Goal: Task Accomplishment & Management: Use online tool/utility

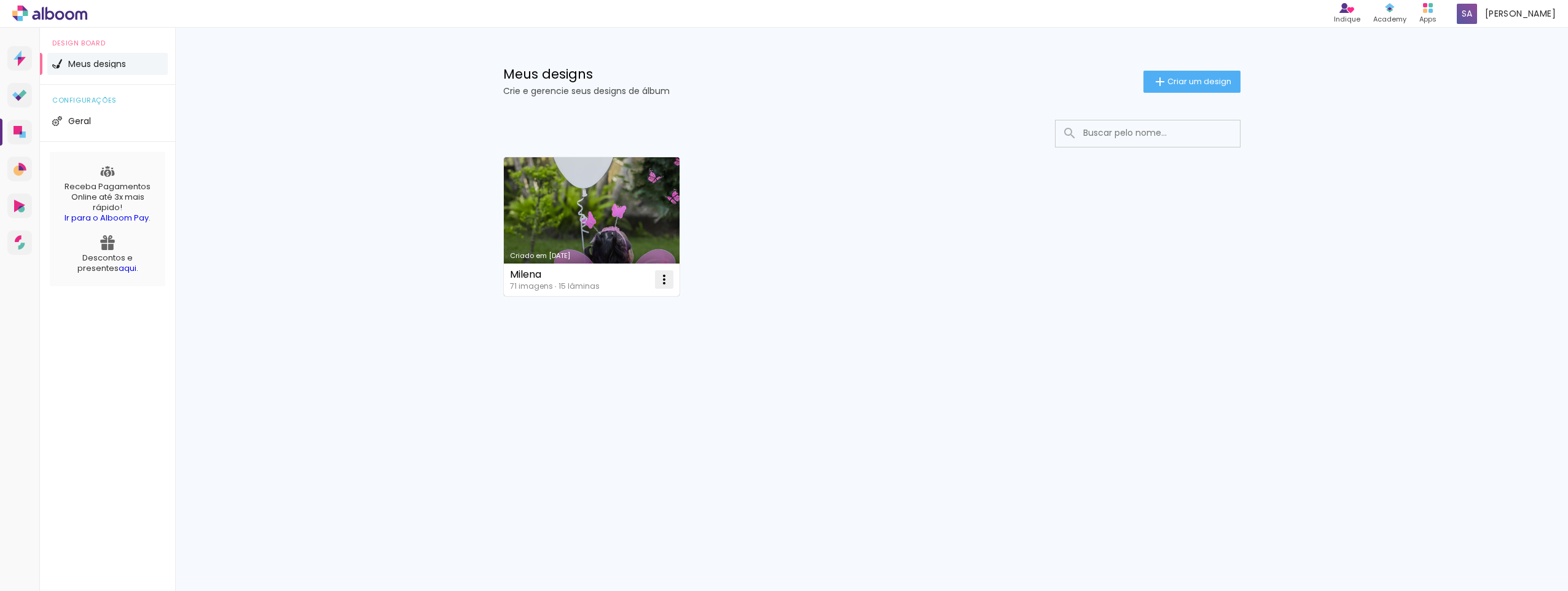
click at [667, 277] on iron-icon at bounding box center [664, 280] width 15 height 15
click at [619, 360] on paper-item "Excluir" at bounding box center [615, 360] width 121 height 25
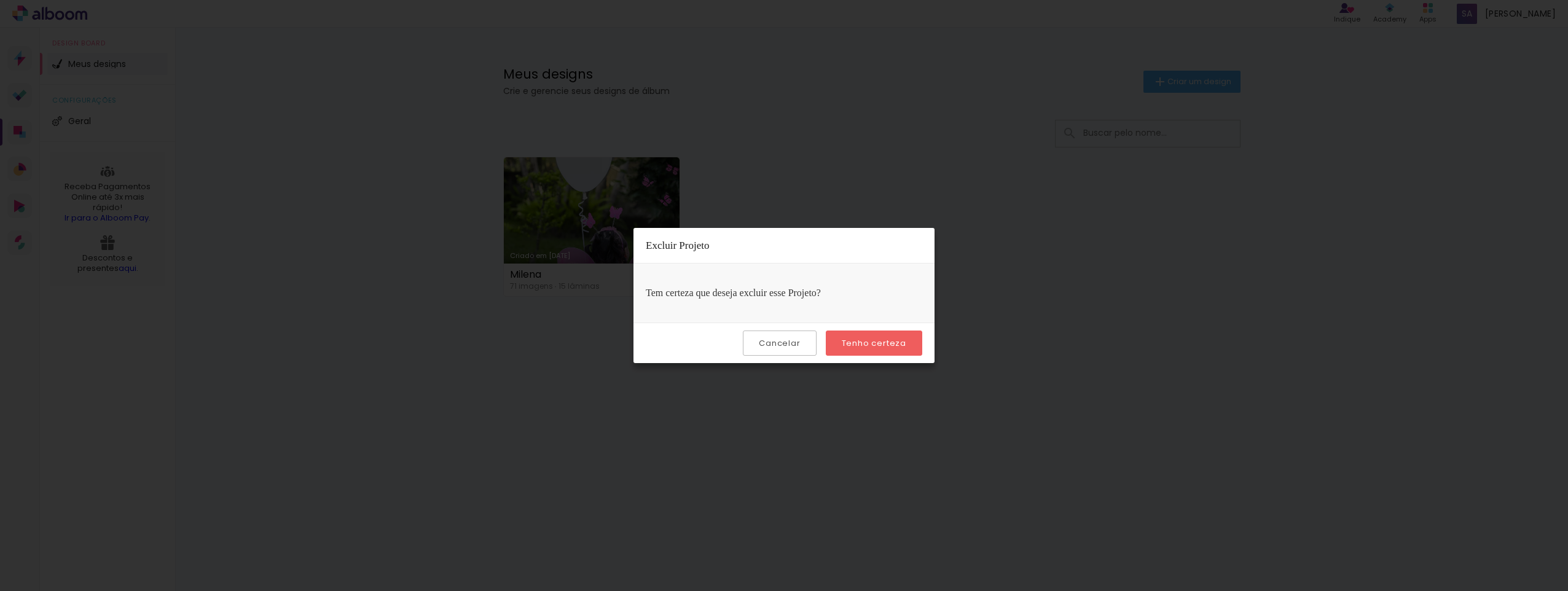
click at [0, 0] on slot "Tenho certeza" at bounding box center [0, 0] width 0 height 0
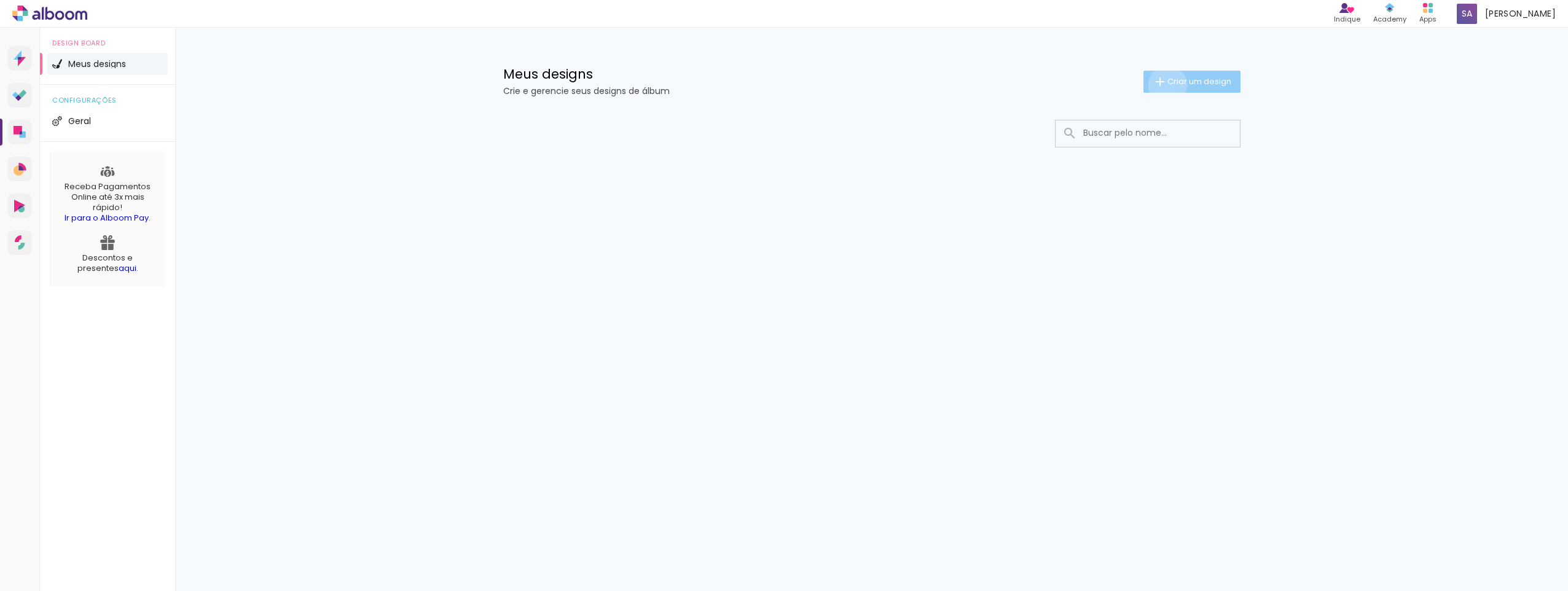
click at [1167, 84] on span "Criar um design" at bounding box center [1199, 81] width 64 height 8
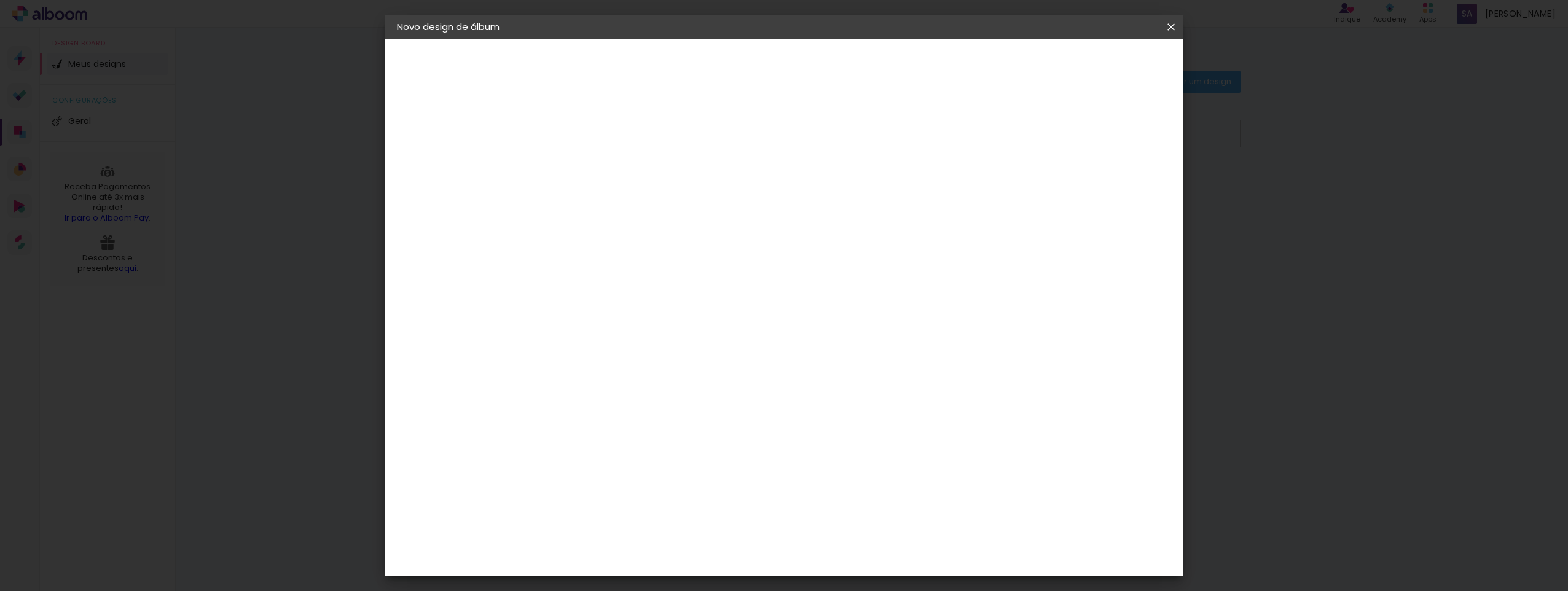
click at [597, 163] on input at bounding box center [597, 165] width 0 height 19
type input "[PERSON_NAME]"
type paper-input "[PERSON_NAME]"
click at [0, 0] on slot "Avançar" at bounding box center [0, 0] width 0 height 0
click at [695, 283] on paper-item "3ZERO5" at bounding box center [629, 277] width 133 height 27
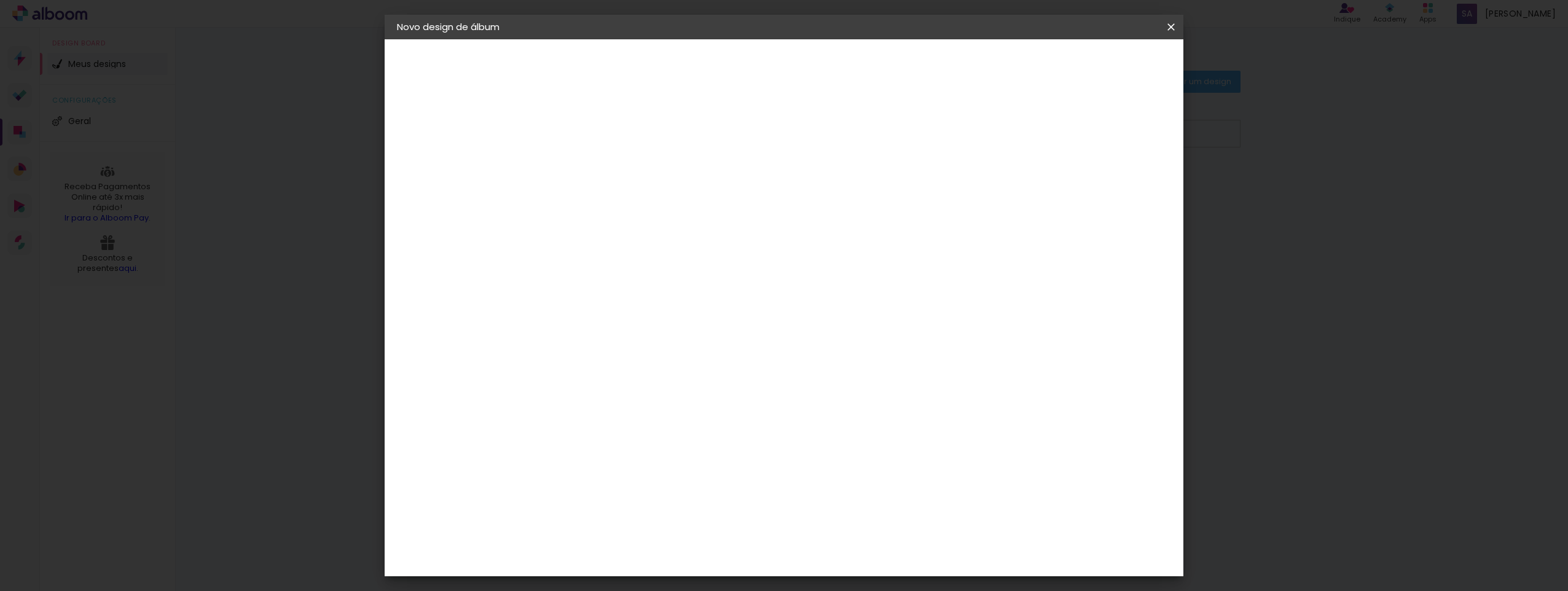
drag, startPoint x: 711, startPoint y: 275, endPoint x: 876, endPoint y: 229, distance: 171.3
click at [626, 275] on div "3ZERO5" at bounding box center [608, 277] width 37 height 10
click at [0, 0] on slot "Avançar" at bounding box center [0, 0] width 0 height 0
click at [646, 204] on input "text" at bounding box center [622, 214] width 48 height 19
click at [840, 204] on paper-item "Center Tape" at bounding box center [863, 204] width 245 height 25
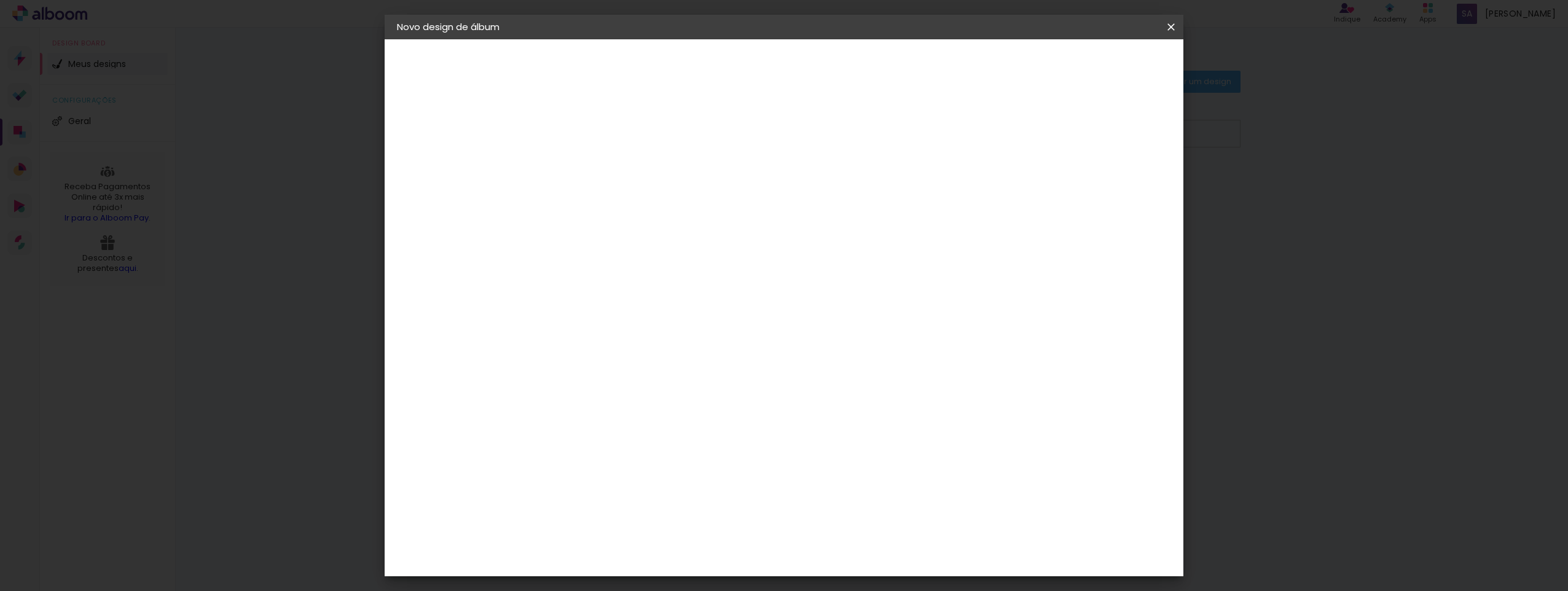
click at [0, 0] on slot "Voltar" at bounding box center [0, 0] width 0 height 0
click at [619, 324] on div "Ágata" at bounding box center [604, 323] width 30 height 10
click at [619, 327] on div "Ágata" at bounding box center [604, 323] width 30 height 10
click at [663, 316] on paper-item "Ágata" at bounding box center [629, 323] width 133 height 27
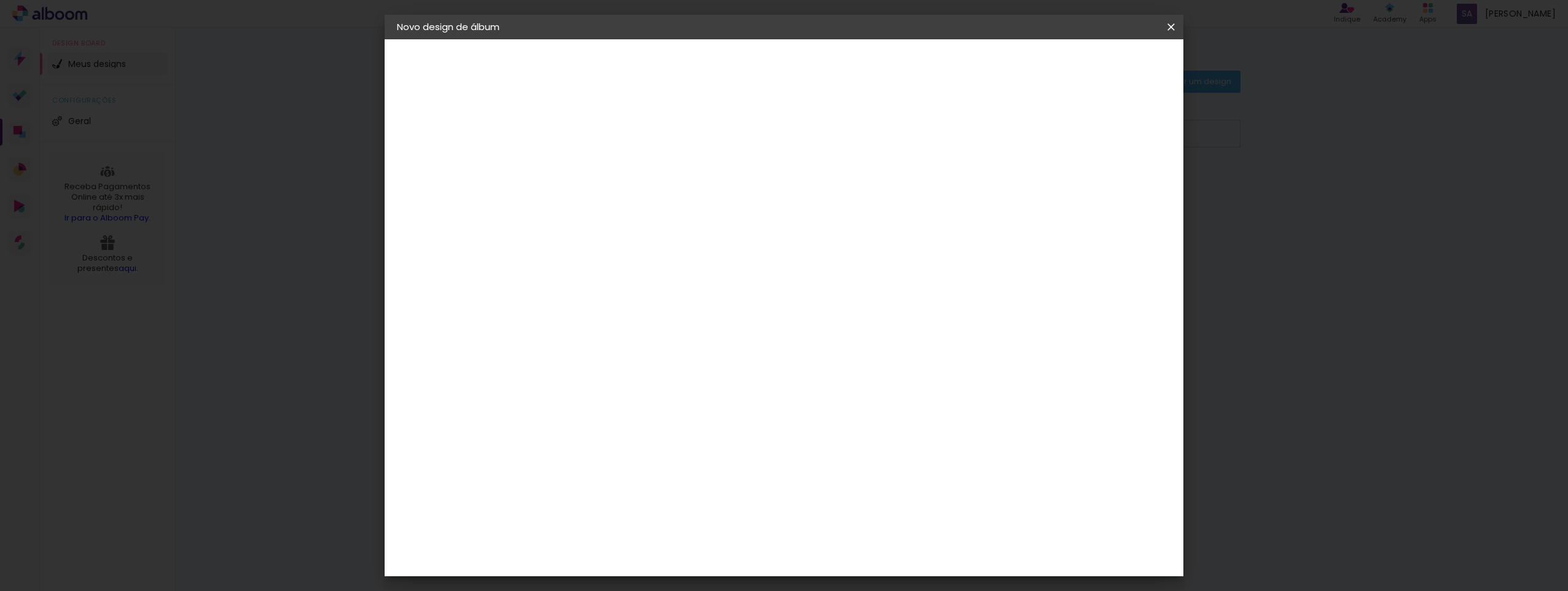
drag, startPoint x: 663, startPoint y: 316, endPoint x: 611, endPoint y: 326, distance: 53.0
click at [590, 328] on div "Ágata" at bounding box center [604, 323] width 30 height 10
click at [846, 75] on header "Fornecedor Escolha um fornecedor ou avance com o tamanho livre. Voltar Avançar" at bounding box center [695, 75] width 302 height 73
click at [0, 0] on slot "Avançar" at bounding box center [0, 0] width 0 height 0
click at [646, 204] on input "text" at bounding box center [622, 214] width 48 height 19
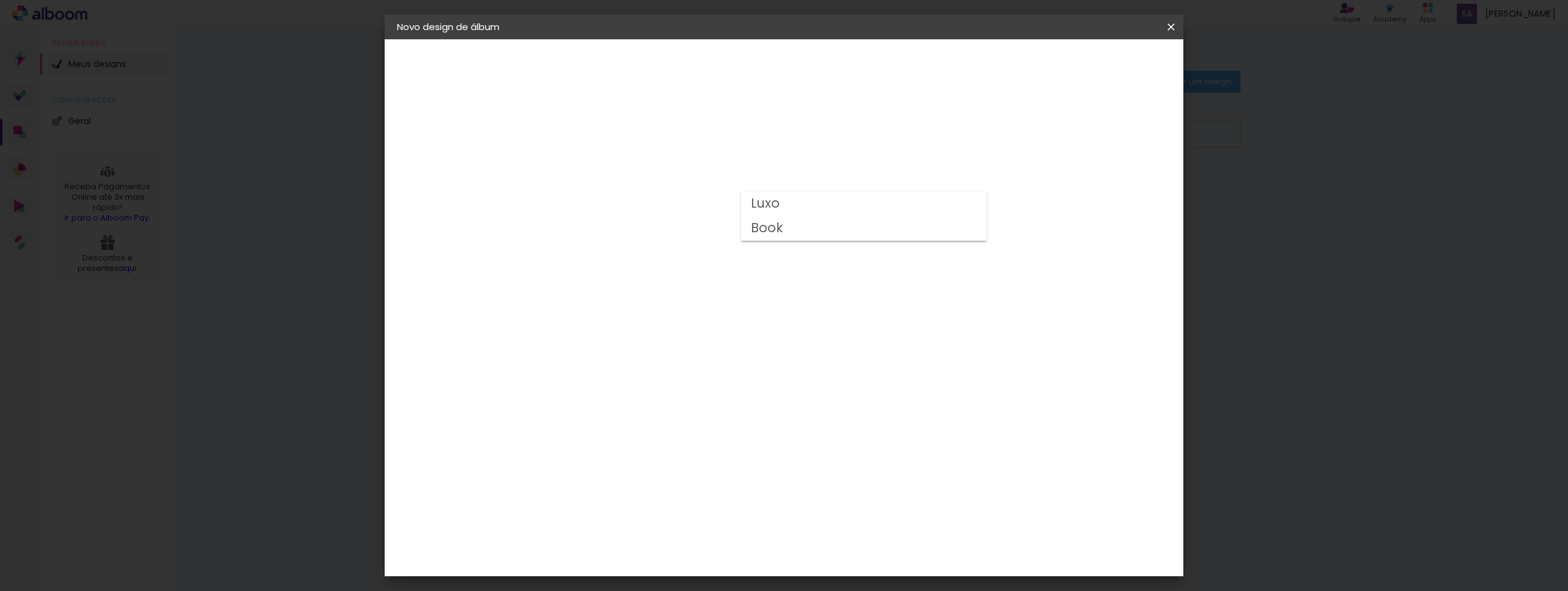
click at [800, 233] on paper-item "Book" at bounding box center [863, 228] width 245 height 25
type input "Book"
click at [680, 298] on span "15 × 21.5" at bounding box center [652, 297] width 57 height 25
click at [0, 0] on slot "Avançar" at bounding box center [0, 0] width 0 height 0
click at [1094, 62] on span "Iniciar design" at bounding box center [1066, 65] width 56 height 9
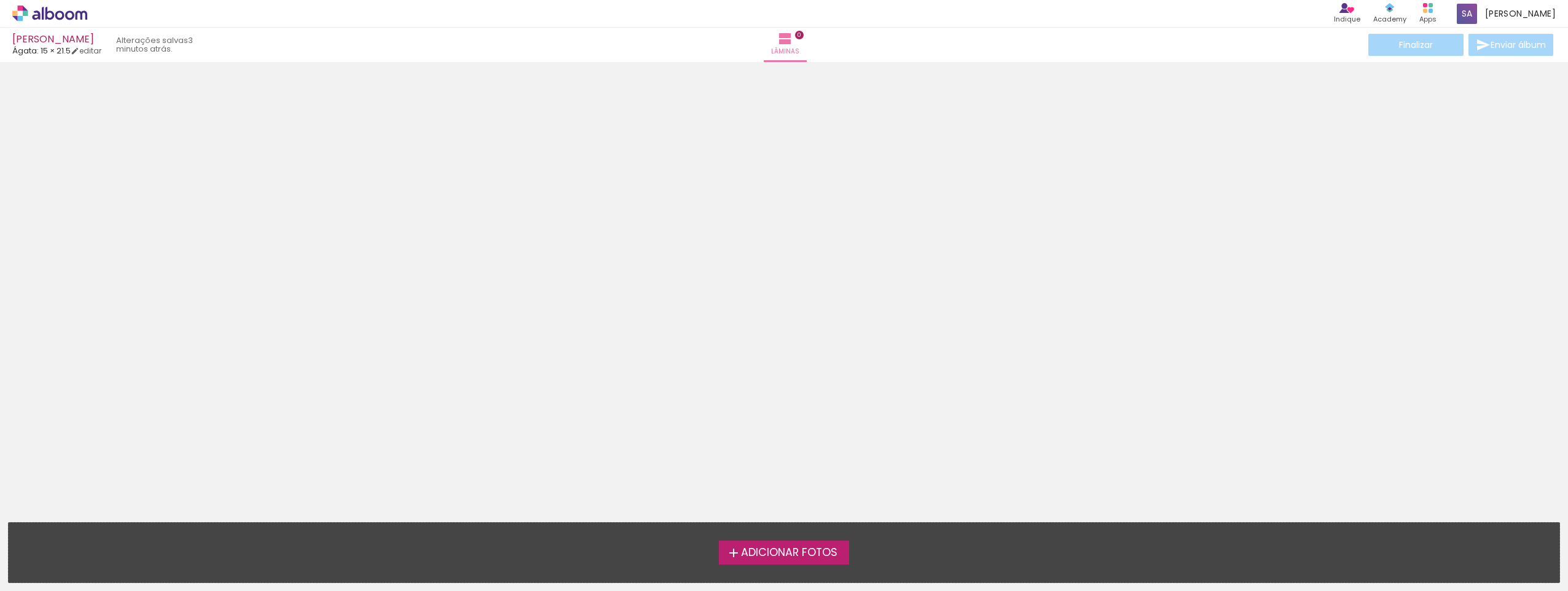
click at [767, 547] on span "Adicionar Fotos" at bounding box center [789, 553] width 96 height 11
click at [0, 0] on input "file" at bounding box center [0, 0] width 0 height 0
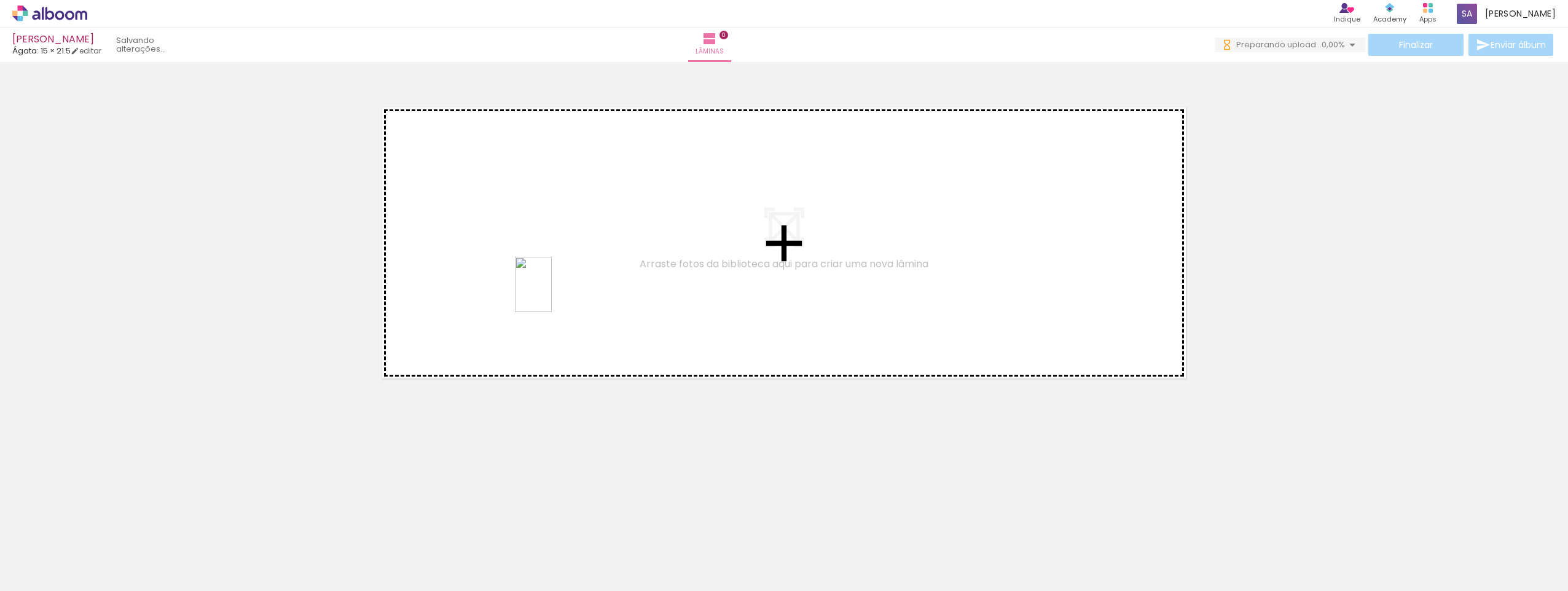
drag, startPoint x: 199, startPoint y: 556, endPoint x: 552, endPoint y: 294, distance: 439.6
click at [552, 294] on quentale-workspace at bounding box center [784, 295] width 1568 height 591
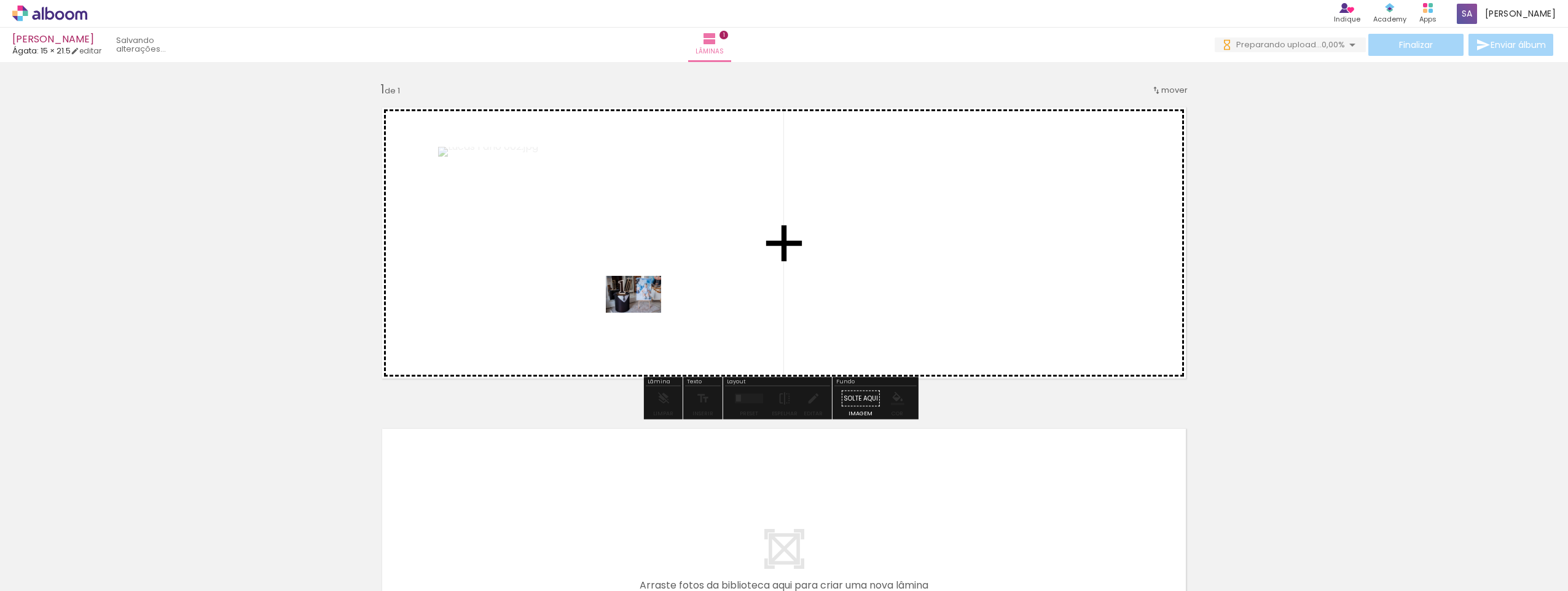
drag, startPoint x: 167, startPoint y: 547, endPoint x: 354, endPoint y: 495, distance: 194.1
click at [644, 311] on quentale-workspace at bounding box center [784, 295] width 1568 height 591
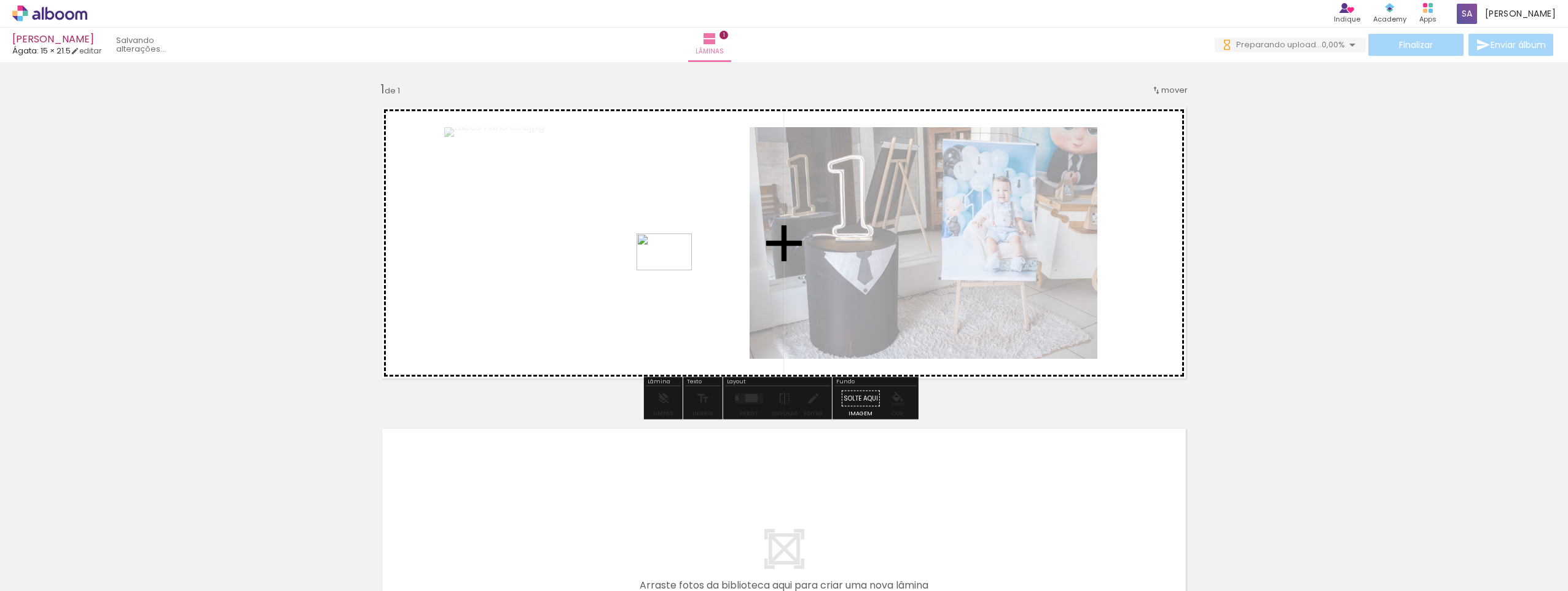
drag, startPoint x: 275, startPoint y: 556, endPoint x: 673, endPoint y: 270, distance: 490.1
click at [673, 270] on quentale-workspace at bounding box center [784, 295] width 1568 height 591
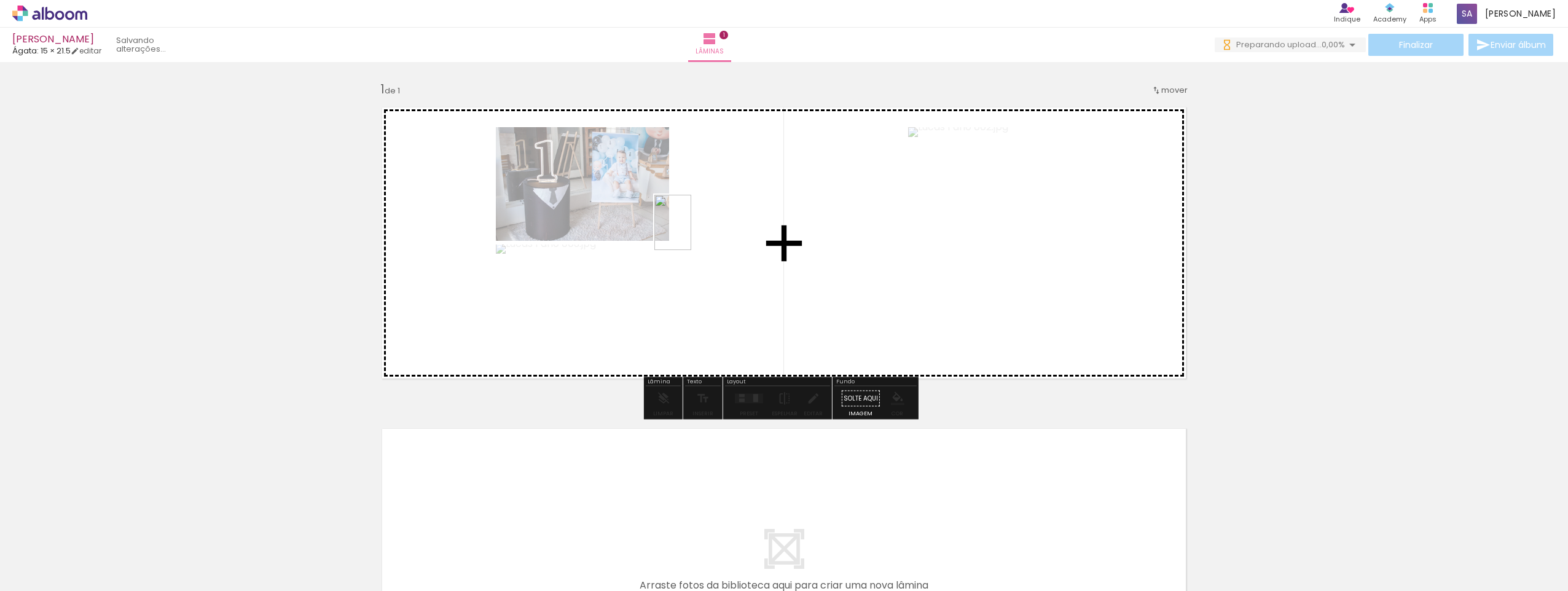
drag, startPoint x: 332, startPoint y: 566, endPoint x: 691, endPoint y: 231, distance: 491.0
click at [691, 231] on quentale-workspace at bounding box center [784, 295] width 1568 height 591
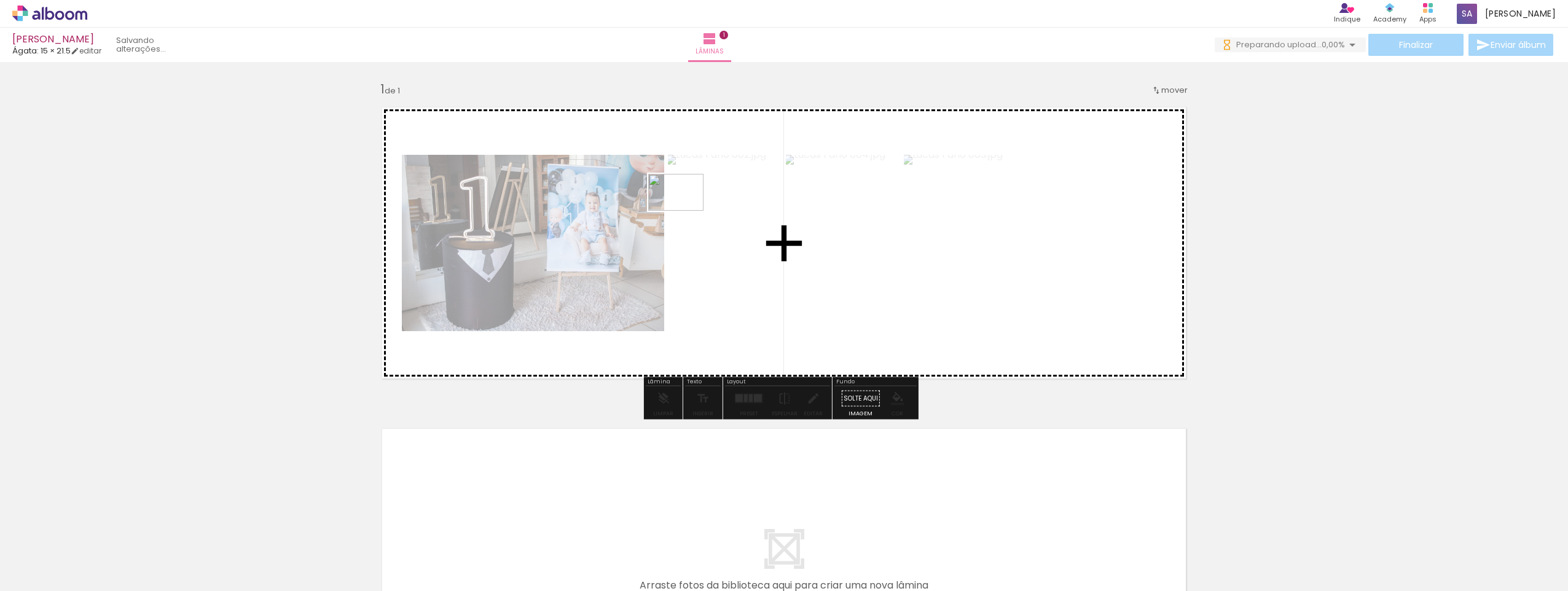
drag, startPoint x: 490, startPoint y: 555, endPoint x: 685, endPoint y: 211, distance: 395.4
click at [685, 211] on quentale-workspace at bounding box center [784, 295] width 1568 height 591
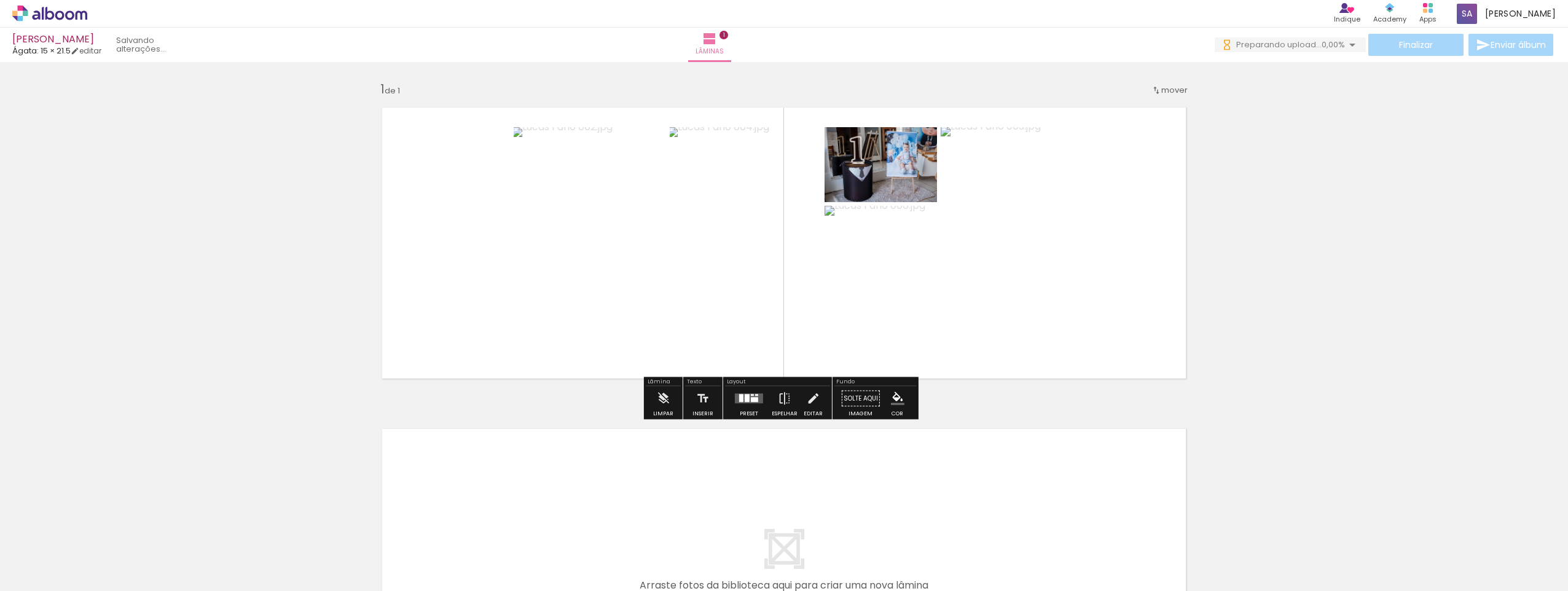
click at [150, 563] on div at bounding box center [123, 550] width 55 height 37
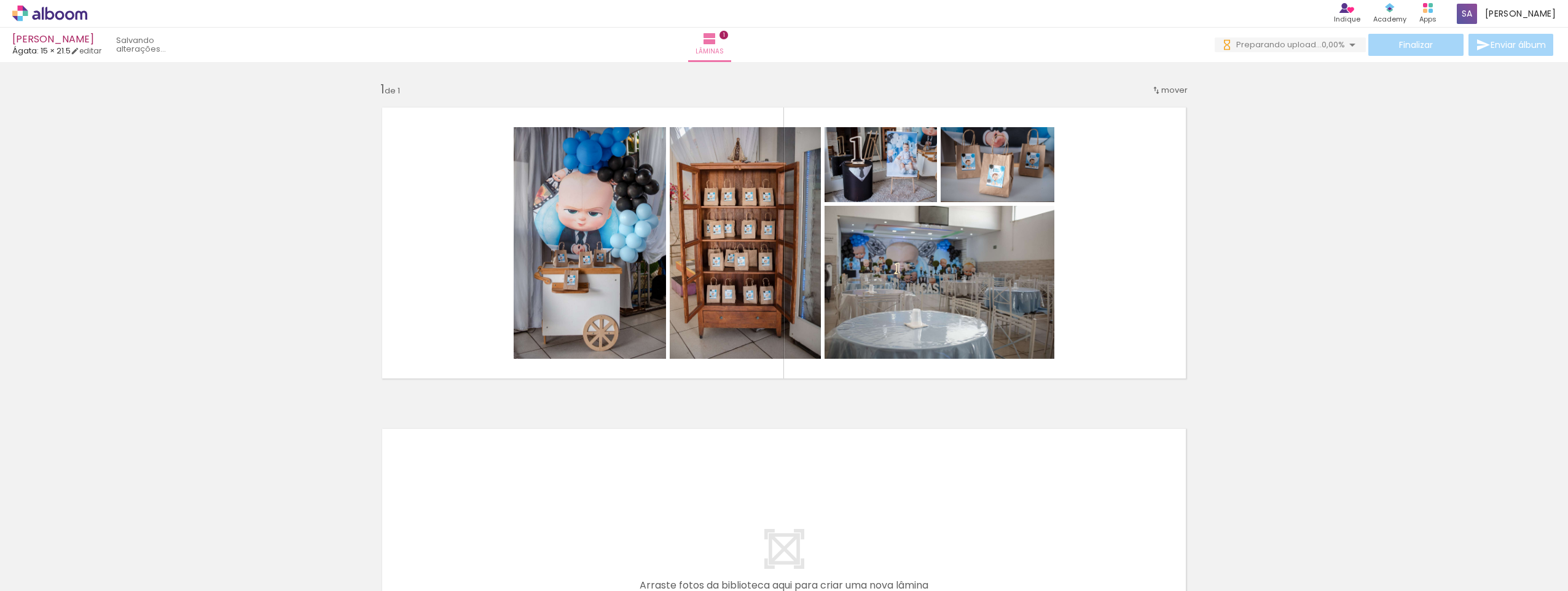
click at [355, 563] on div at bounding box center [328, 550] width 55 height 37
click at [355, 556] on div at bounding box center [328, 550] width 55 height 37
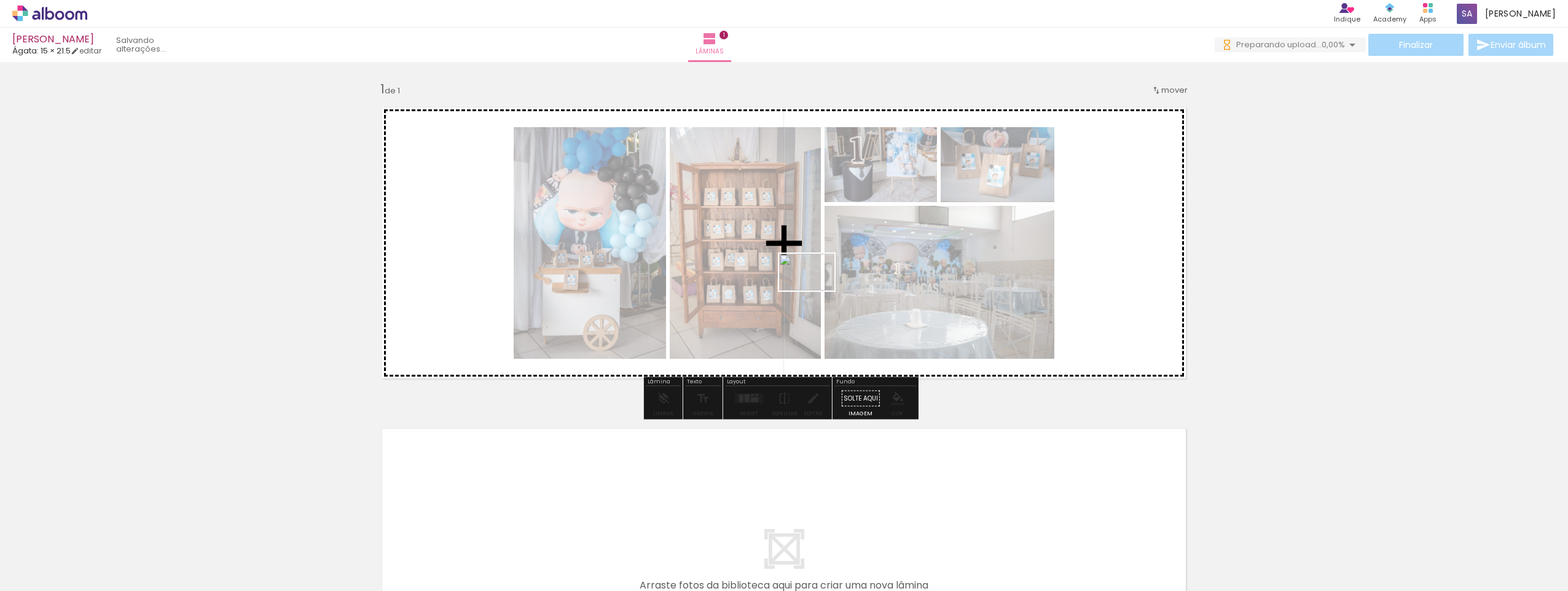
drag, startPoint x: 749, startPoint y: 549, endPoint x: 816, endPoint y: 291, distance: 266.6
click at [816, 291] on quentale-workspace at bounding box center [784, 295] width 1568 height 591
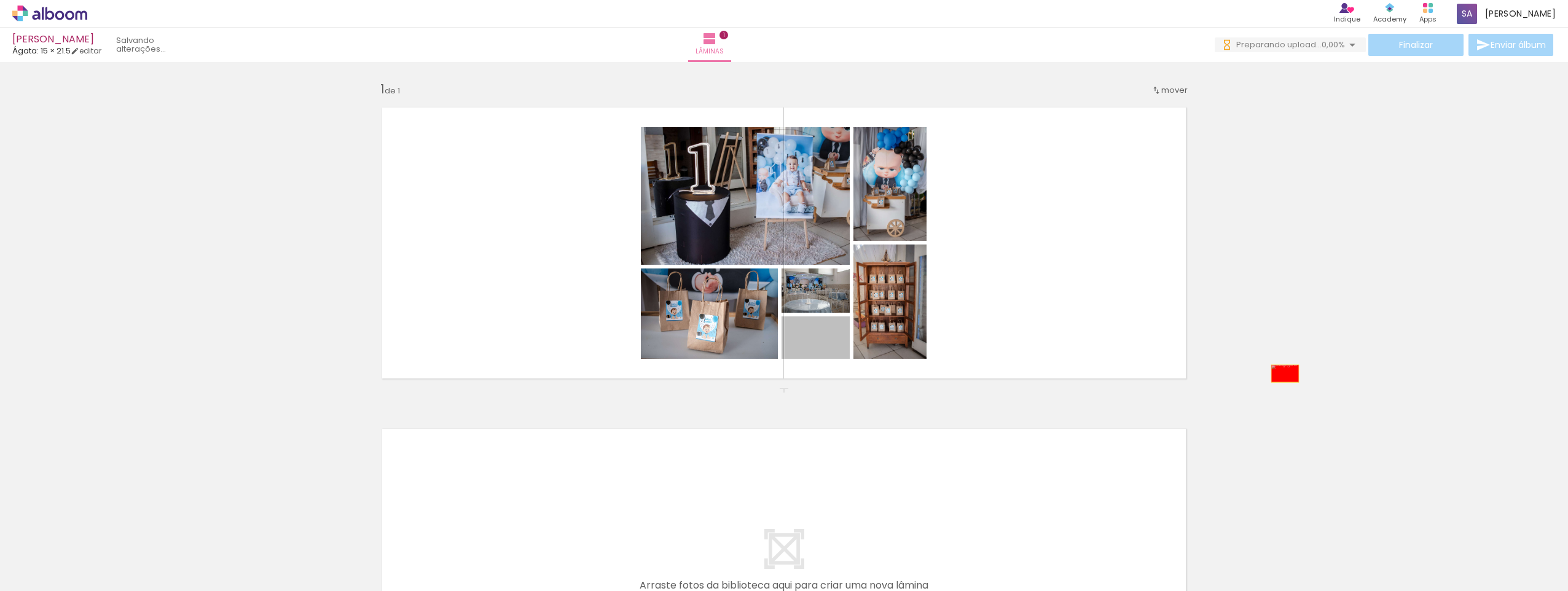
drag, startPoint x: 837, startPoint y: 353, endPoint x: 1280, endPoint y: 373, distance: 443.5
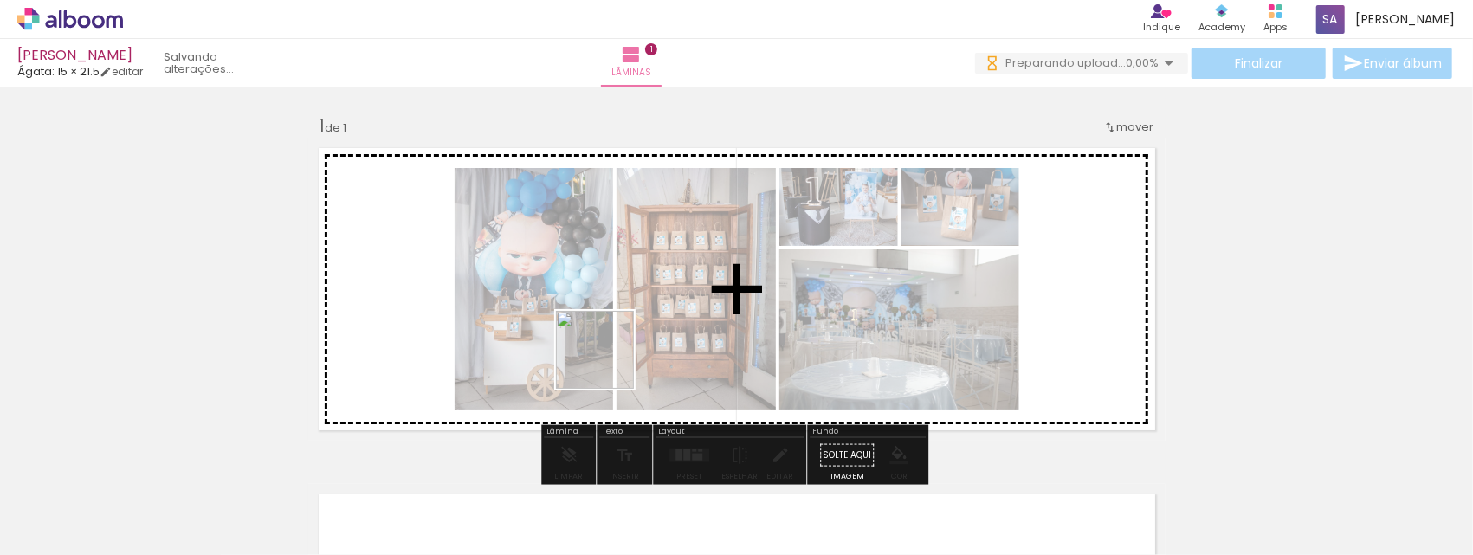
drag, startPoint x: 500, startPoint y: 486, endPoint x: 652, endPoint y: 314, distance: 229.4
click at [652, 314] on quentale-workspace at bounding box center [736, 277] width 1473 height 555
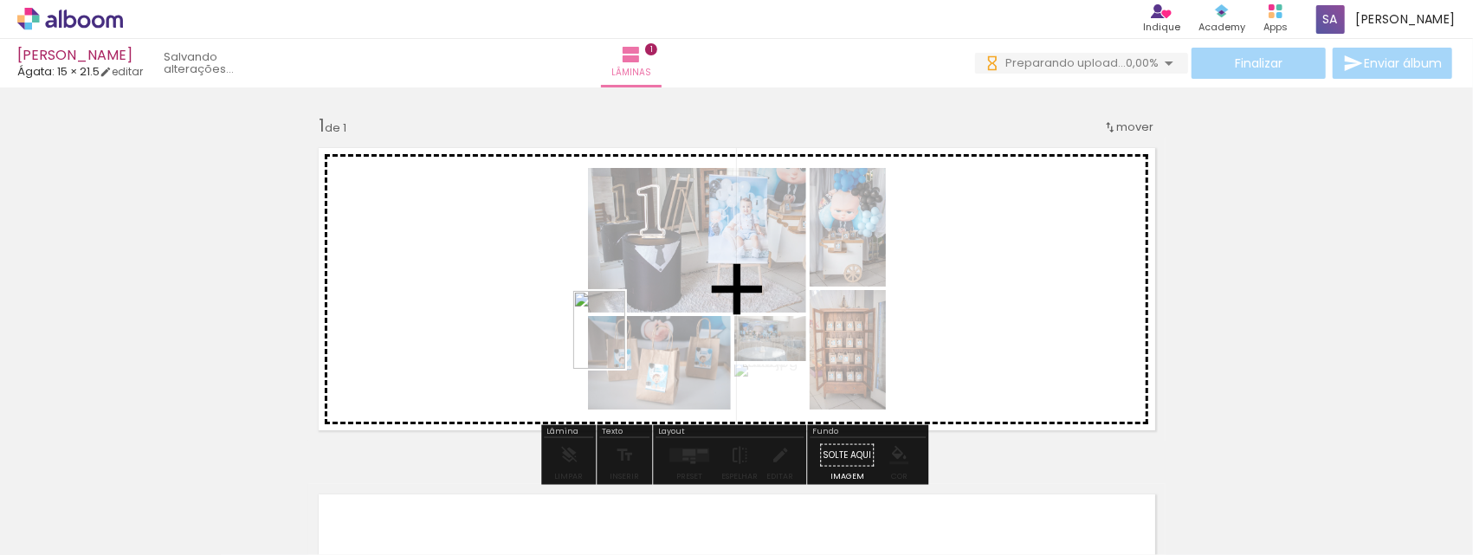
drag, startPoint x: 569, startPoint y: 505, endPoint x: 625, endPoint y: 343, distance: 171.4
click at [625, 343] on quentale-workspace at bounding box center [736, 277] width 1473 height 555
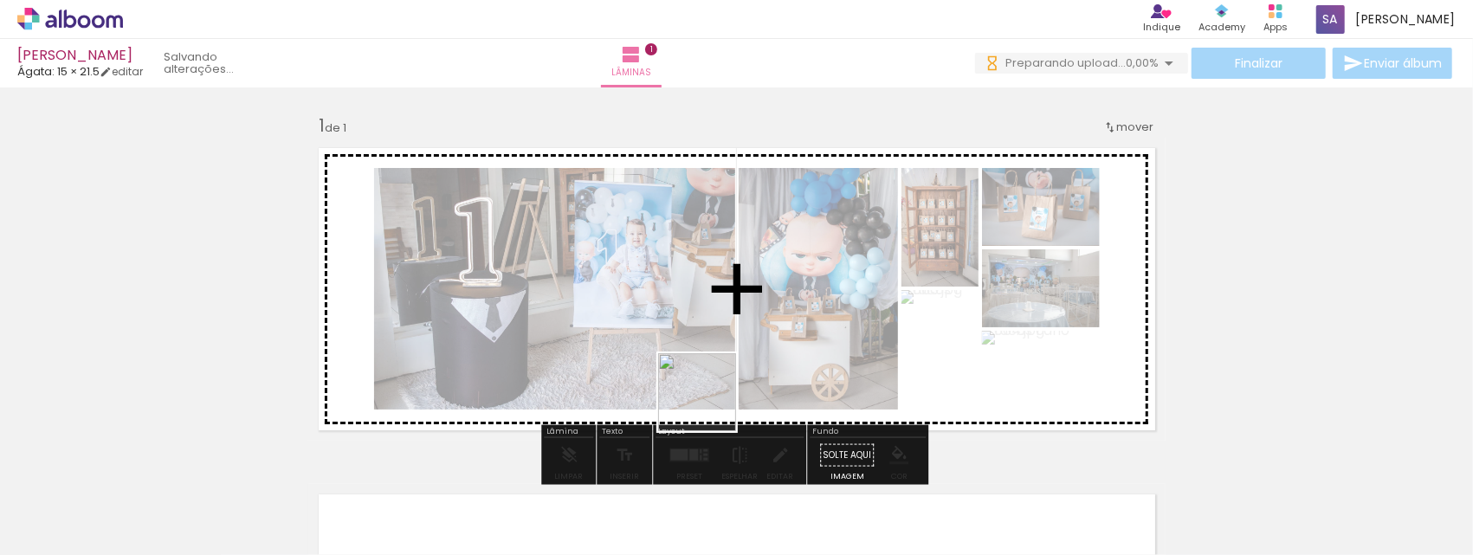
drag, startPoint x: 665, startPoint y: 504, endPoint x: 720, endPoint y: 367, distance: 147.6
click at [720, 367] on quentale-workspace at bounding box center [736, 277] width 1473 height 555
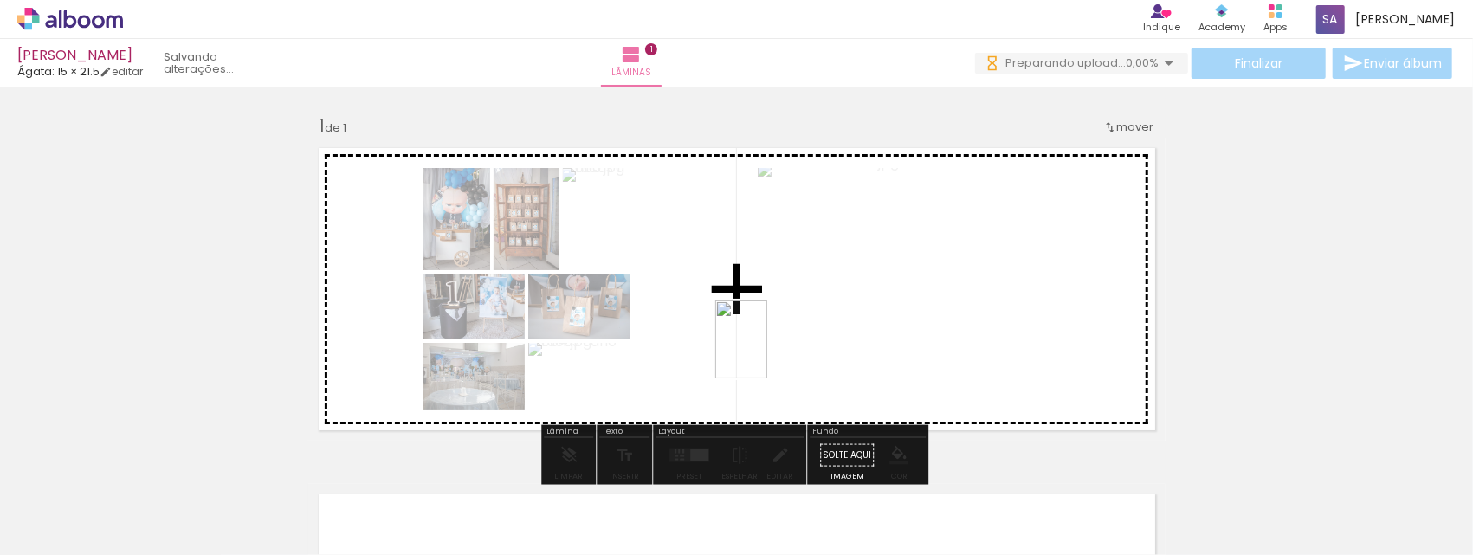
drag, startPoint x: 748, startPoint y: 508, endPoint x: 767, endPoint y: 352, distance: 157.0
click at [767, 352] on quentale-workspace at bounding box center [736, 277] width 1473 height 555
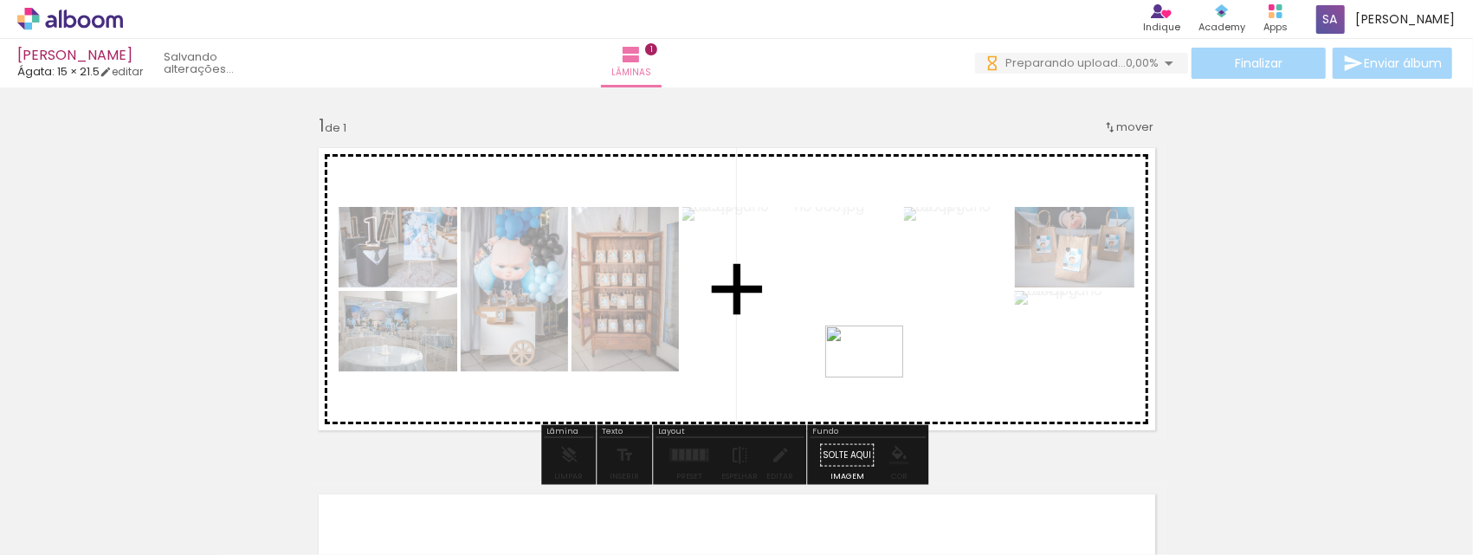
drag, startPoint x: 853, startPoint y: 514, endPoint x: 877, endPoint y: 377, distance: 139.8
click at [877, 377] on quentale-workspace at bounding box center [736, 277] width 1473 height 555
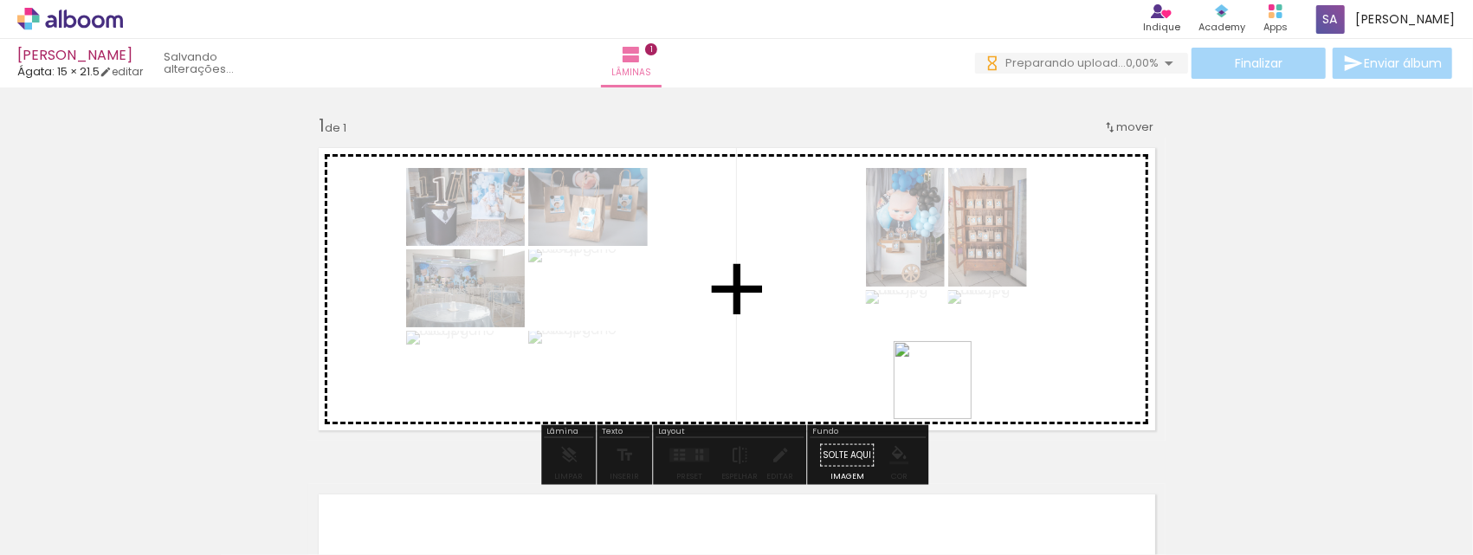
drag, startPoint x: 945, startPoint y: 518, endPoint x: 960, endPoint y: 324, distance: 194.5
click at [960, 324] on quentale-workspace at bounding box center [736, 277] width 1473 height 555
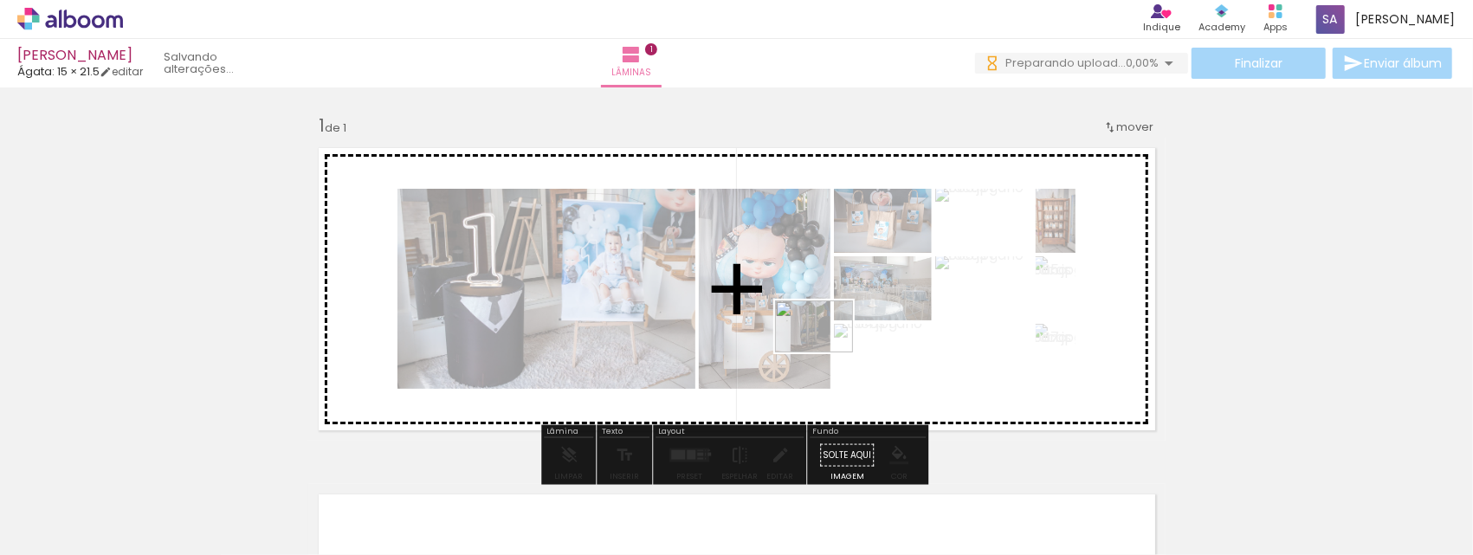
drag, startPoint x: 829, startPoint y: 471, endPoint x: 826, endPoint y: 335, distance: 136.0
click at [826, 335] on quentale-workspace at bounding box center [736, 277] width 1473 height 555
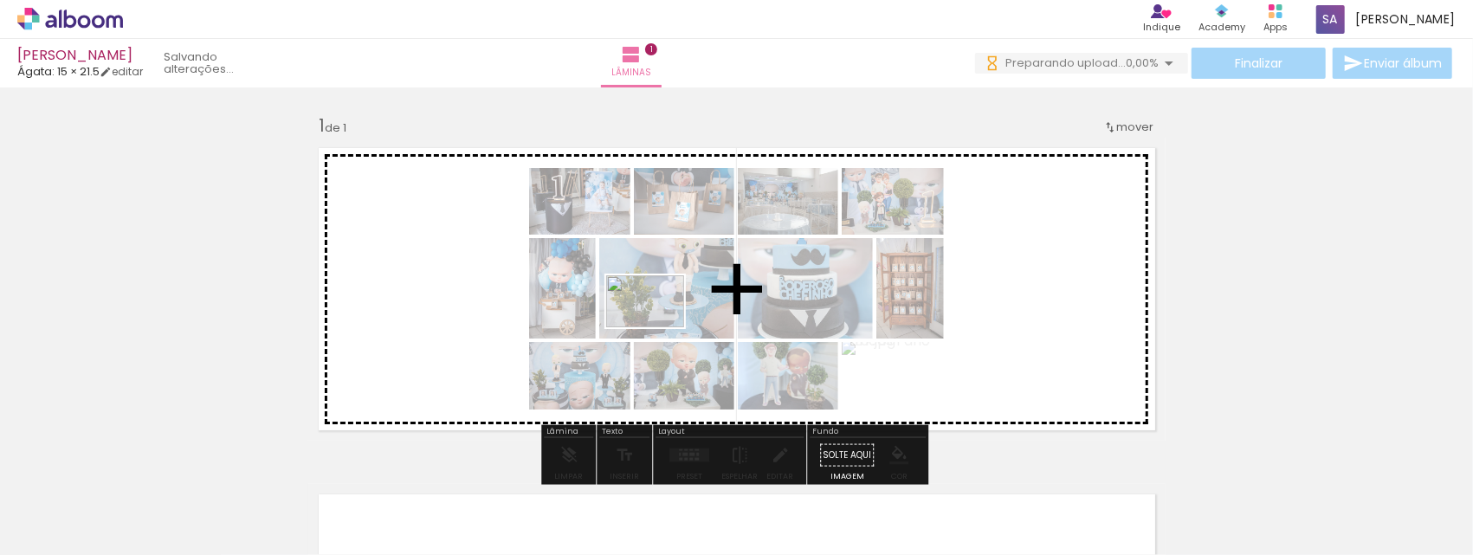
drag, startPoint x: 523, startPoint y: 504, endPoint x: 668, endPoint y: 320, distance: 234.2
click at [668, 320] on quentale-workspace at bounding box center [736, 277] width 1473 height 555
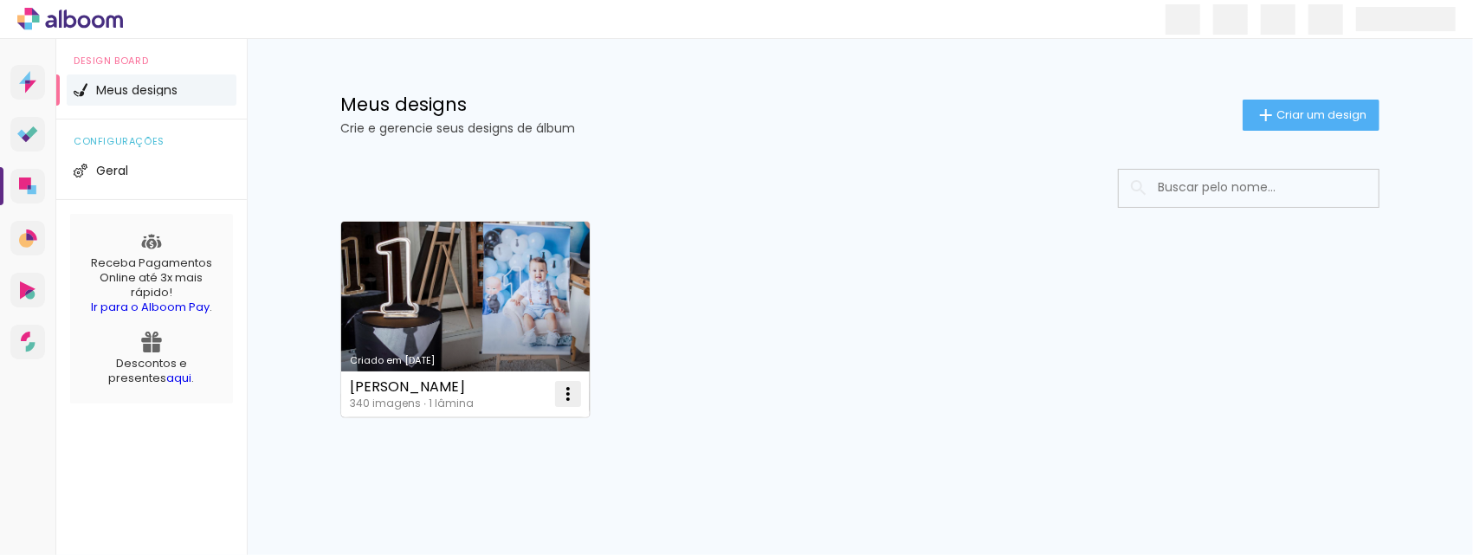
click at [565, 395] on iron-icon at bounding box center [568, 394] width 21 height 21
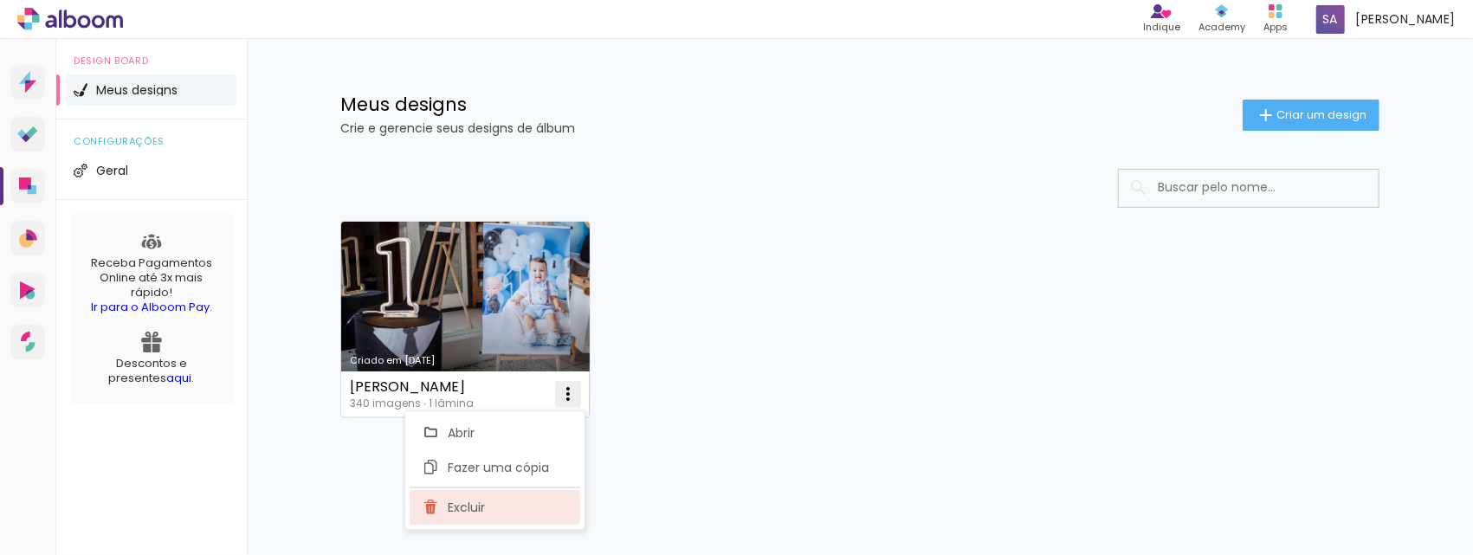
click at [497, 502] on paper-item "Excluir" at bounding box center [495, 507] width 171 height 35
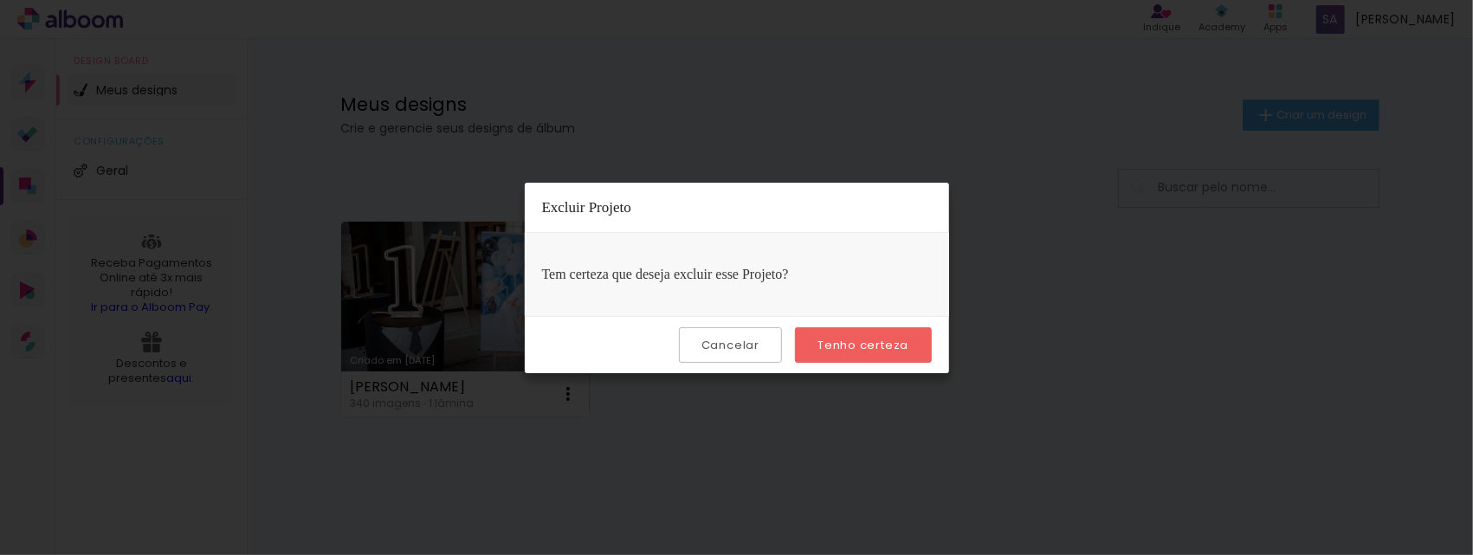
click at [0, 0] on slot "Tenho certeza" at bounding box center [0, 0] width 0 height 0
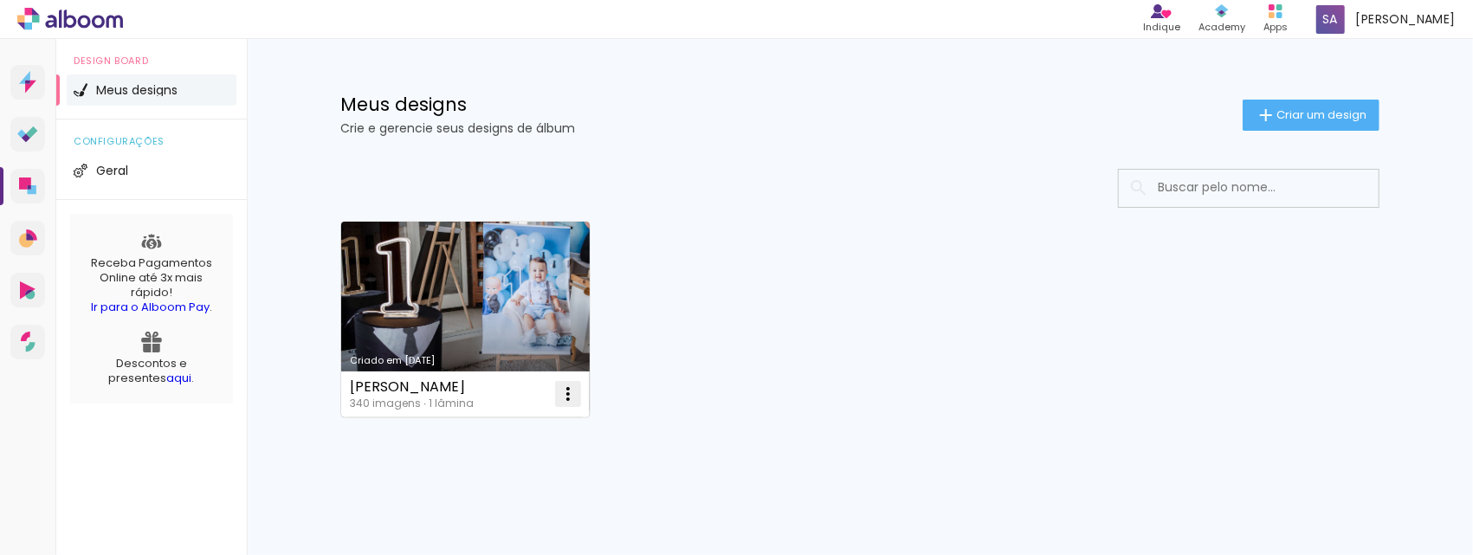
click at [562, 390] on iron-icon at bounding box center [568, 394] width 21 height 21
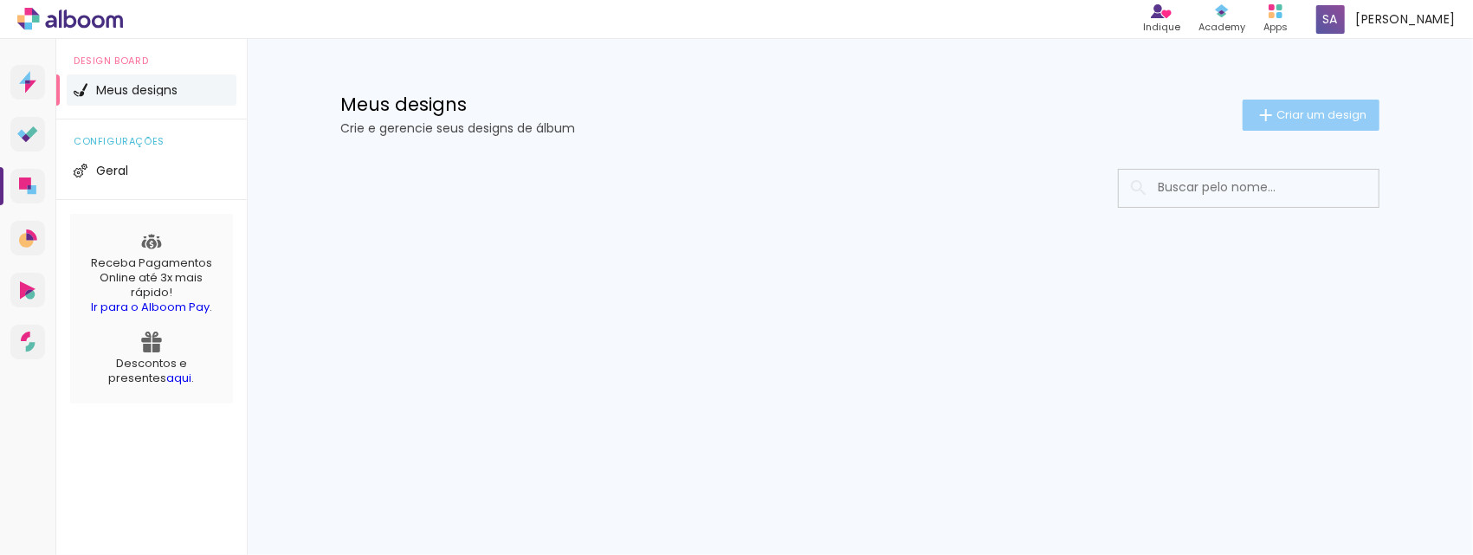
click at [1276, 119] on span "Criar um design" at bounding box center [1321, 114] width 90 height 11
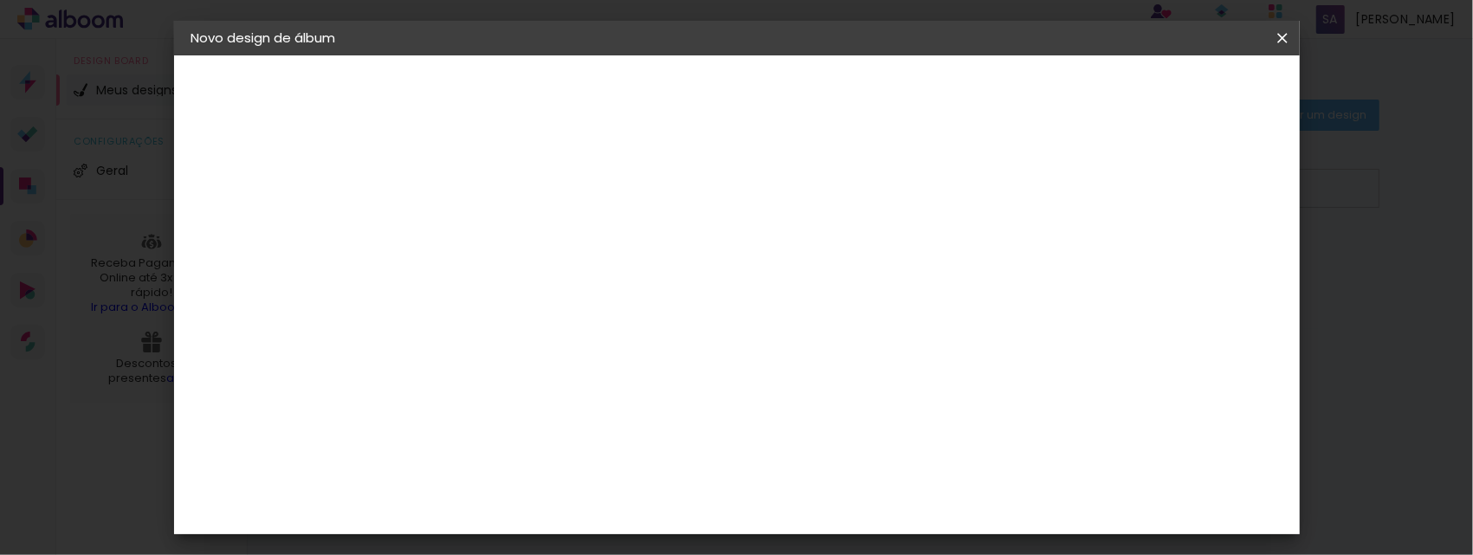
click at [474, 230] on input at bounding box center [474, 232] width 0 height 27
type input "[PERSON_NAME]"
type paper-input "[PERSON_NAME]"
click at [0, 0] on slot "Avançar" at bounding box center [0, 0] width 0 height 0
click at [535, 442] on paper-item "Ágata" at bounding box center [518, 455] width 187 height 38
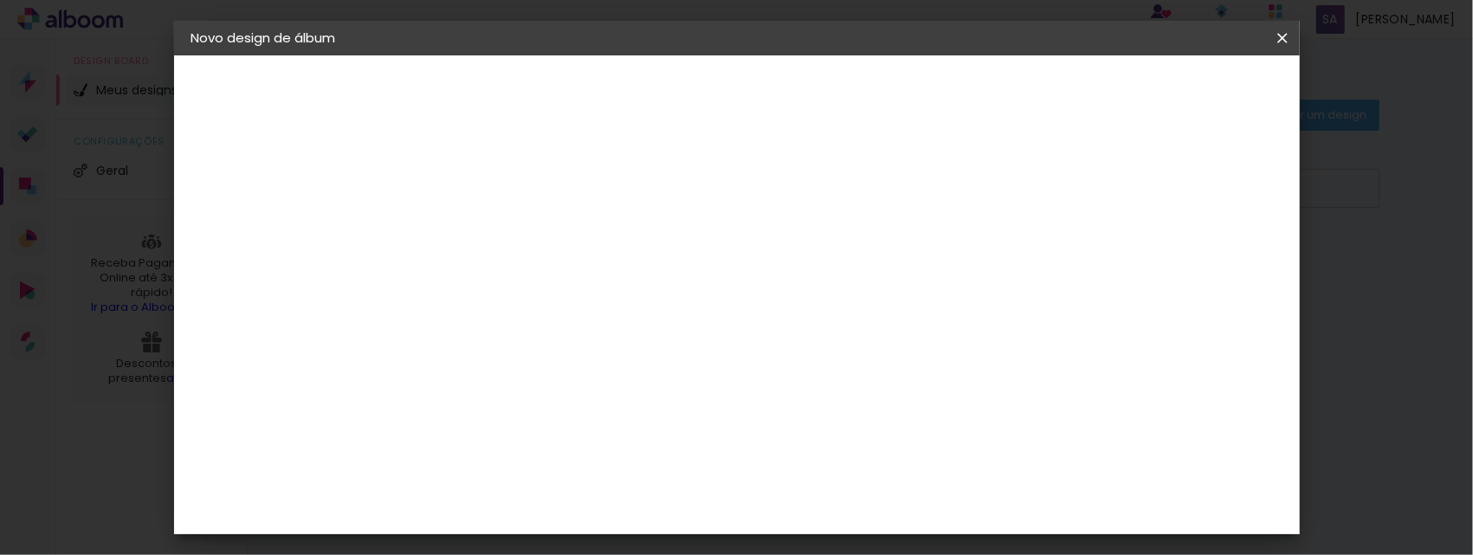
click at [0, 0] on slot "Avançar" at bounding box center [0, 0] width 0 height 0
click at [542, 289] on input "text" at bounding box center [508, 301] width 68 height 27
click at [766, 317] on paper-item "Book" at bounding box center [849, 322] width 346 height 35
type input "Book"
click at [591, 418] on span "15 × 21.5" at bounding box center [551, 418] width 81 height 35
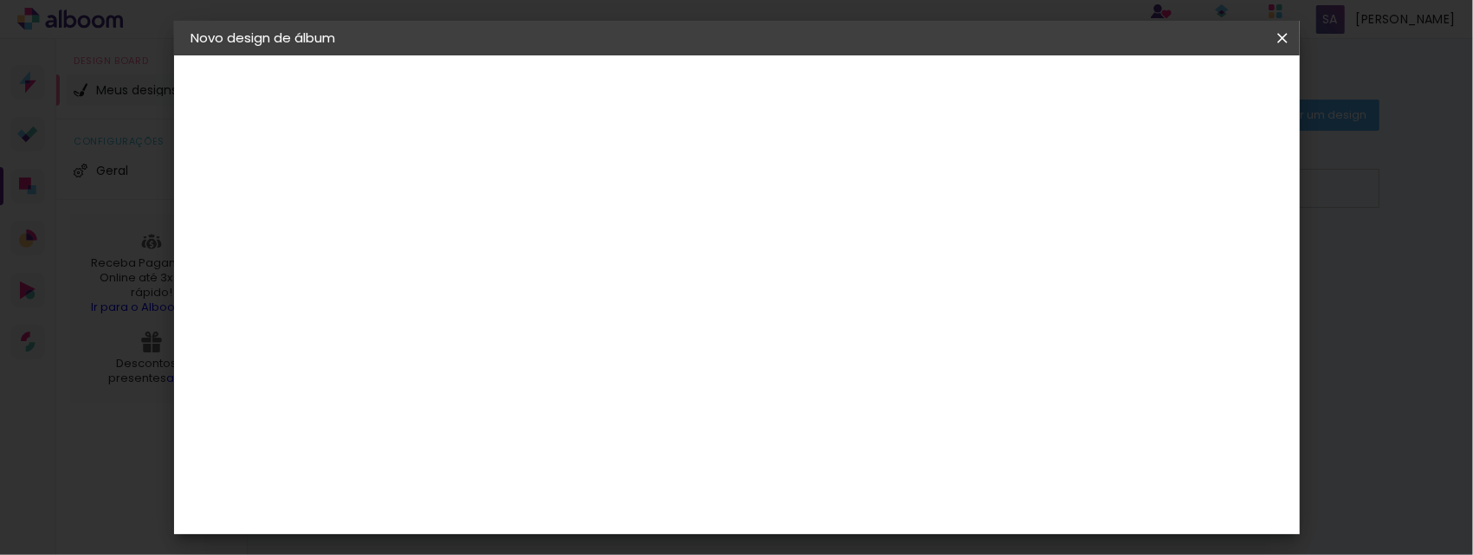
click at [0, 0] on slot "Avançar" at bounding box center [0, 0] width 0 height 0
click at [896, 86] on span "Iniciar design" at bounding box center [856, 92] width 79 height 12
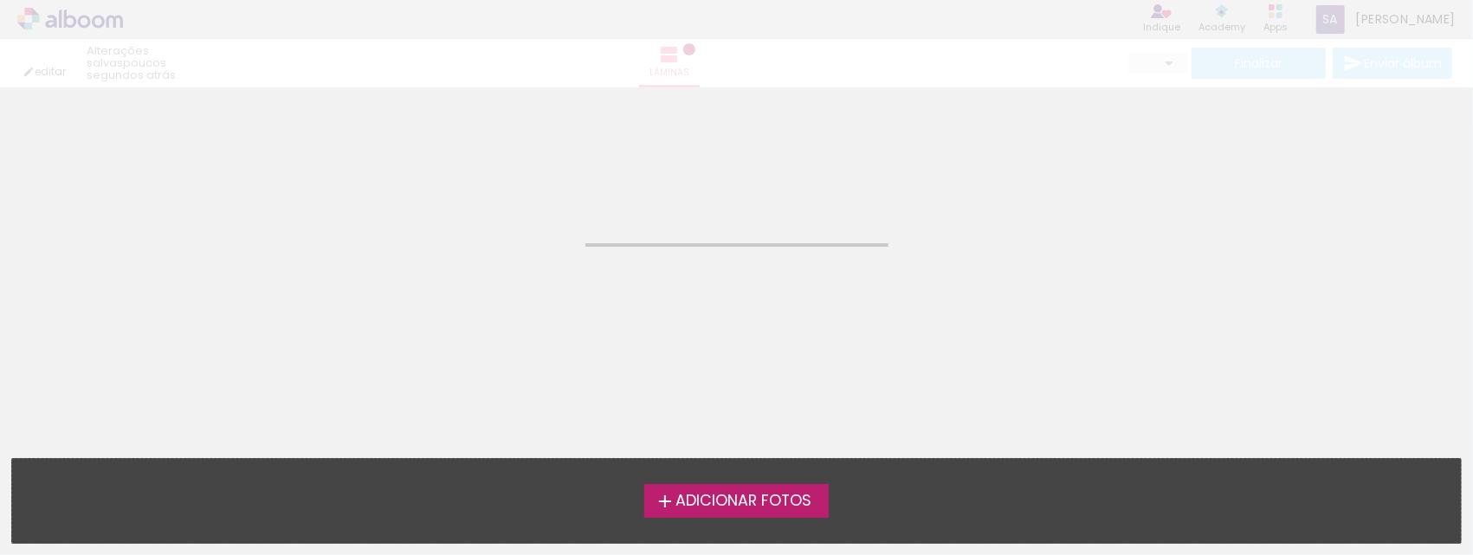
click at [797, 514] on label "Adicionar Fotos" at bounding box center [736, 500] width 184 height 33
click at [0, 0] on input "file" at bounding box center [0, 0] width 0 height 0
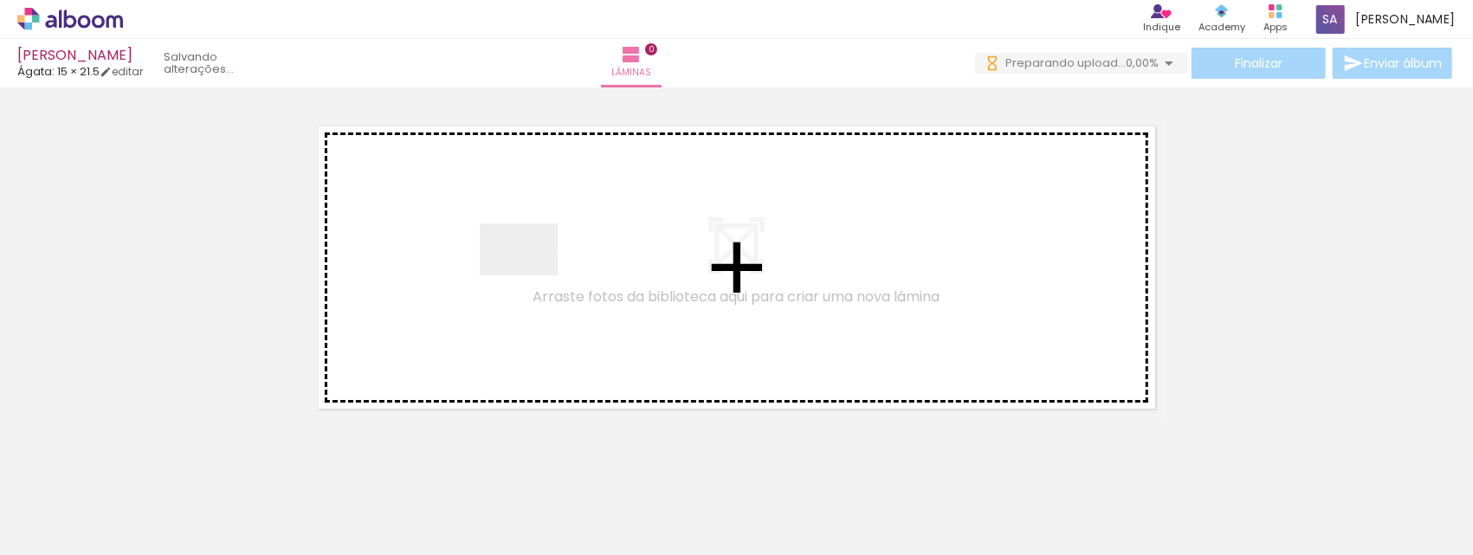
drag, startPoint x: 176, startPoint y: 507, endPoint x: 375, endPoint y: 409, distance: 222.3
click at [531, 276] on quentale-workspace at bounding box center [736, 277] width 1473 height 555
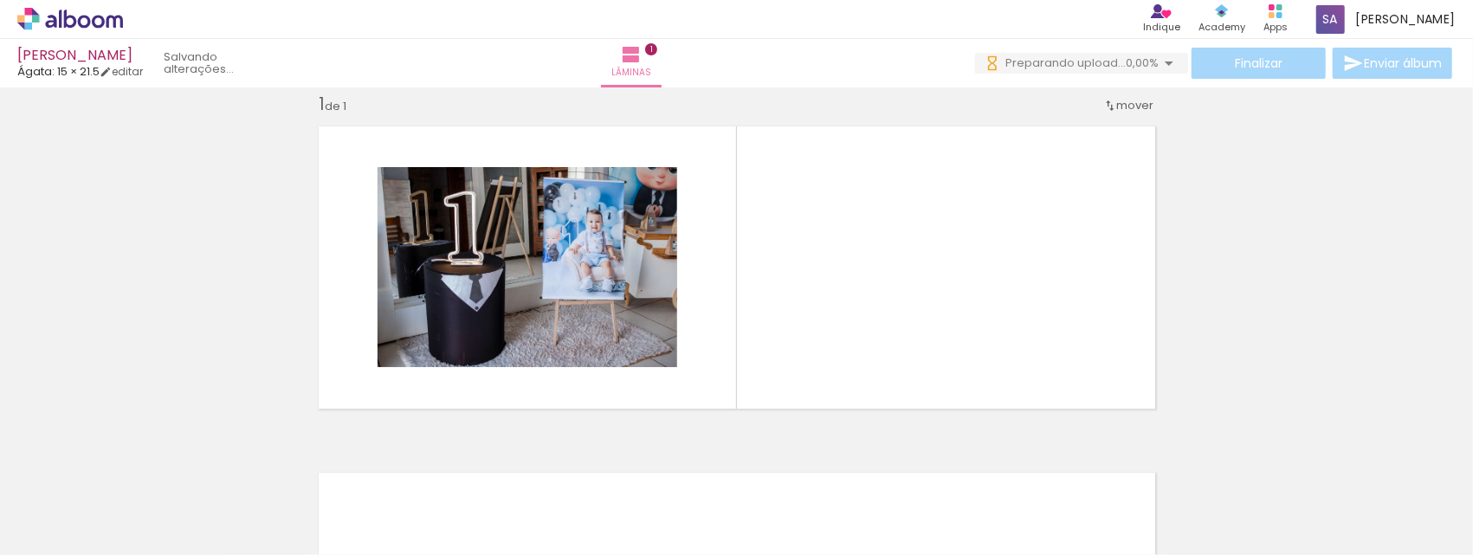
scroll to position [22, 0]
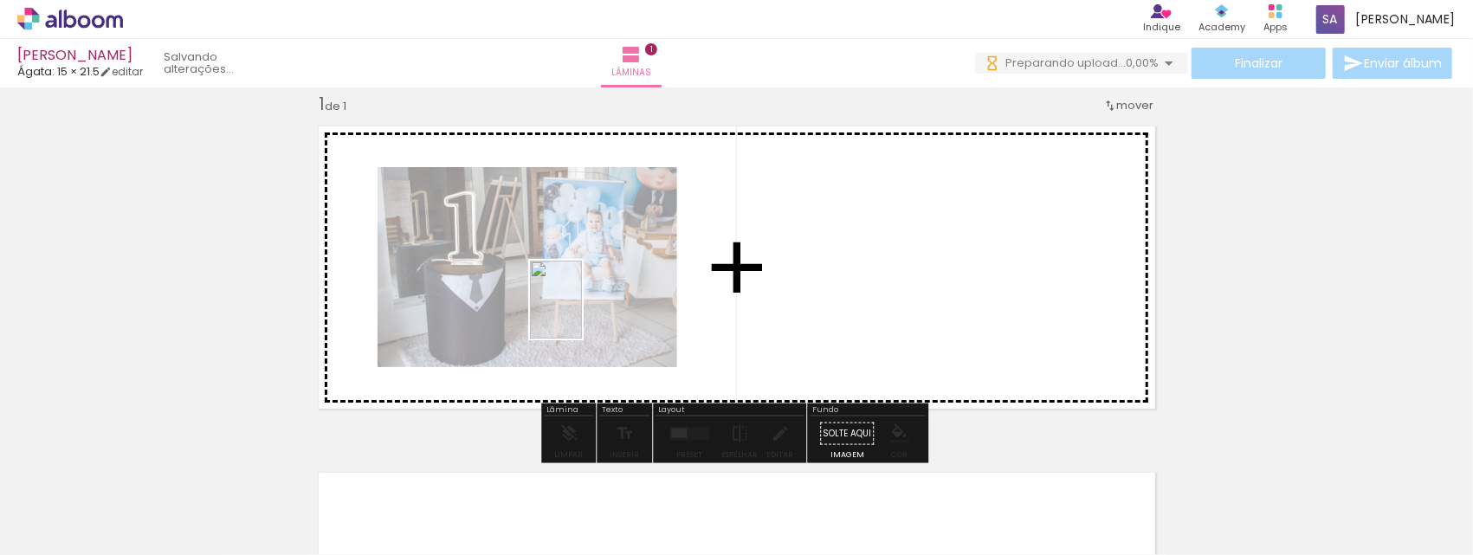
drag, startPoint x: 361, startPoint y: 461, endPoint x: 582, endPoint y: 313, distance: 265.8
click at [582, 313] on quentale-workspace at bounding box center [736, 277] width 1473 height 555
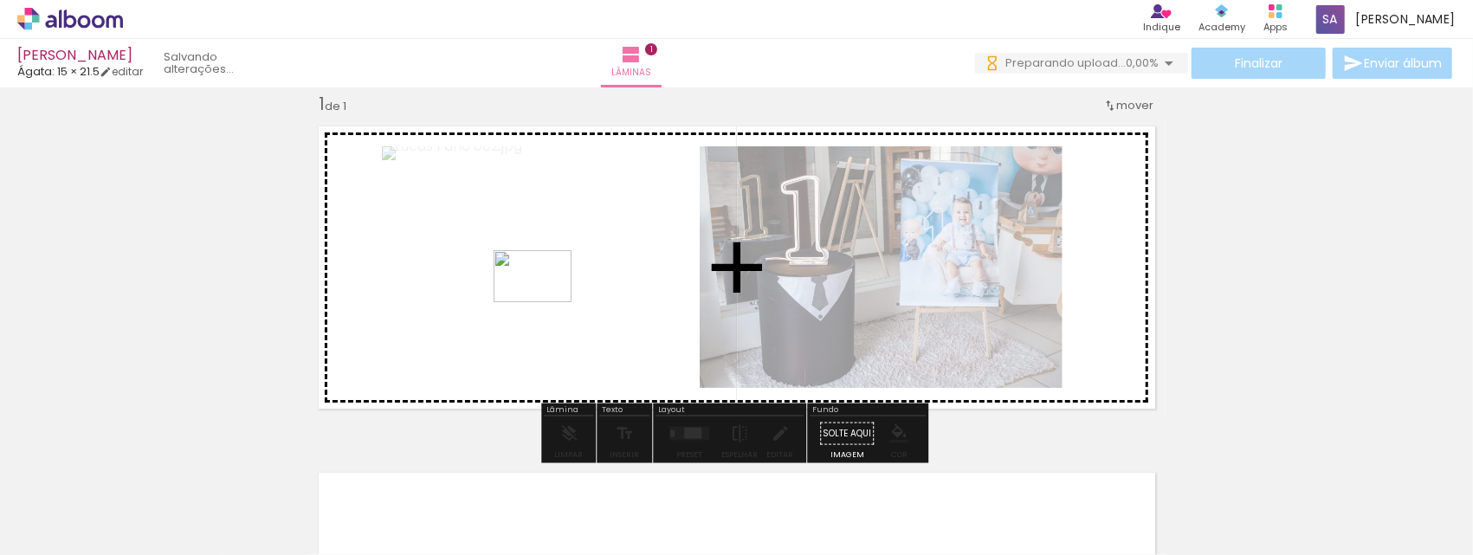
drag, startPoint x: 488, startPoint y: 469, endPoint x: 545, endPoint y: 302, distance: 176.6
click at [545, 302] on quentale-workspace at bounding box center [736, 277] width 1473 height 555
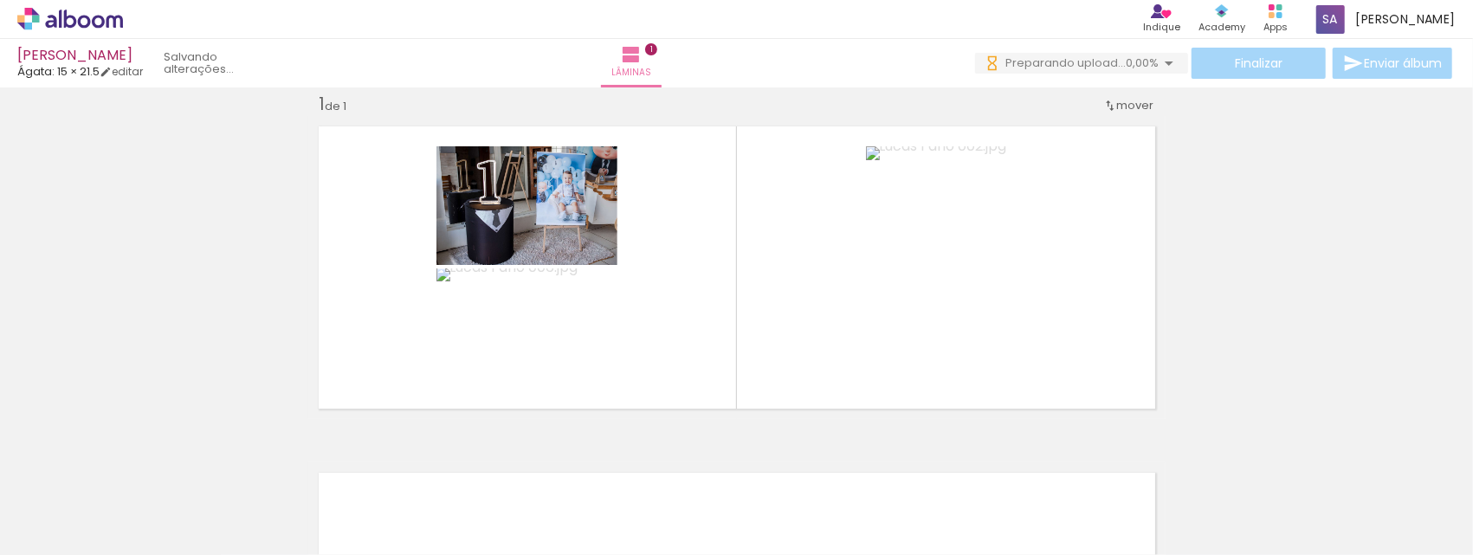
scroll to position [0, 0]
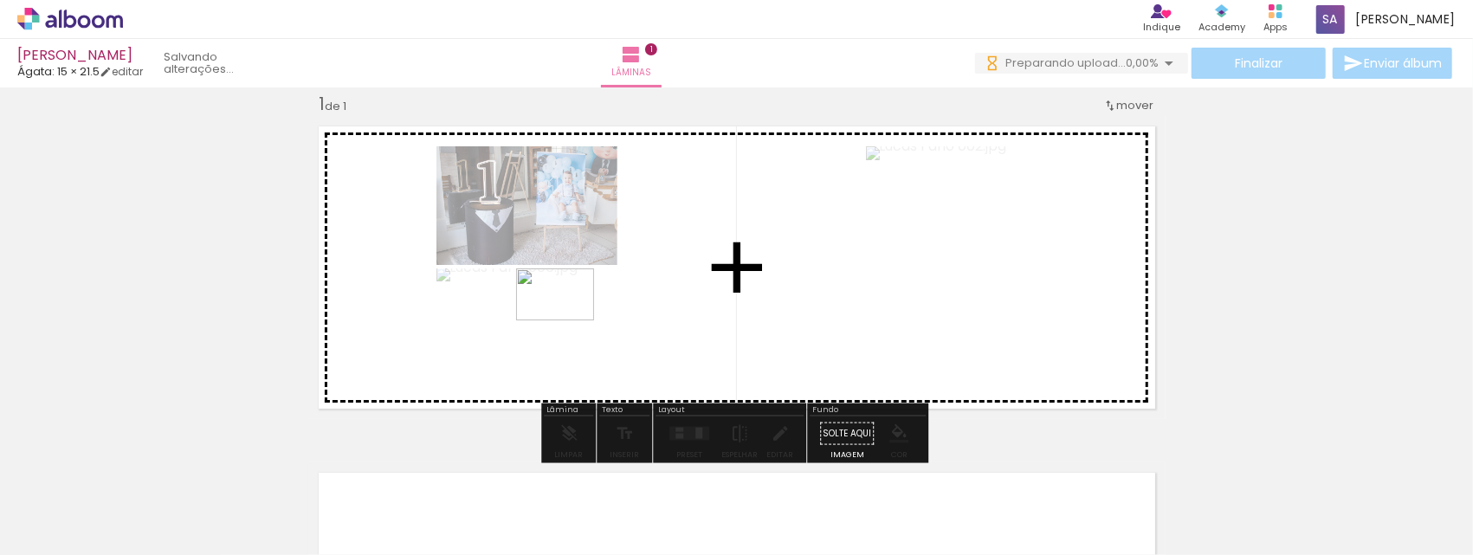
drag, startPoint x: 390, startPoint y: 500, endPoint x: 568, endPoint y: 320, distance: 252.2
click at [568, 320] on quentale-workspace at bounding box center [736, 277] width 1473 height 555
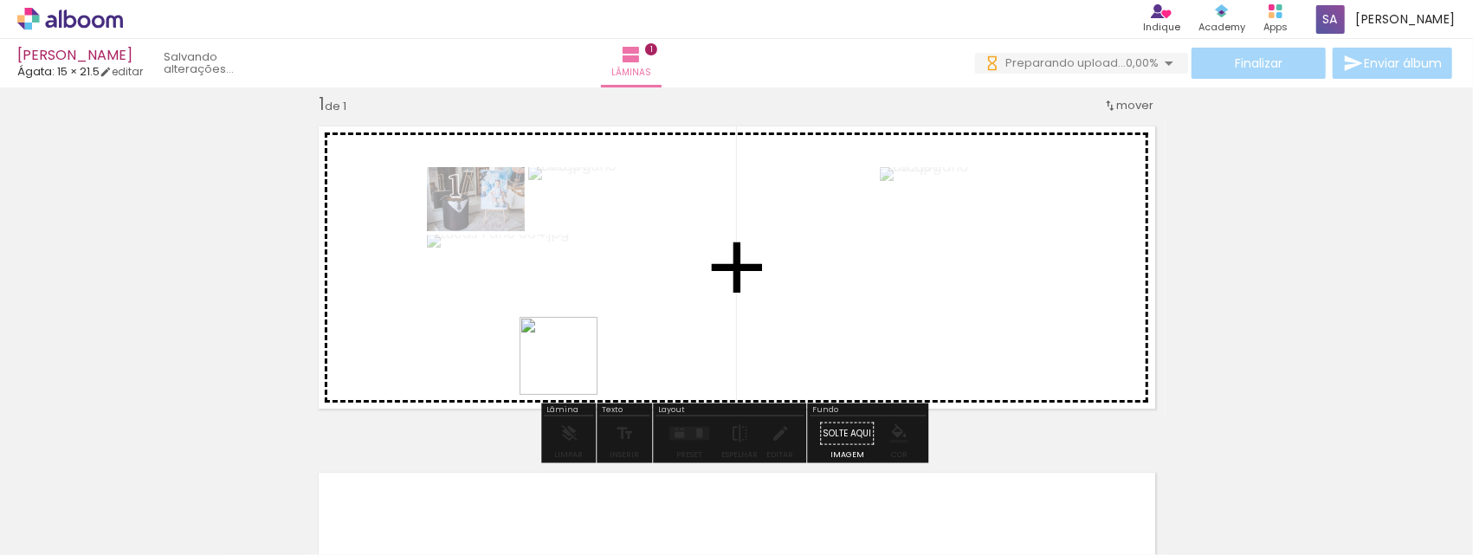
drag, startPoint x: 500, startPoint y: 504, endPoint x: 590, endPoint y: 326, distance: 199.8
click at [590, 326] on quentale-workspace at bounding box center [736, 277] width 1473 height 555
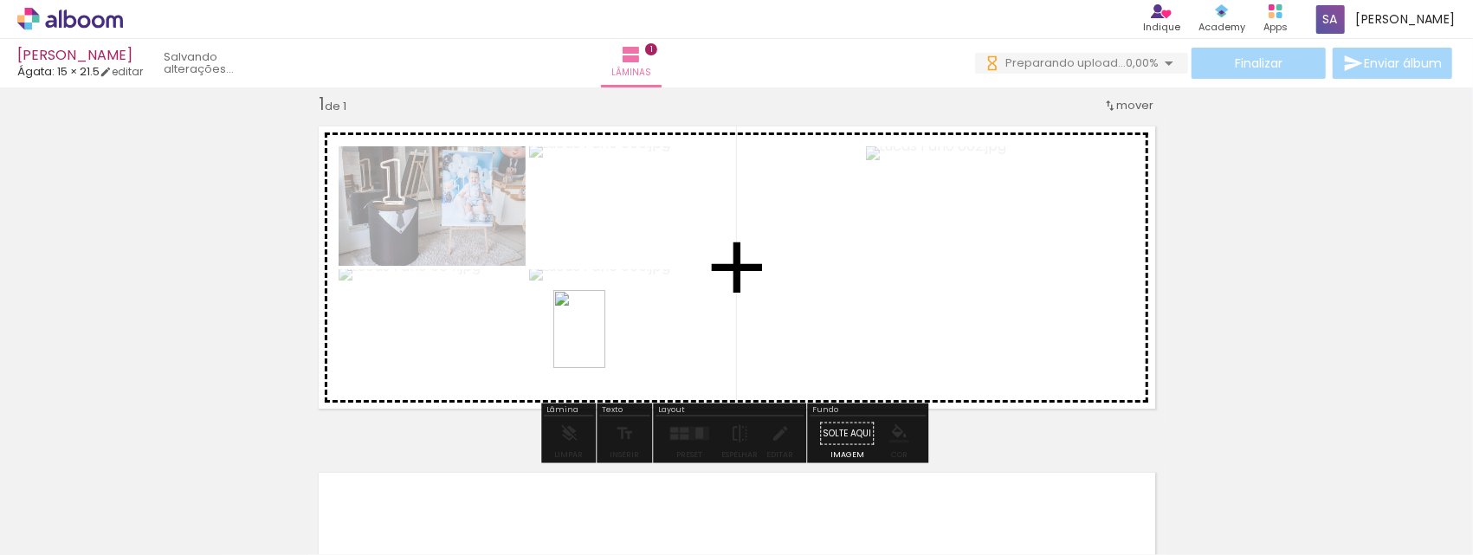
drag, startPoint x: 590, startPoint y: 502, endPoint x: 605, endPoint y: 342, distance: 160.9
click at [605, 342] on quentale-workspace at bounding box center [736, 277] width 1473 height 555
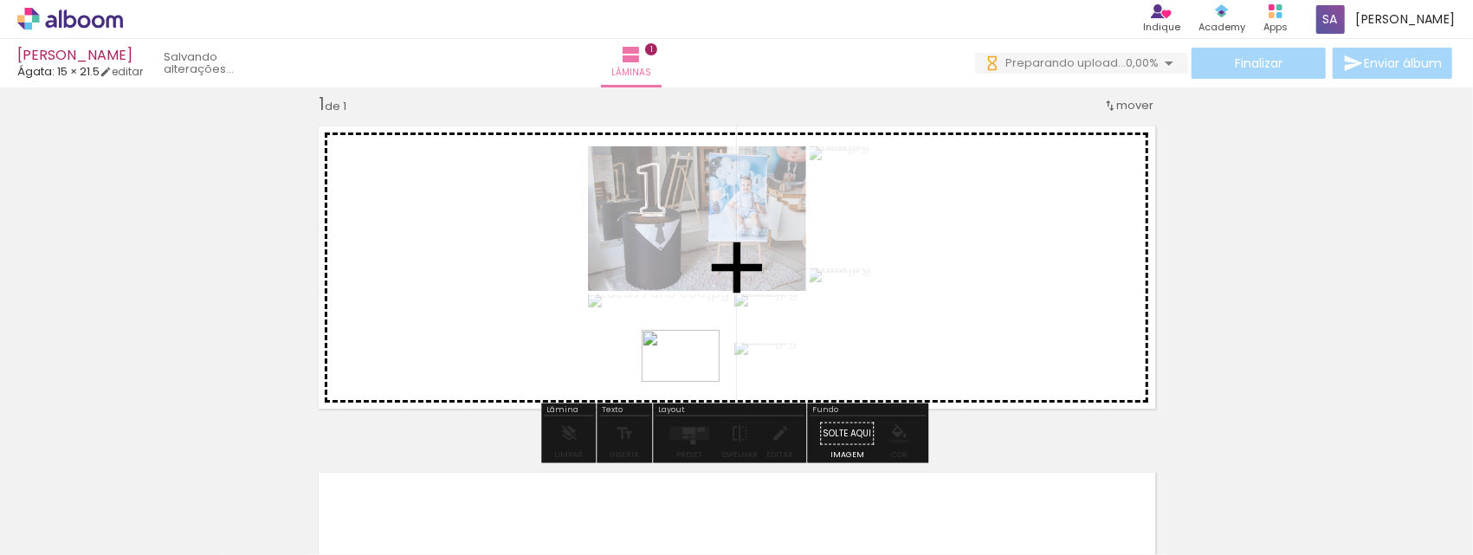
drag, startPoint x: 683, startPoint y: 519, endPoint x: 694, endPoint y: 382, distance: 138.1
click at [694, 382] on quentale-workspace at bounding box center [736, 277] width 1473 height 555
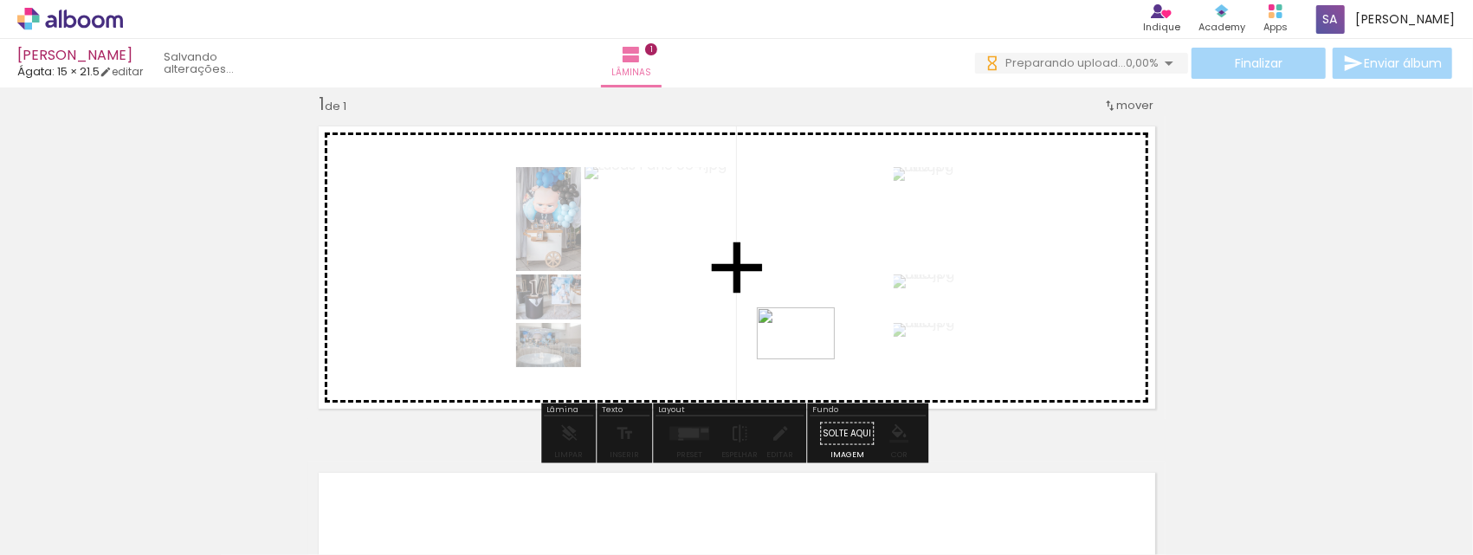
drag, startPoint x: 769, startPoint y: 503, endPoint x: 812, endPoint y: 330, distance: 178.5
click at [812, 330] on quentale-workspace at bounding box center [736, 277] width 1473 height 555
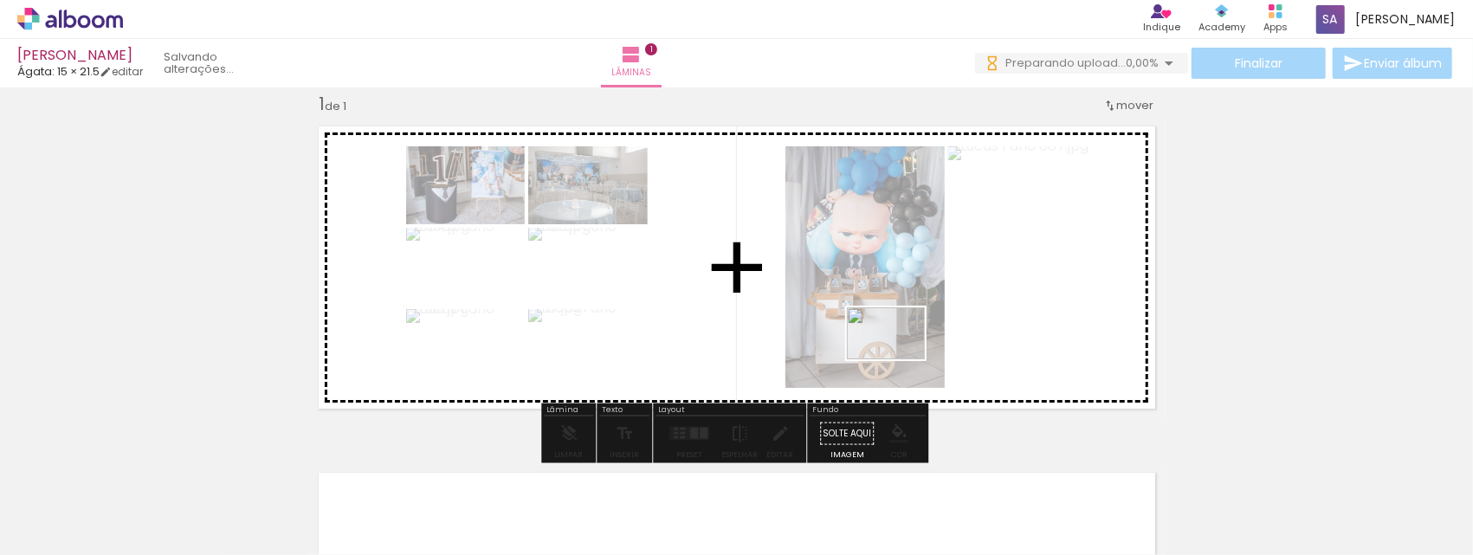
drag, startPoint x: 902, startPoint y: 505, endPoint x: 897, endPoint y: 339, distance: 166.3
click at [897, 339] on quentale-workspace at bounding box center [736, 277] width 1473 height 555
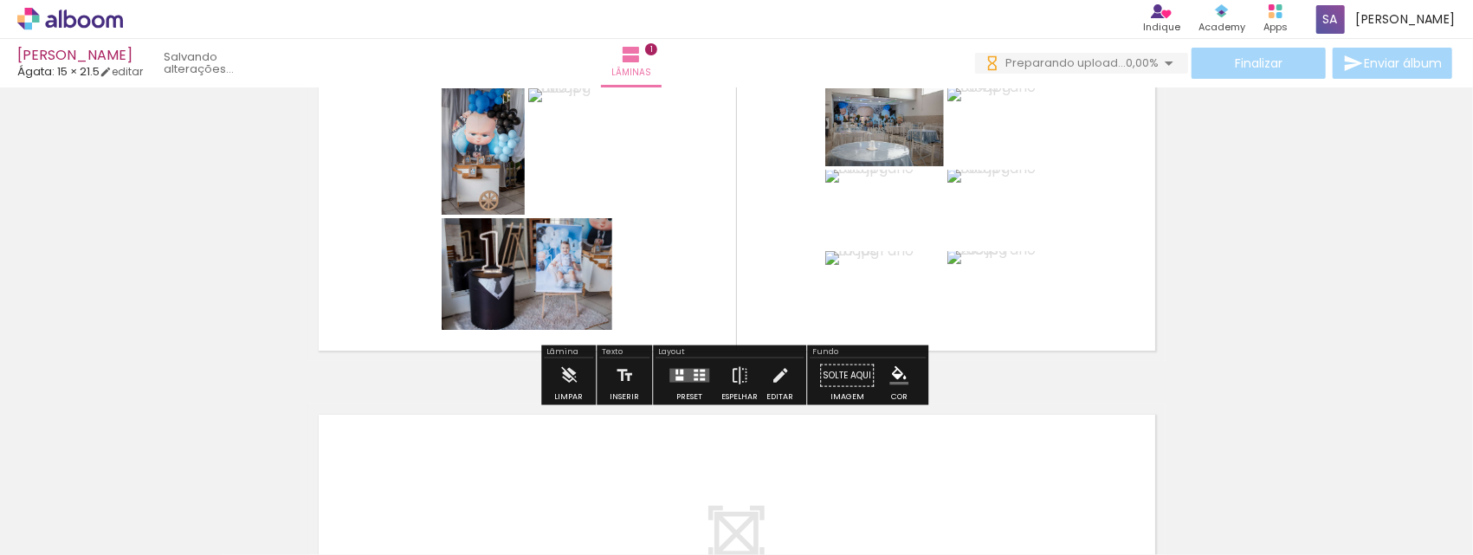
click at [1107, 198] on quentale-layouter at bounding box center [736, 209] width 857 height 303
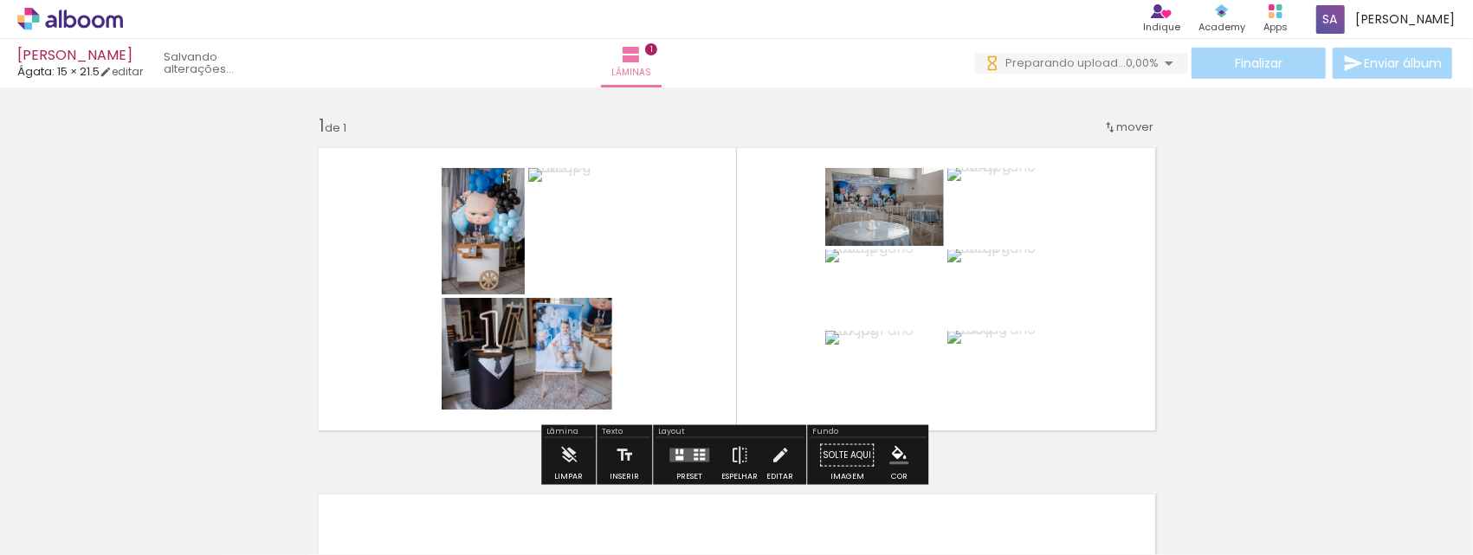
click at [1096, 192] on quentale-layouter at bounding box center [736, 289] width 857 height 303
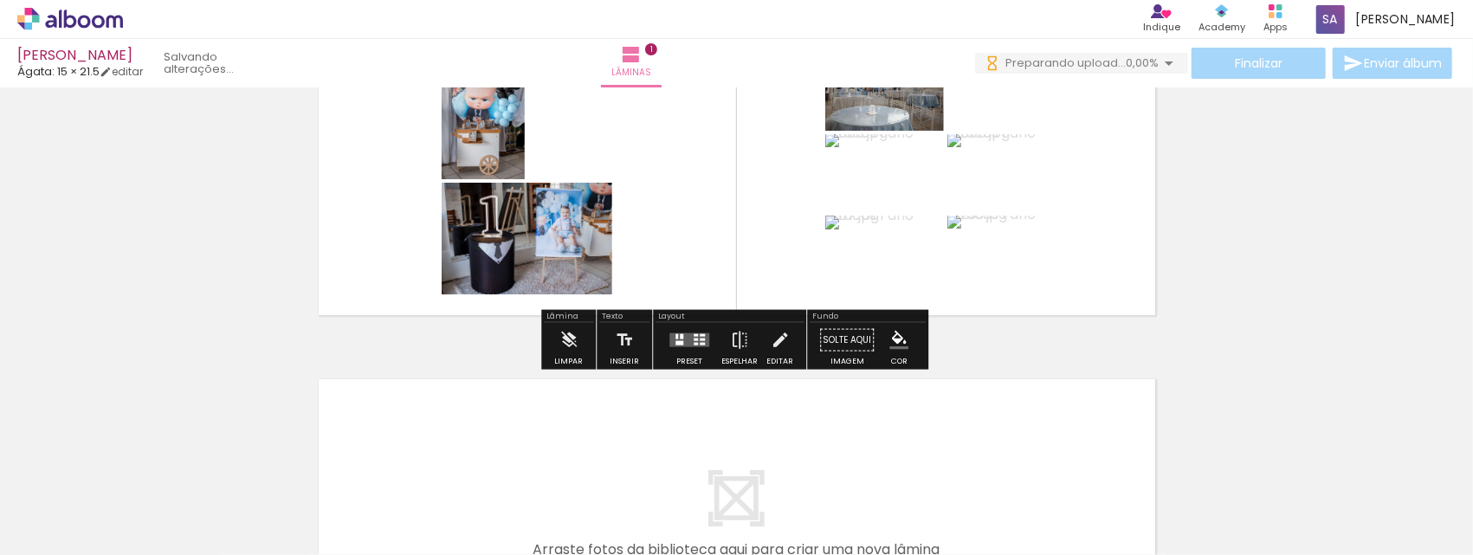
click at [694, 339] on div at bounding box center [696, 340] width 4 height 3
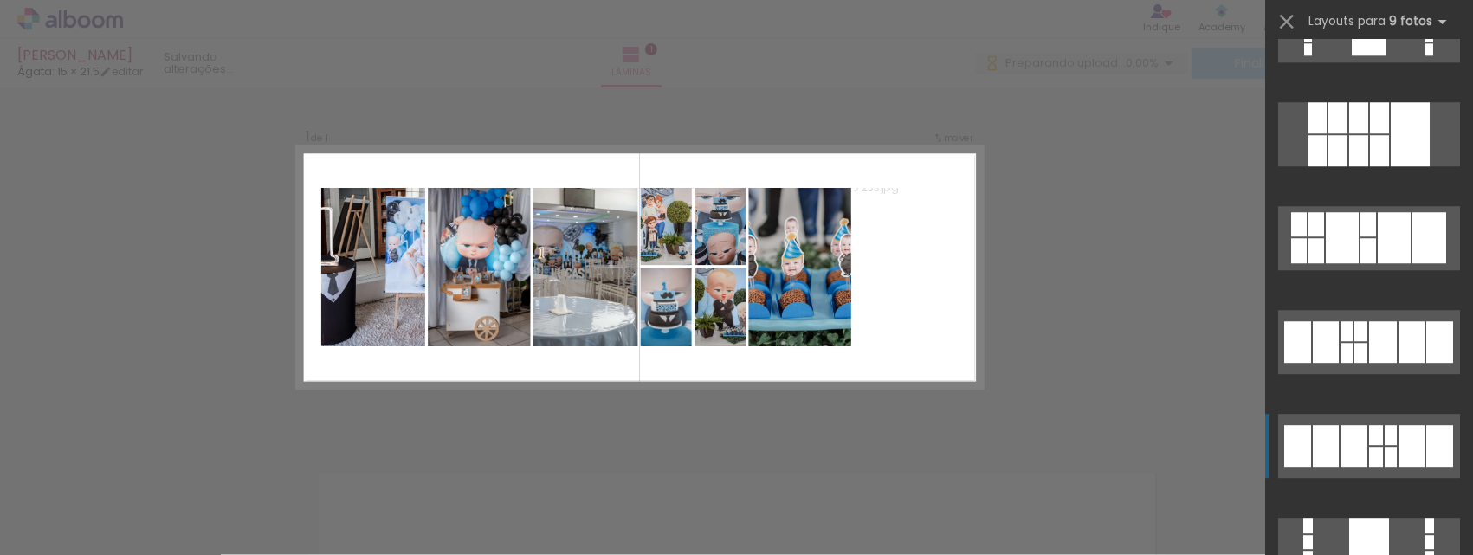
scroll to position [3405, 0]
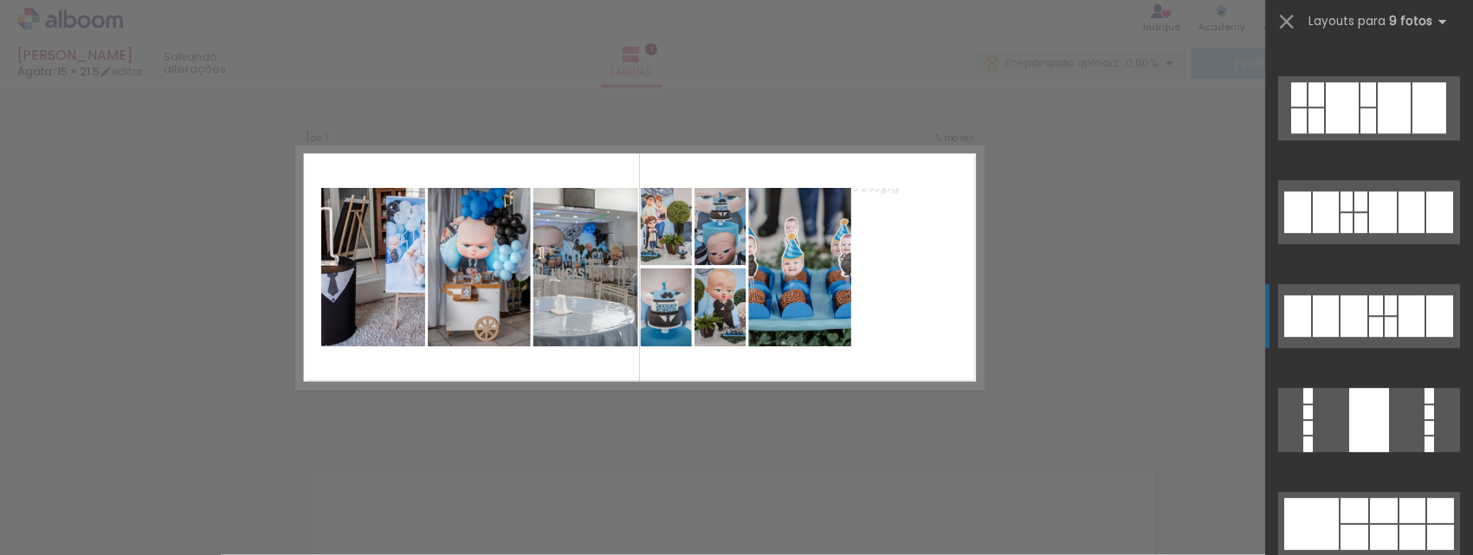
click at [1421, 492] on quentale-layouter at bounding box center [1369, 524] width 182 height 64
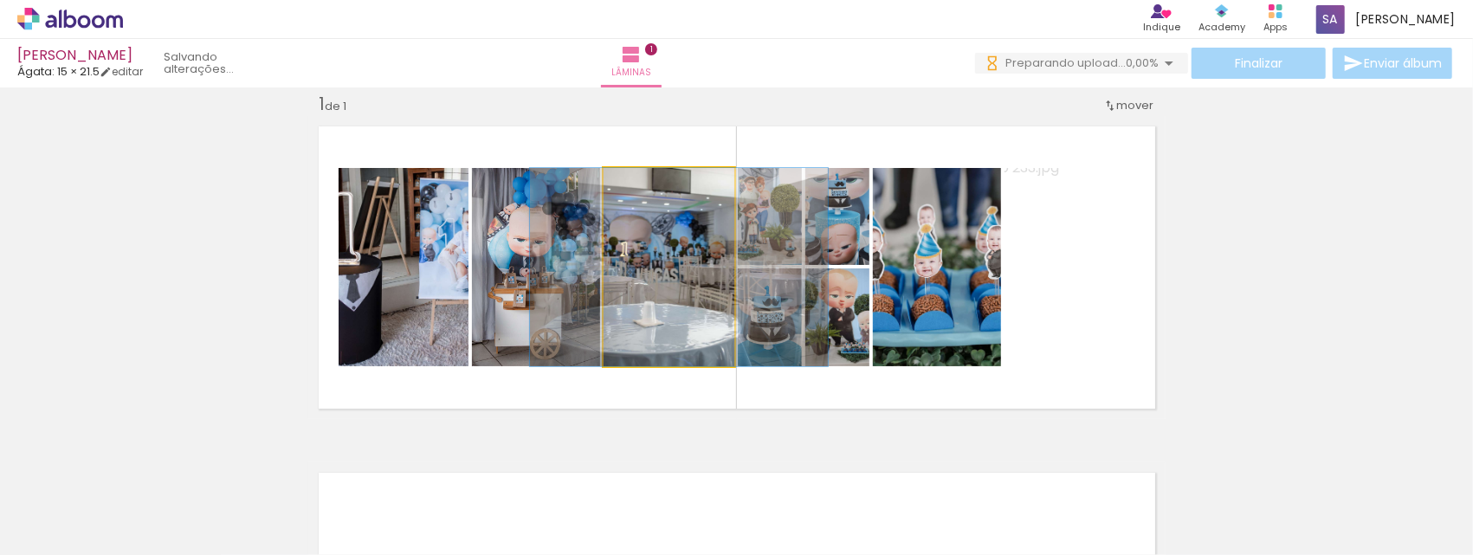
drag, startPoint x: 649, startPoint y: 307, endPoint x: 660, endPoint y: 296, distance: 14.7
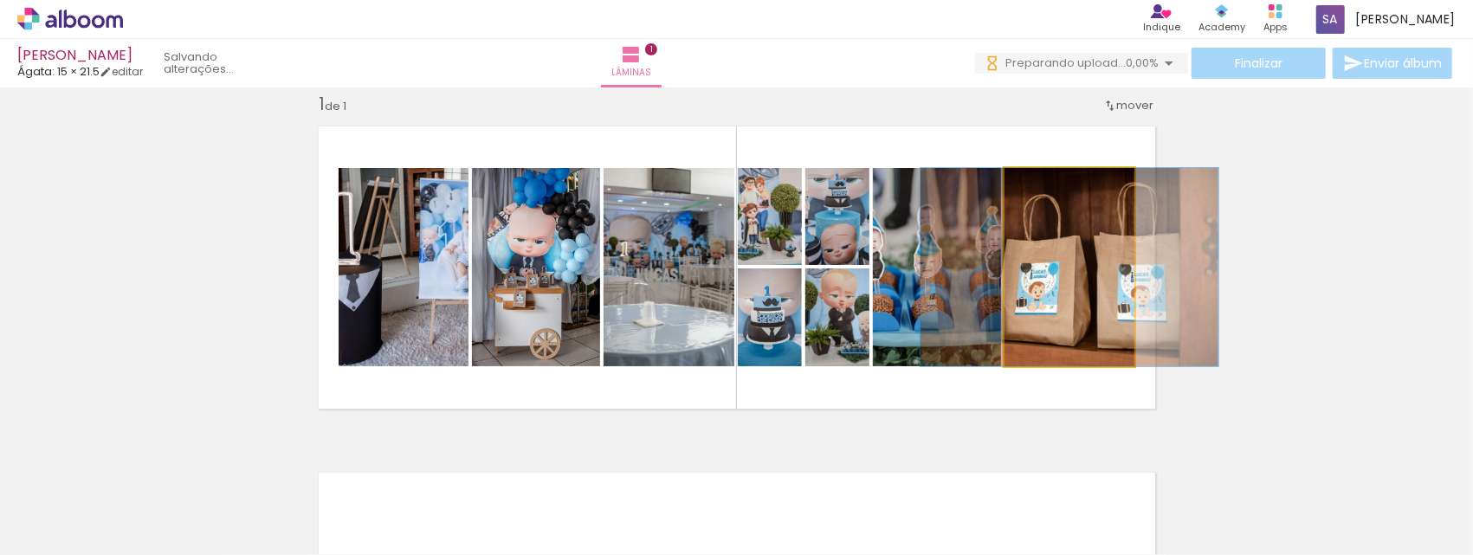
click at [1069, 296] on quentale-photo at bounding box center [1069, 267] width 130 height 198
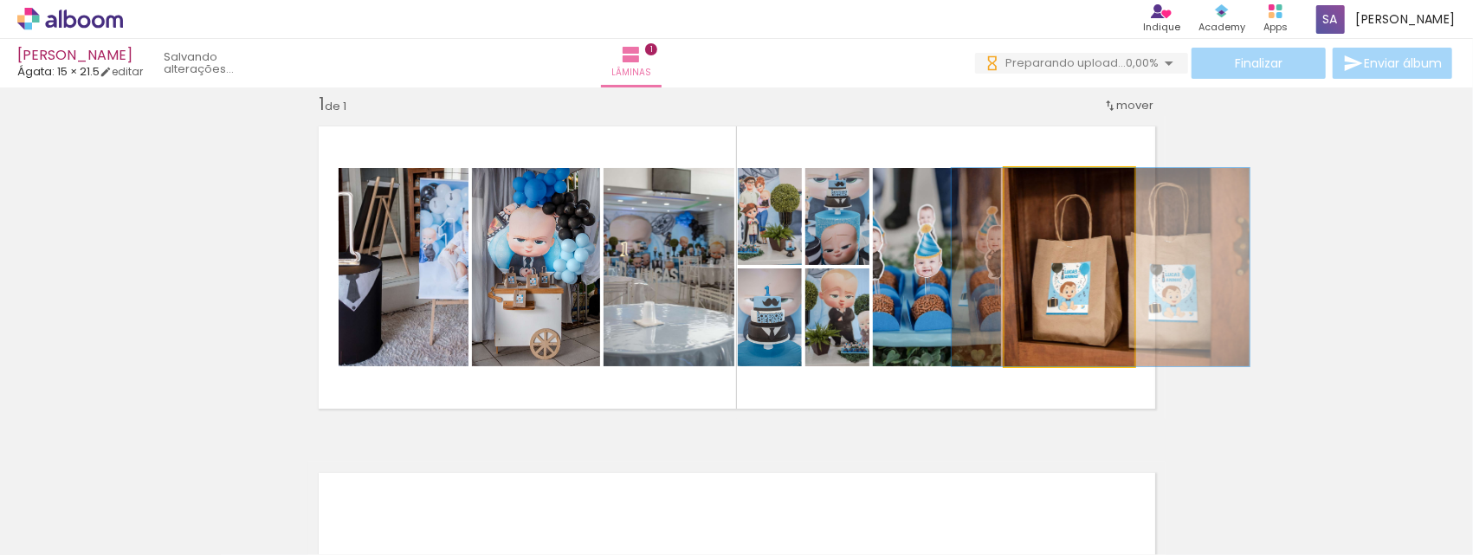
drag, startPoint x: 1059, startPoint y: 281, endPoint x: 1117, endPoint y: 281, distance: 58.0
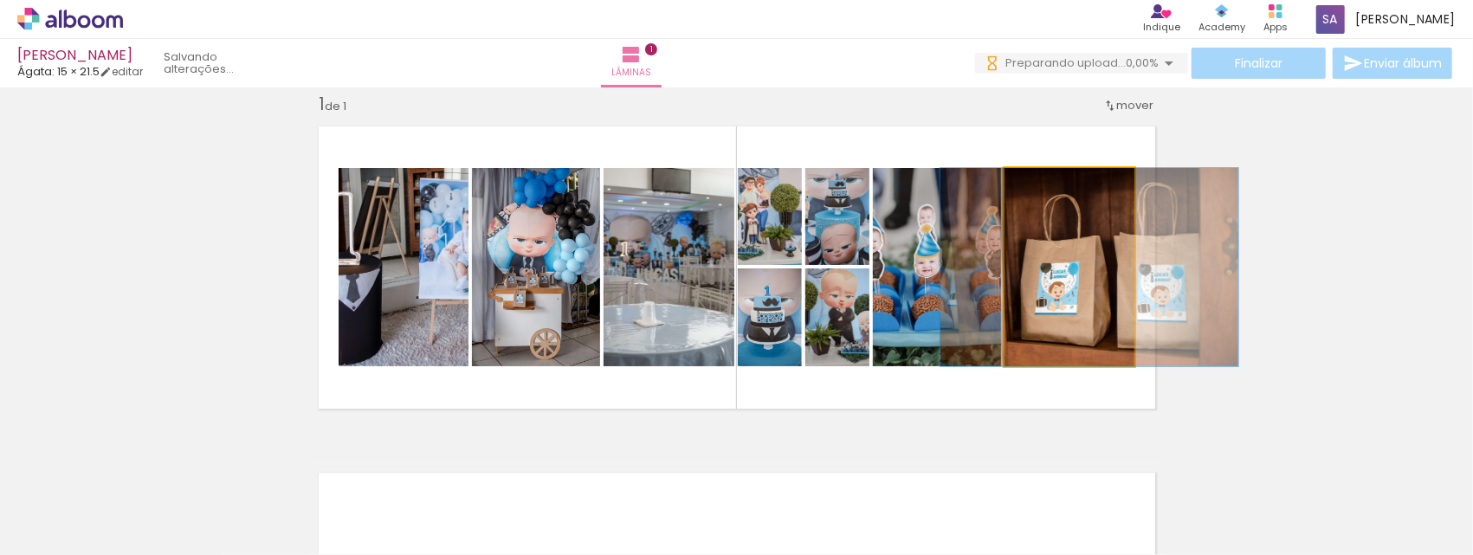
drag, startPoint x: 1094, startPoint y: 287, endPoint x: 1086, endPoint y: 288, distance: 8.7
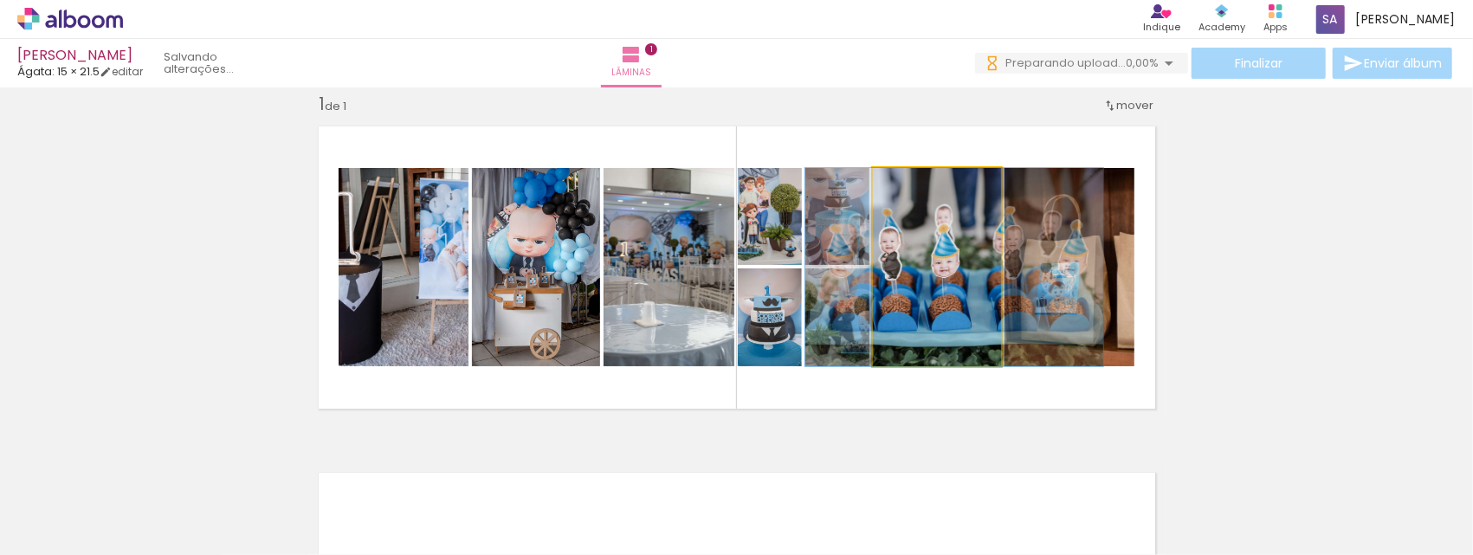
drag, startPoint x: 929, startPoint y: 293, endPoint x: 945, endPoint y: 296, distance: 16.8
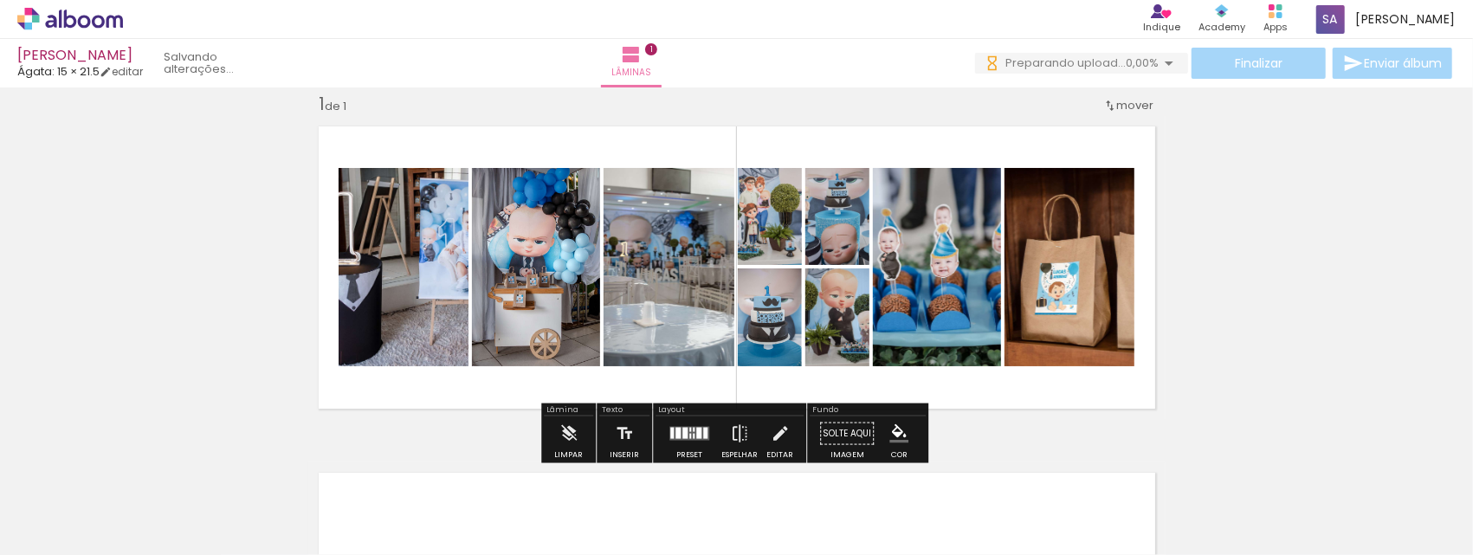
click at [698, 427] on quentale-layouter at bounding box center [689, 434] width 40 height 14
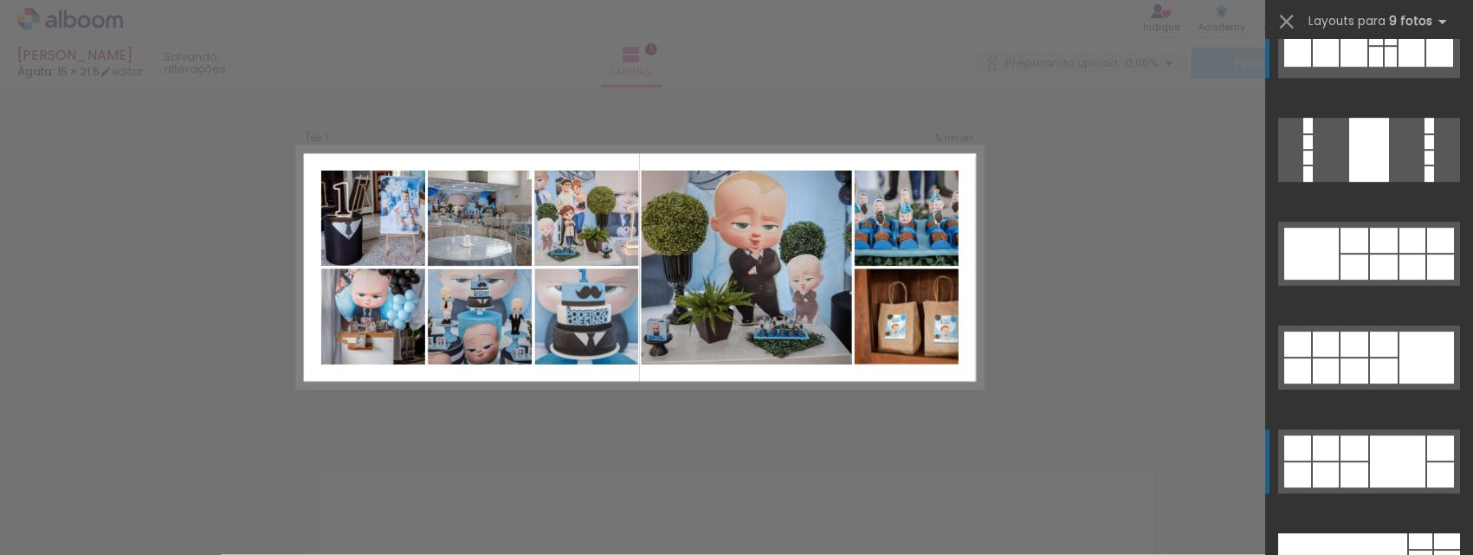
scroll to position [3694, 0]
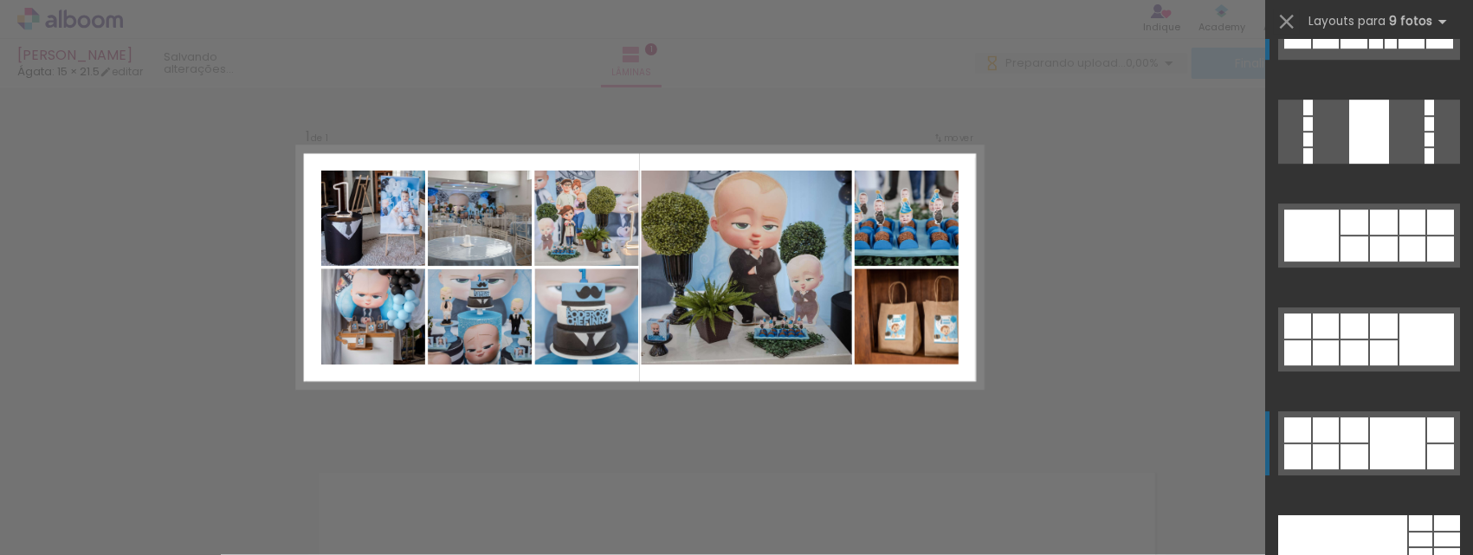
click at [1427, 235] on div at bounding box center [1440, 222] width 27 height 25
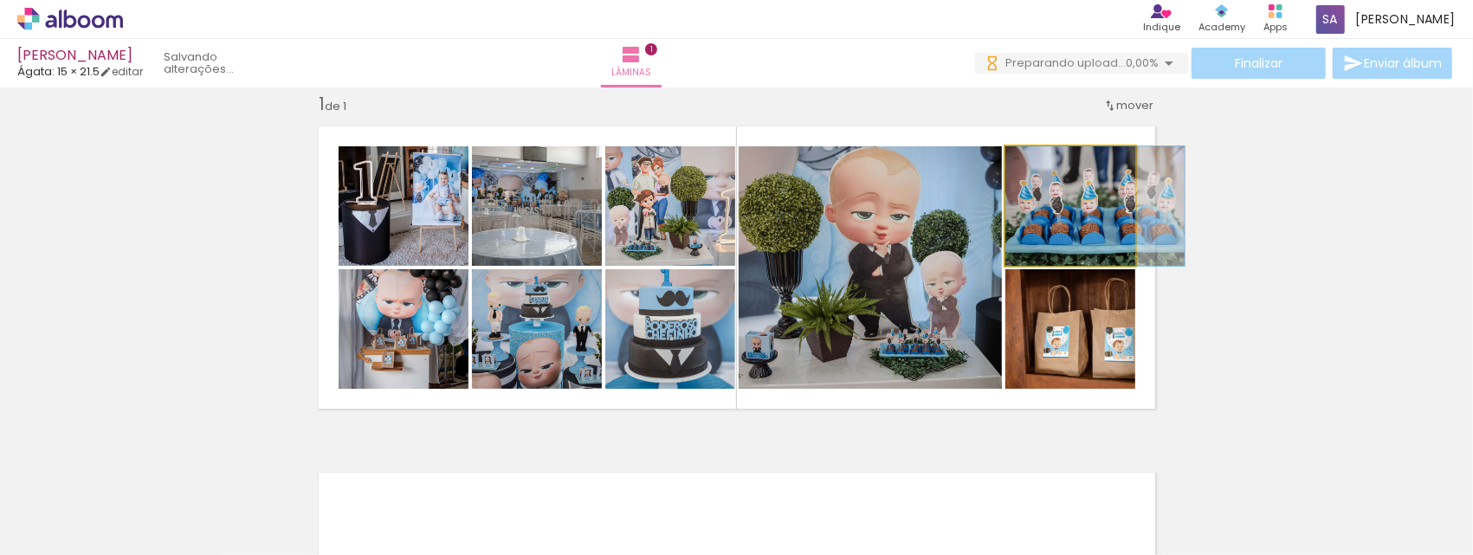
drag, startPoint x: 1077, startPoint y: 218, endPoint x: 1108, endPoint y: 214, distance: 31.5
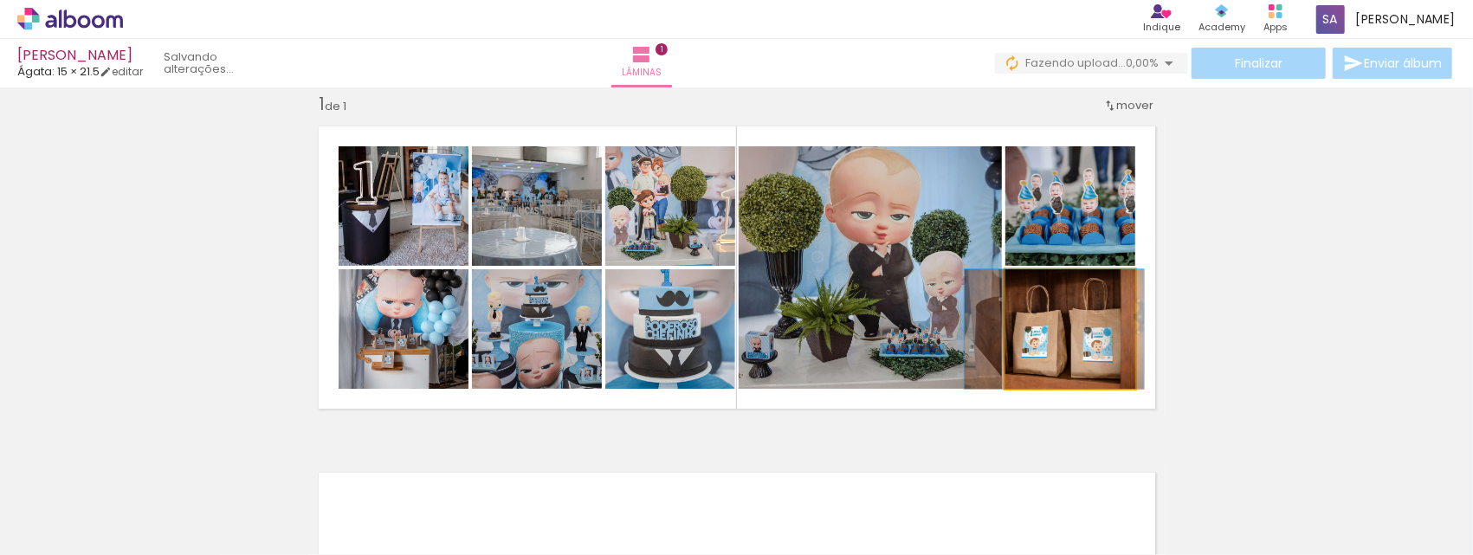
drag, startPoint x: 1076, startPoint y: 349, endPoint x: 1055, endPoint y: 348, distance: 21.7
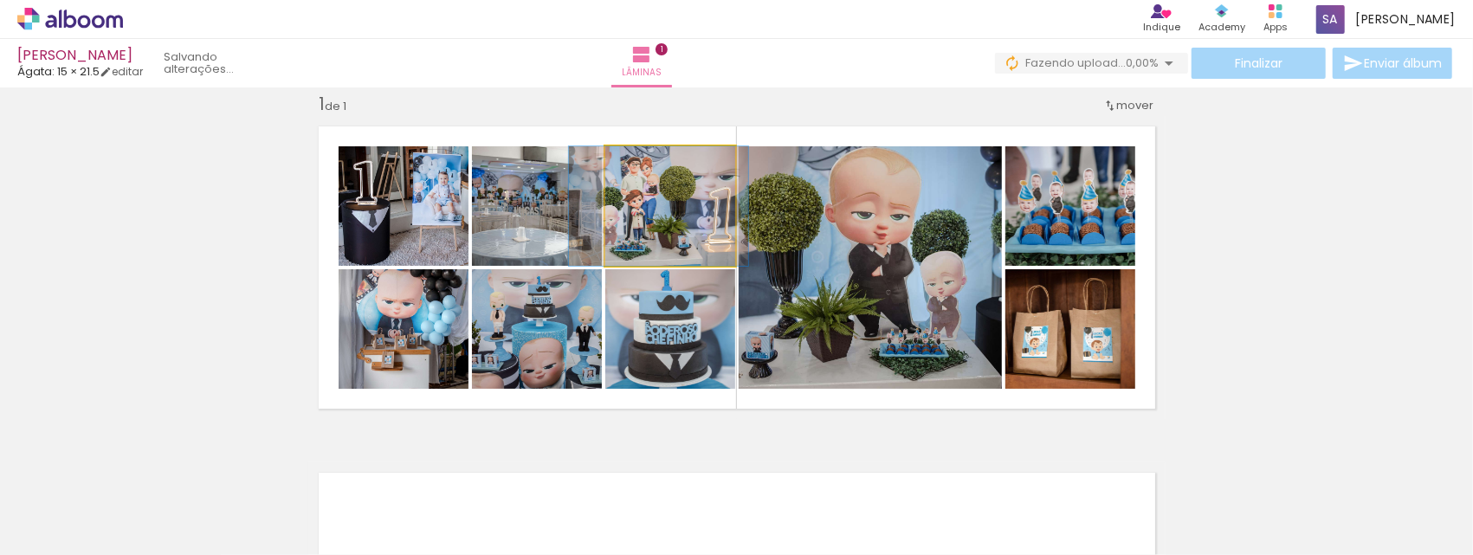
drag, startPoint x: 667, startPoint y: 244, endPoint x: 655, endPoint y: 245, distance: 11.3
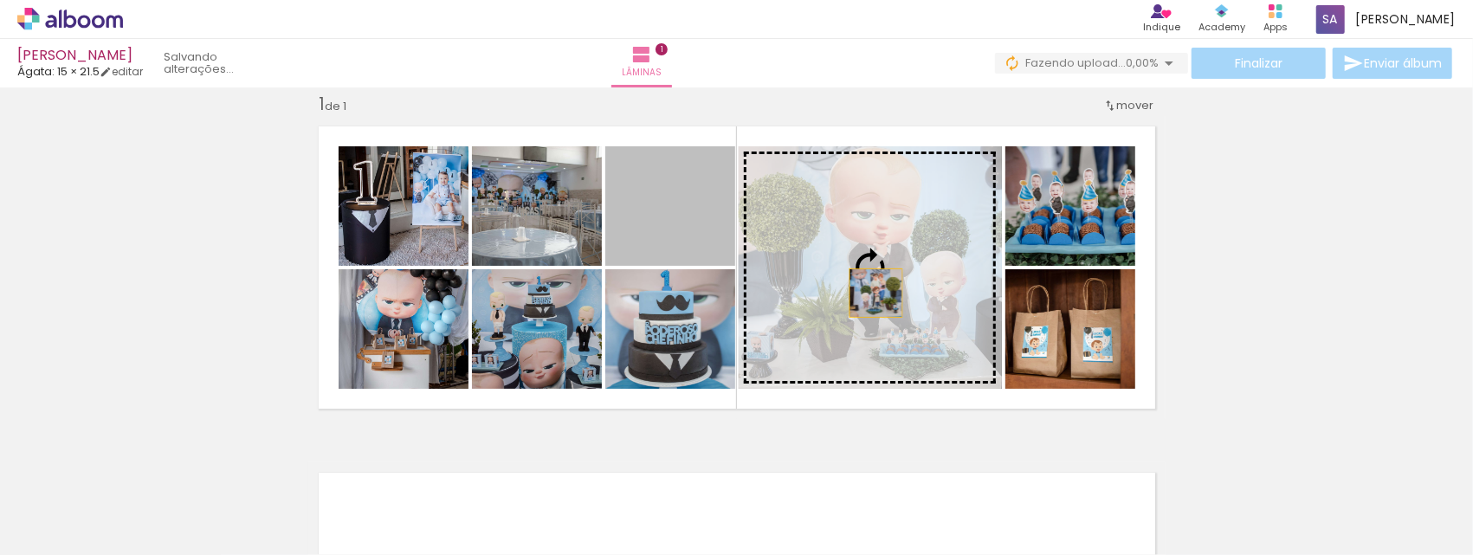
drag, startPoint x: 675, startPoint y: 223, endPoint x: 871, endPoint y: 293, distance: 207.9
click at [0, 0] on slot at bounding box center [0, 0] width 0 height 0
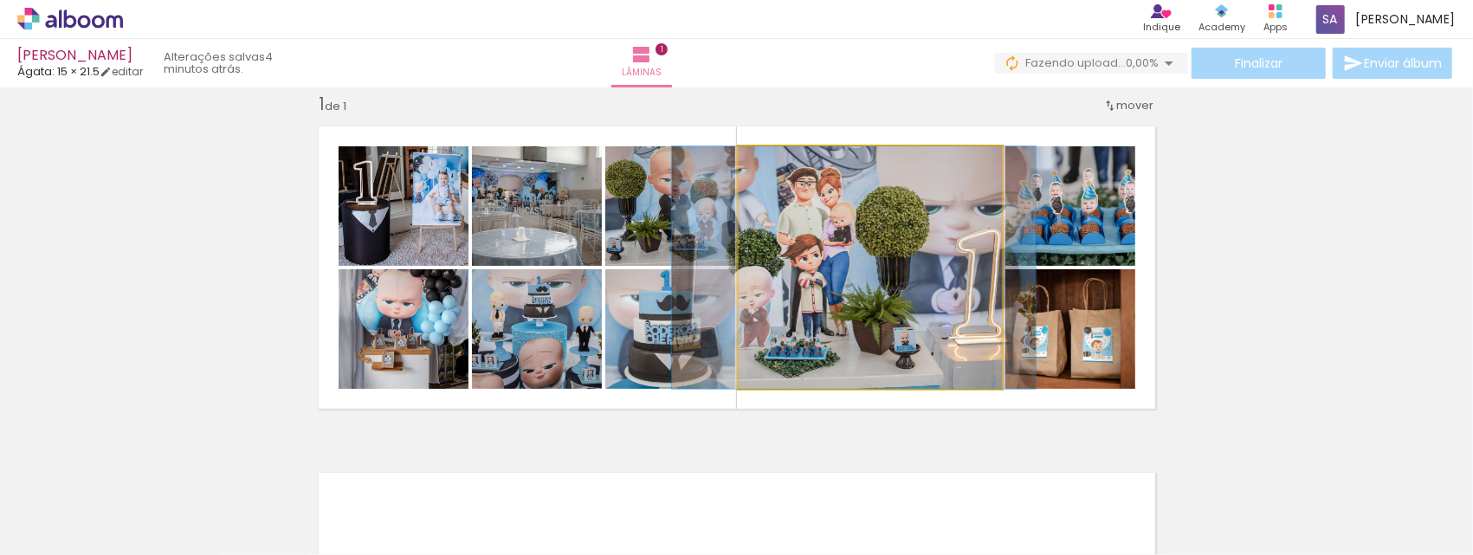
drag, startPoint x: 892, startPoint y: 307, endPoint x: 875, endPoint y: 307, distance: 16.5
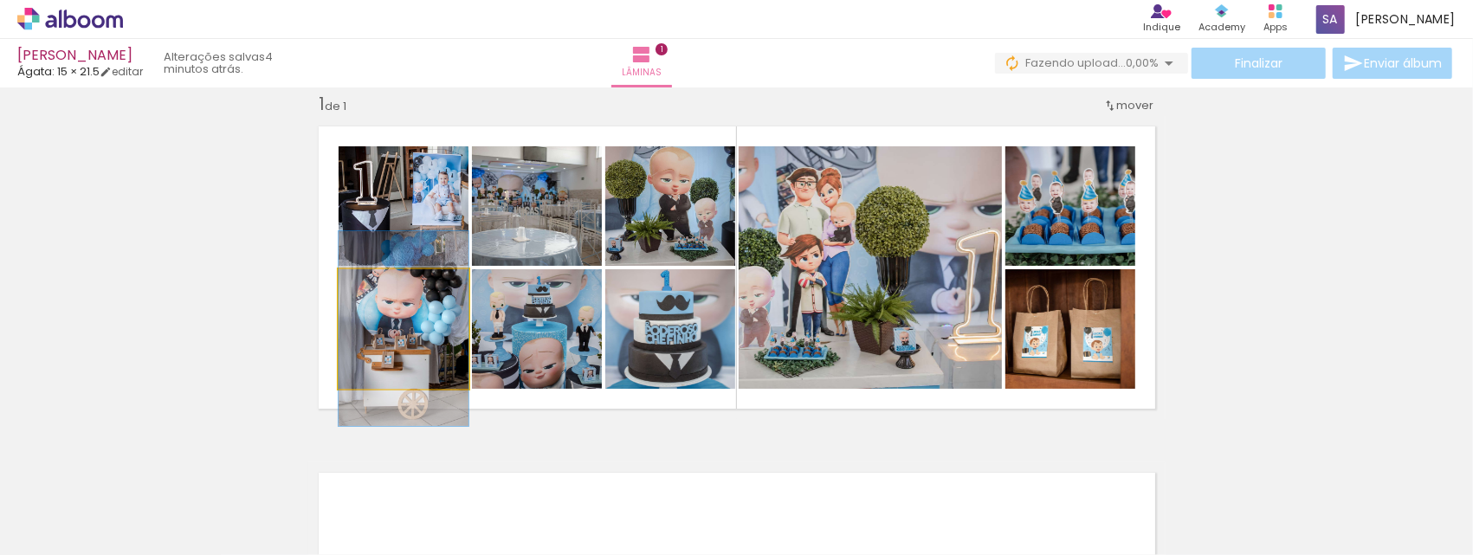
click at [423, 362] on quentale-photo at bounding box center [404, 328] width 130 height 119
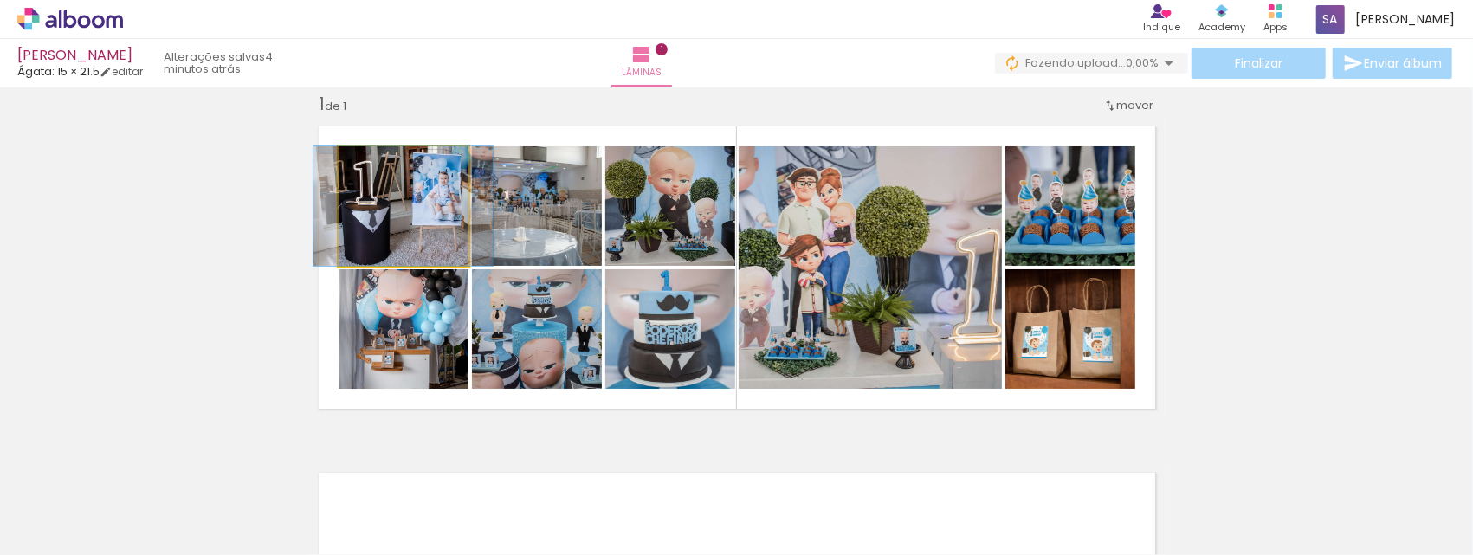
drag, startPoint x: 423, startPoint y: 225, endPoint x: 435, endPoint y: 227, distance: 12.2
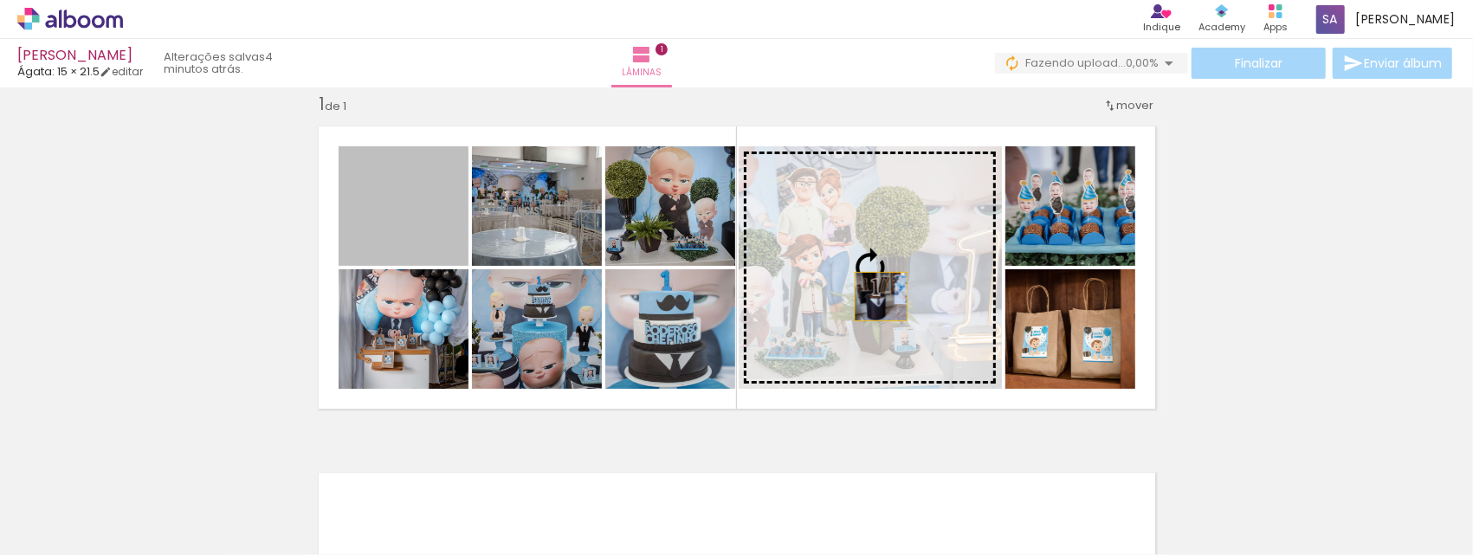
drag, startPoint x: 381, startPoint y: 213, endPoint x: 876, endPoint y: 286, distance: 500.6
click at [0, 0] on slot at bounding box center [0, 0] width 0 height 0
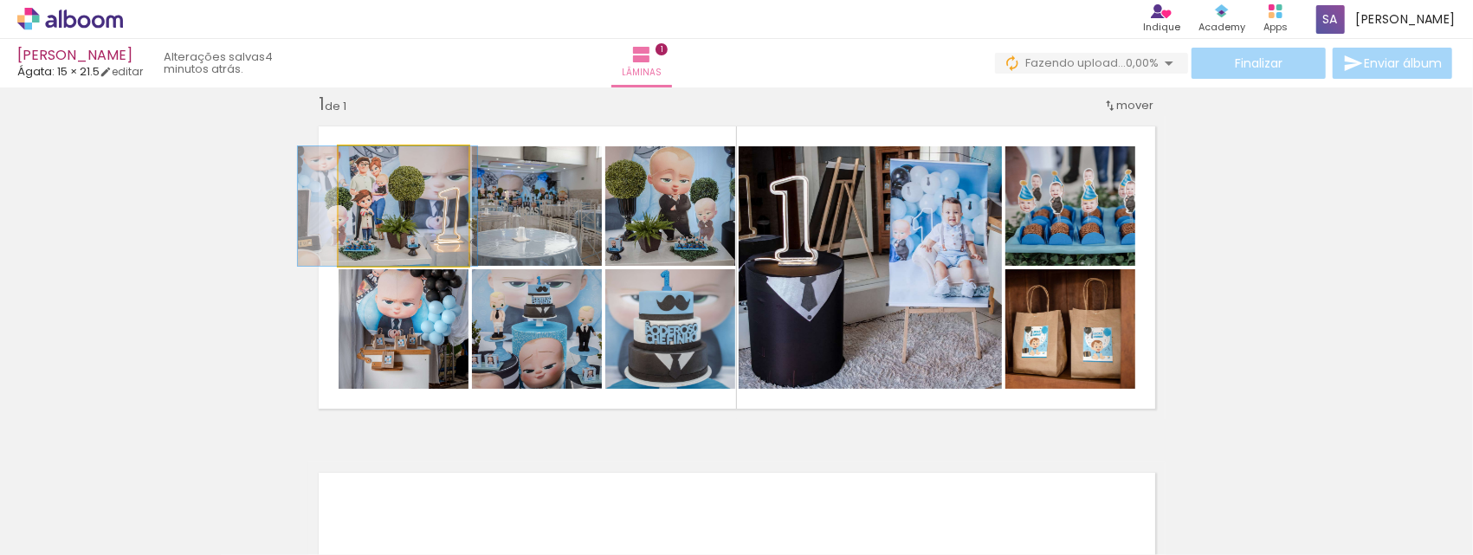
drag, startPoint x: 416, startPoint y: 227, endPoint x: 400, endPoint y: 231, distance: 16.2
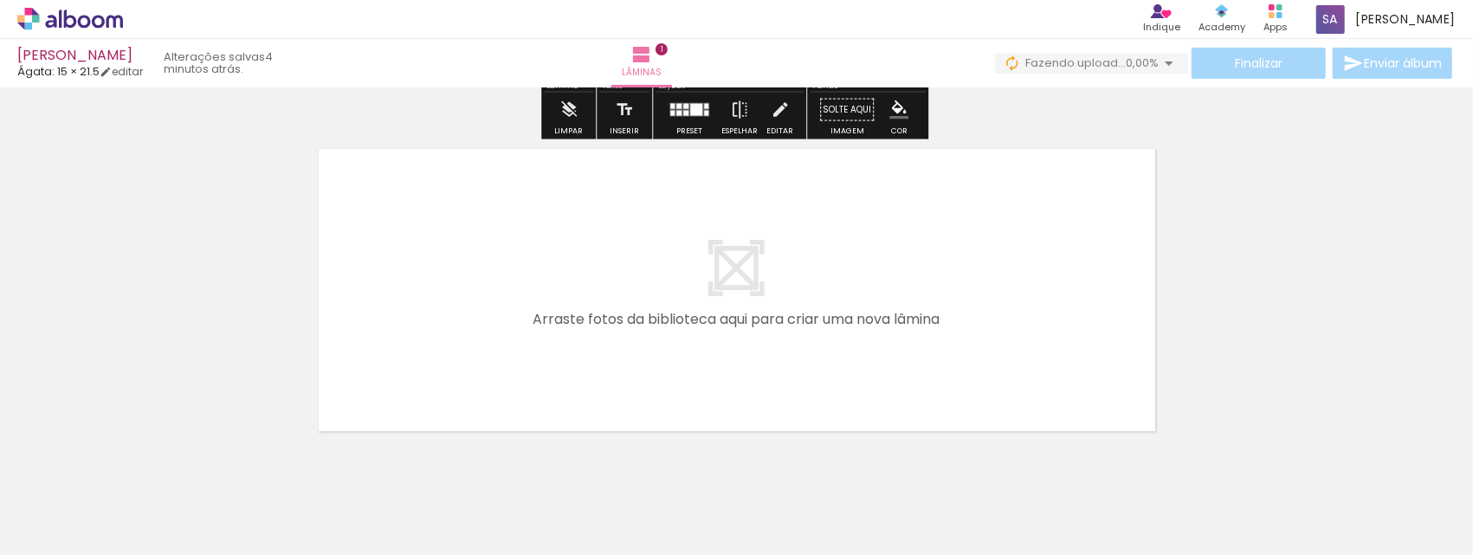
scroll to position [400, 0]
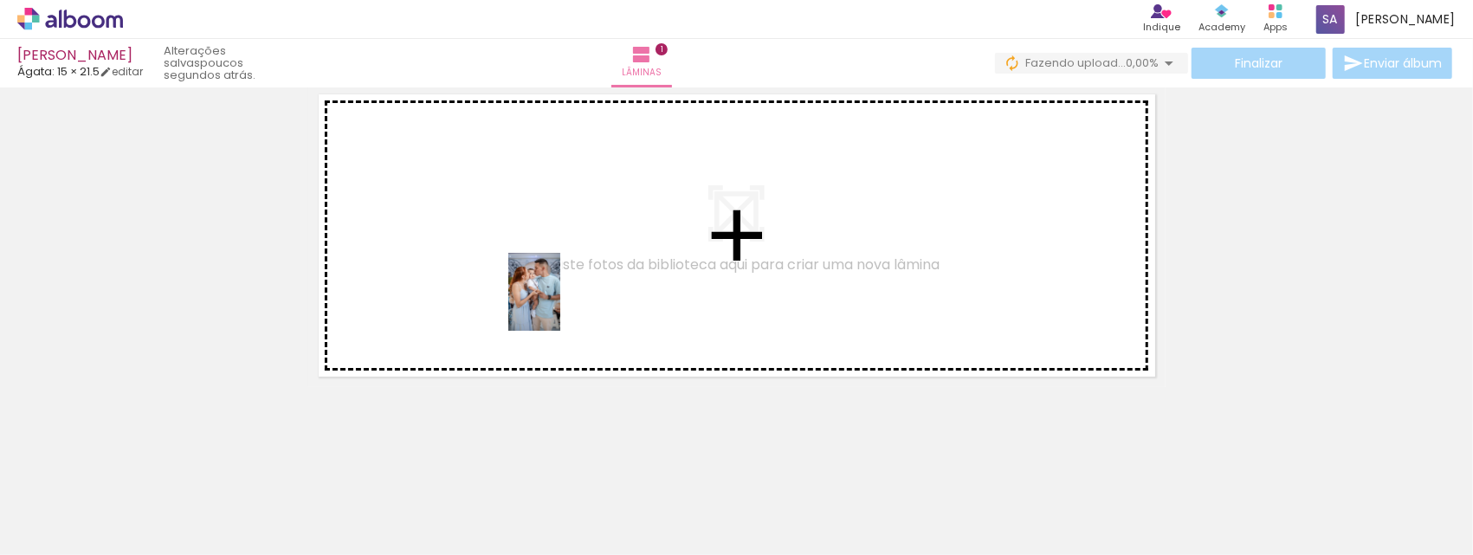
drag, startPoint x: 572, startPoint y: 515, endPoint x: 579, endPoint y: 300, distance: 215.7
click at [559, 281] on quentale-workspace at bounding box center [736, 277] width 1473 height 555
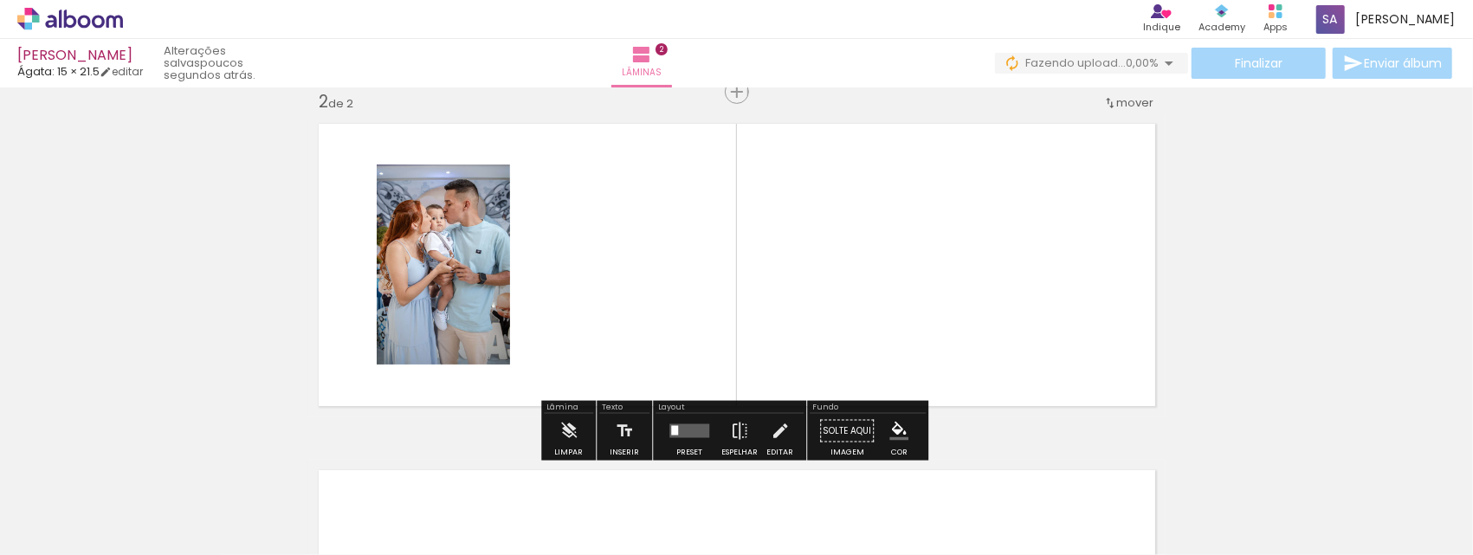
scroll to position [368, 0]
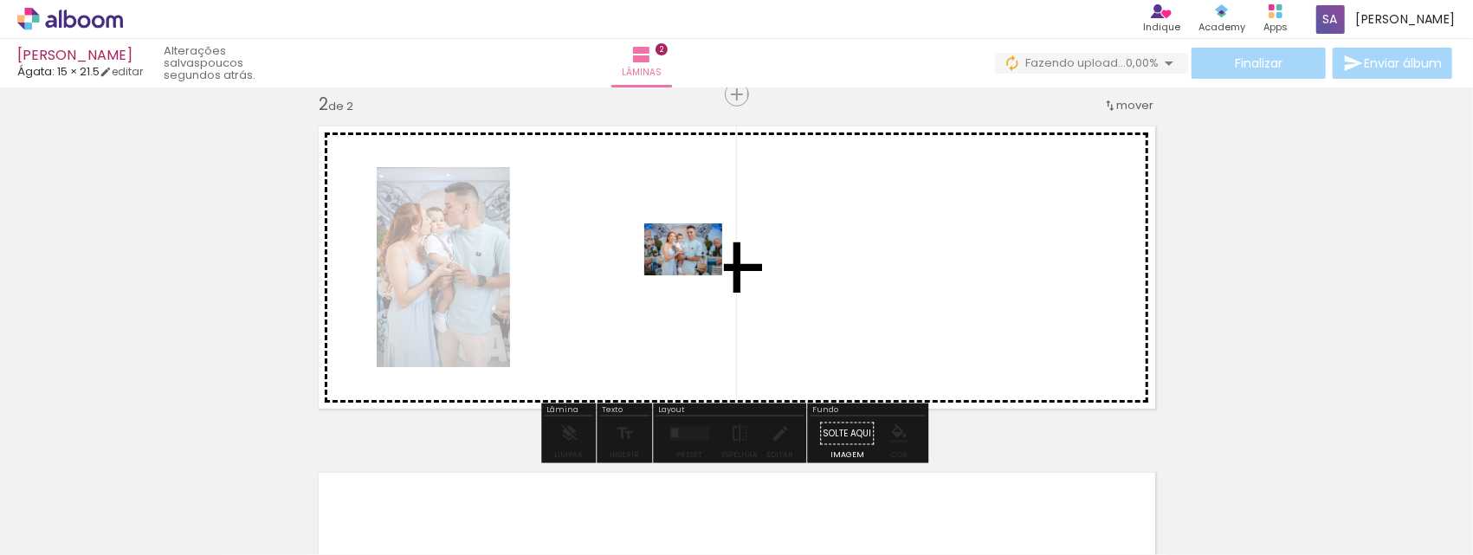
drag, startPoint x: 672, startPoint y: 514, endPoint x: 696, endPoint y: 275, distance: 240.2
click at [696, 275] on quentale-workspace at bounding box center [736, 277] width 1473 height 555
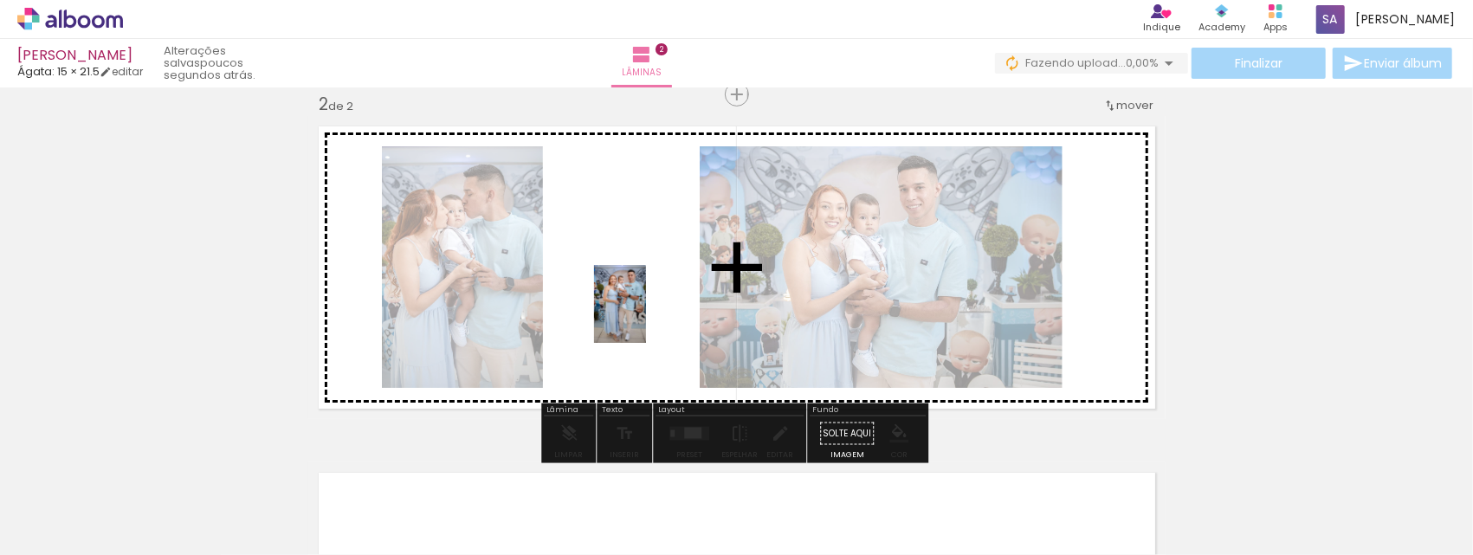
drag, startPoint x: 765, startPoint y: 507, endPoint x: 646, endPoint y: 317, distance: 224.1
click at [646, 317] on quentale-workspace at bounding box center [736, 277] width 1473 height 555
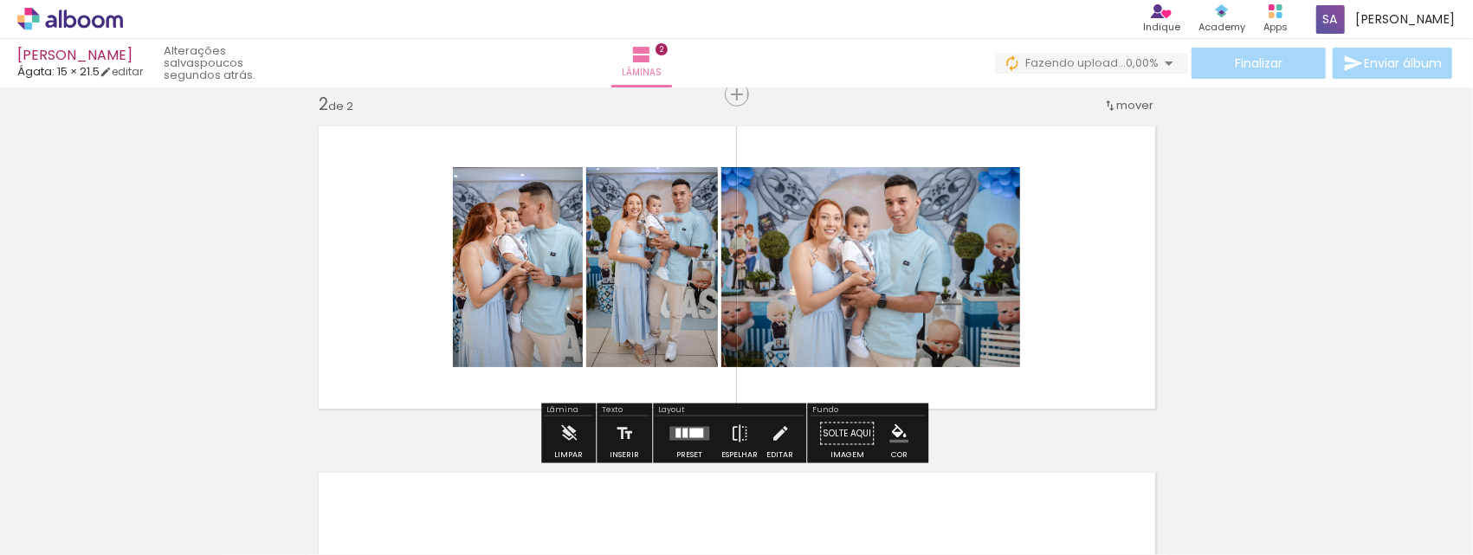
click at [675, 431] on div at bounding box center [677, 434] width 5 height 10
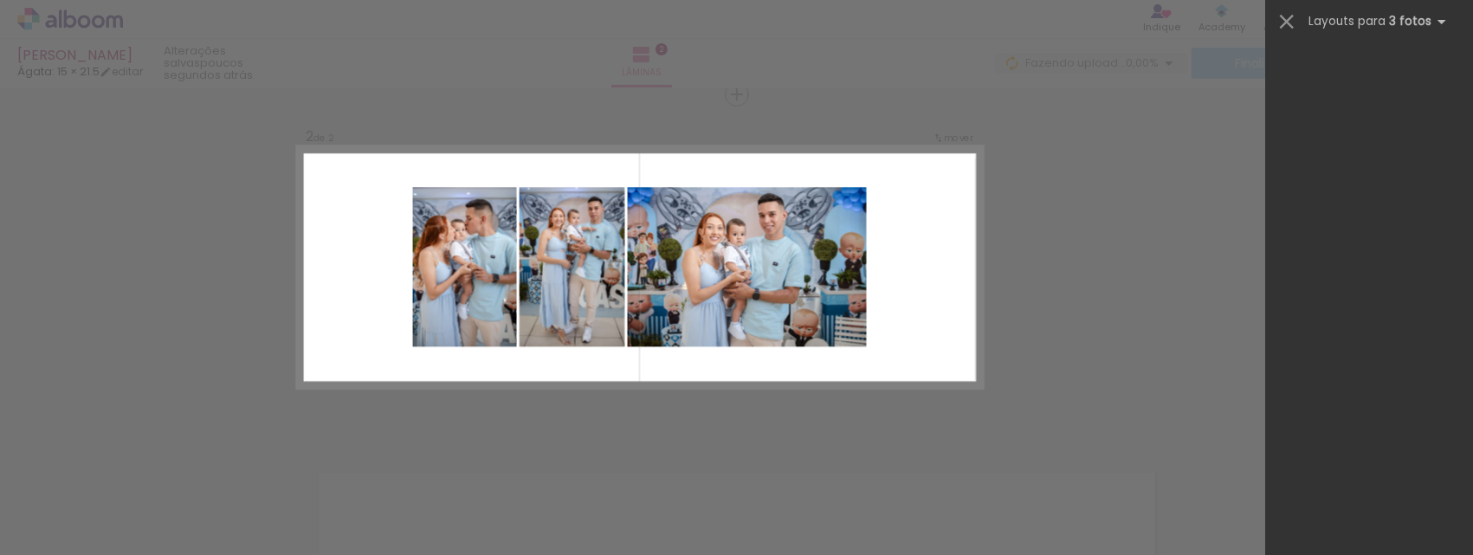
scroll to position [0, 0]
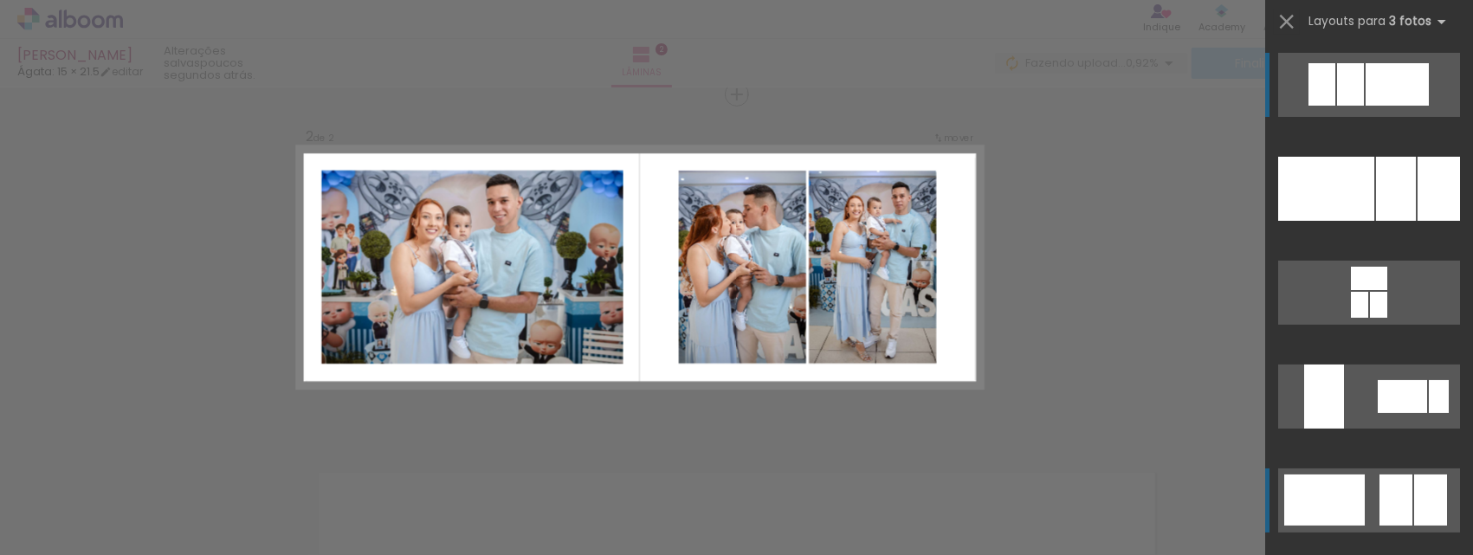
click at [1354, 221] on div at bounding box center [1326, 189] width 96 height 64
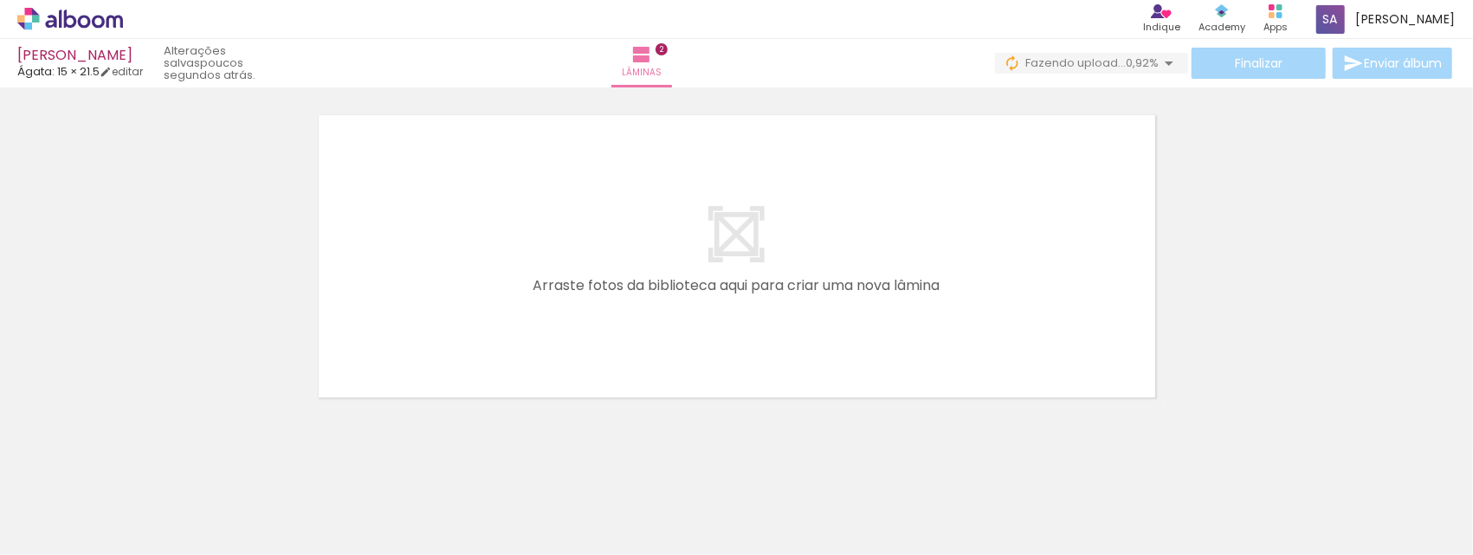
scroll to position [746, 0]
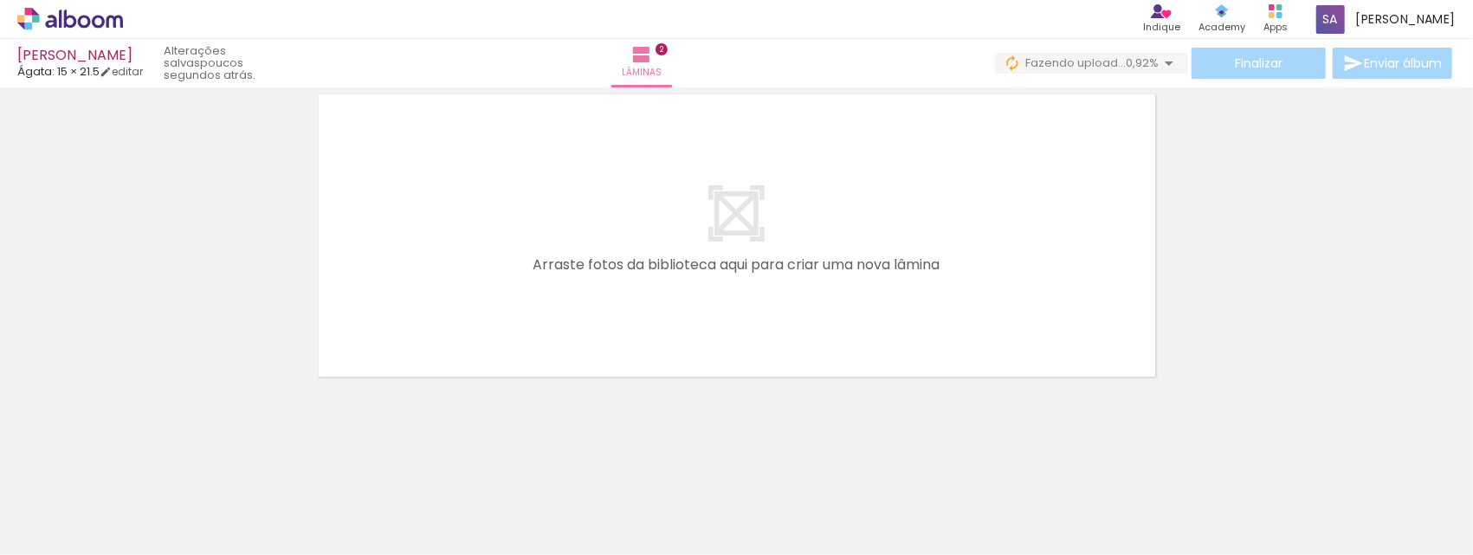
click at [436, 459] on iron-icon at bounding box center [426, 462] width 18 height 18
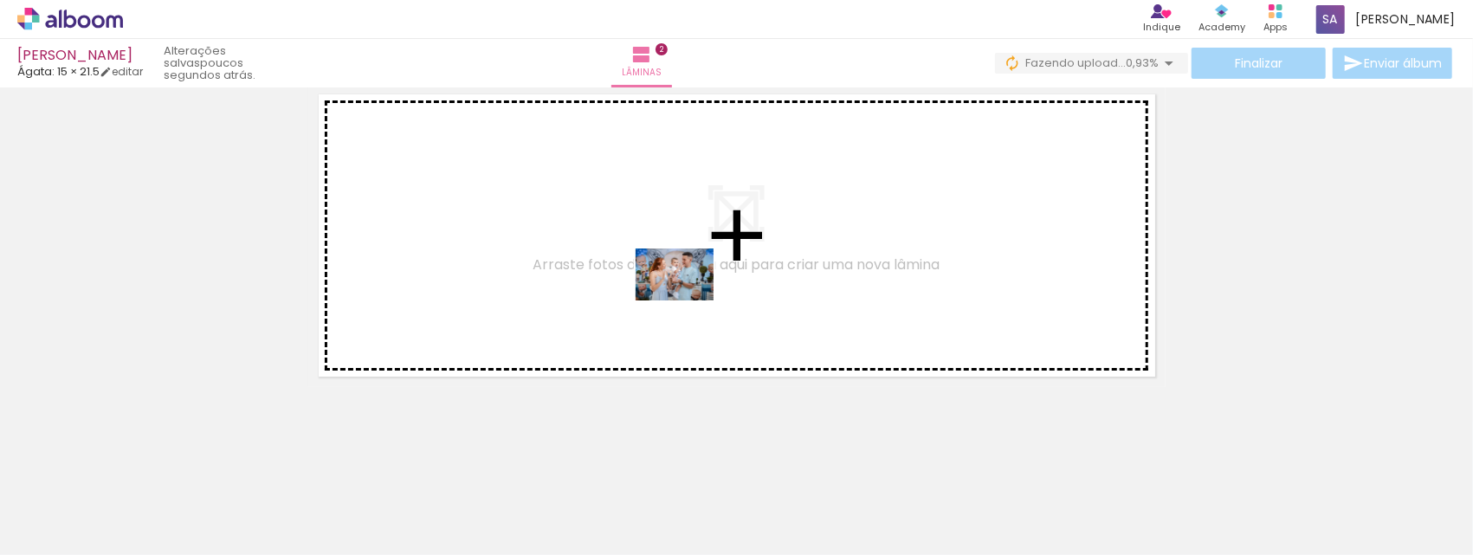
drag, startPoint x: 873, startPoint y: 512, endPoint x: 687, endPoint y: 300, distance: 281.0
click at [687, 300] on quentale-workspace at bounding box center [736, 277] width 1473 height 555
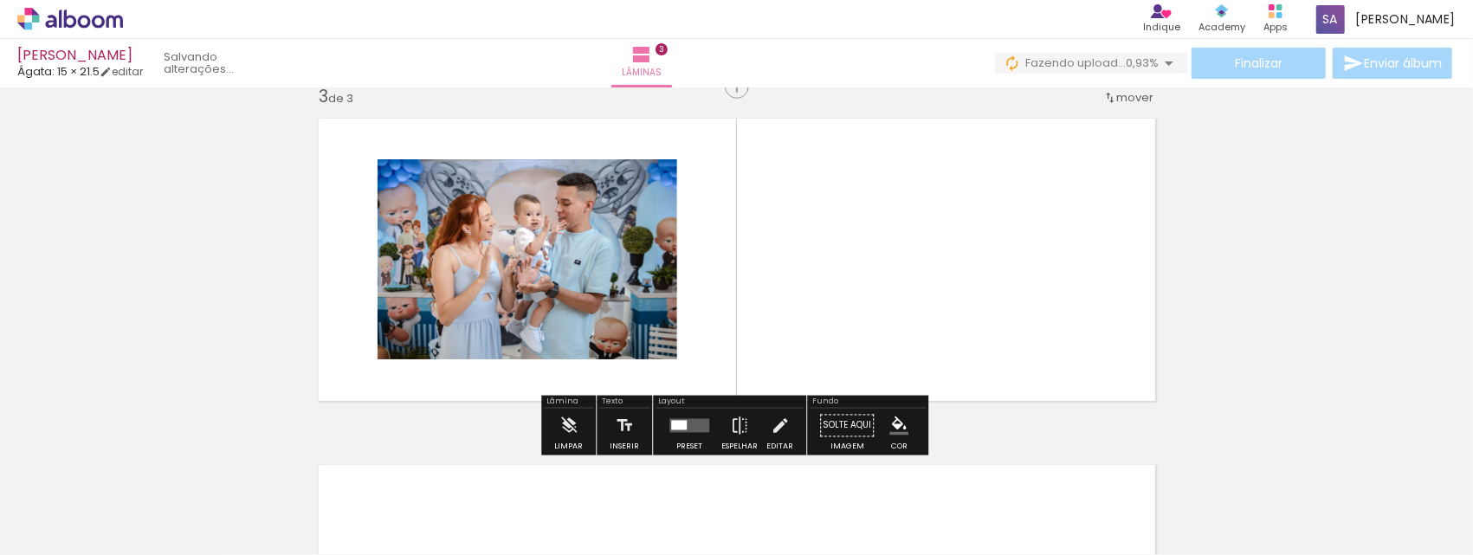
scroll to position [714, 0]
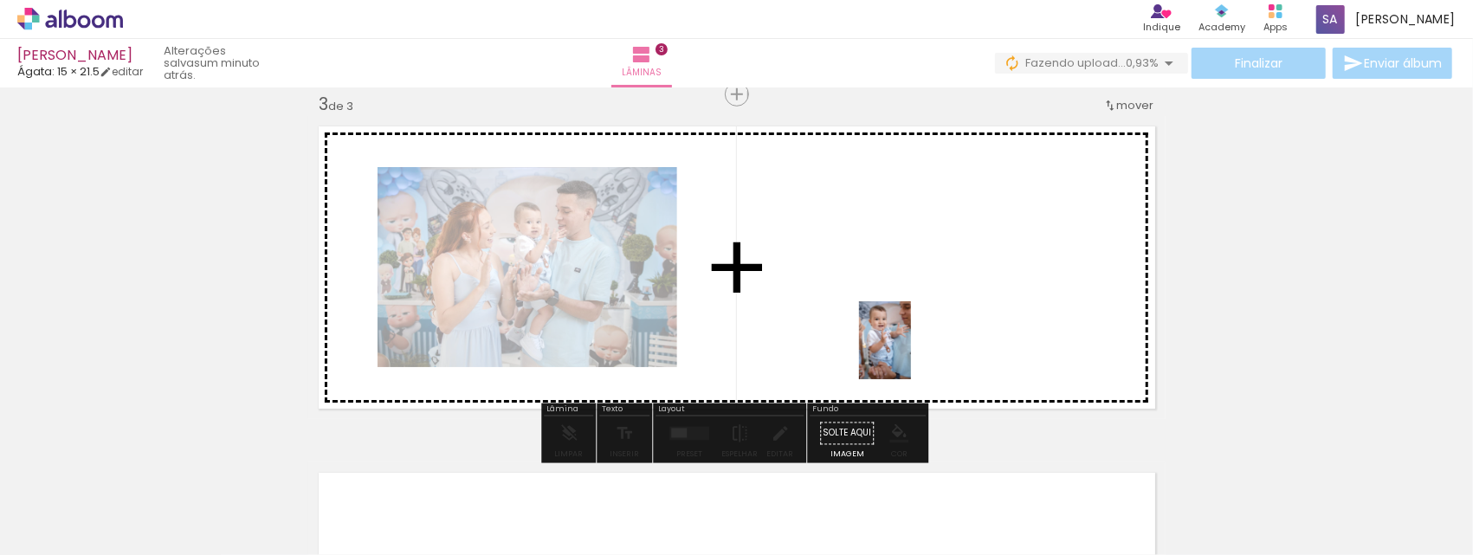
drag, startPoint x: 949, startPoint y: 519, endPoint x: 1022, endPoint y: 496, distance: 76.1
click at [901, 327] on quentale-workspace at bounding box center [736, 277] width 1473 height 555
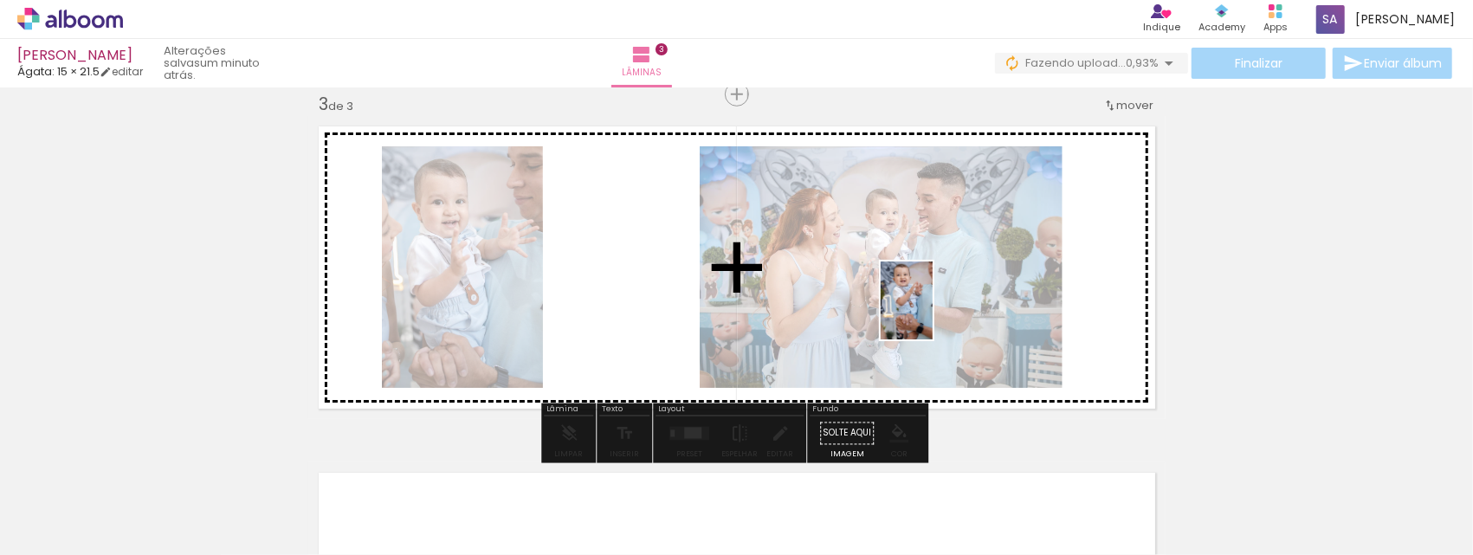
drag, startPoint x: 1059, startPoint y: 502, endPoint x: 932, endPoint y: 313, distance: 227.2
click at [932, 313] on quentale-workspace at bounding box center [736, 277] width 1473 height 555
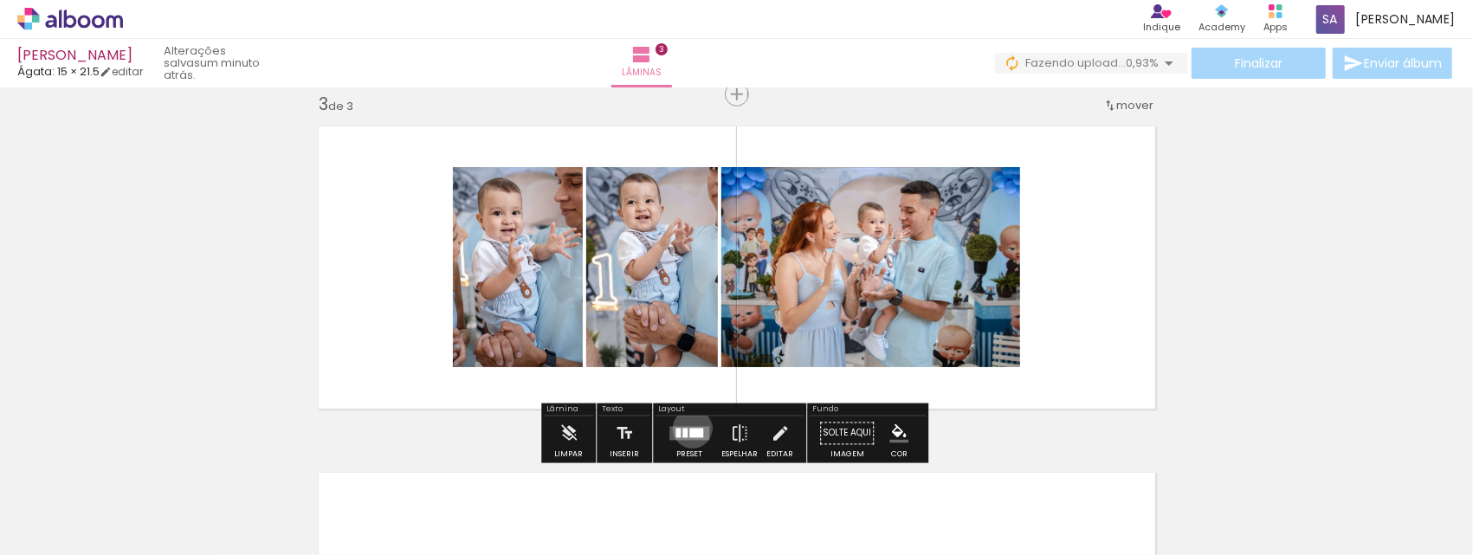
click at [689, 429] on div at bounding box center [696, 434] width 14 height 10
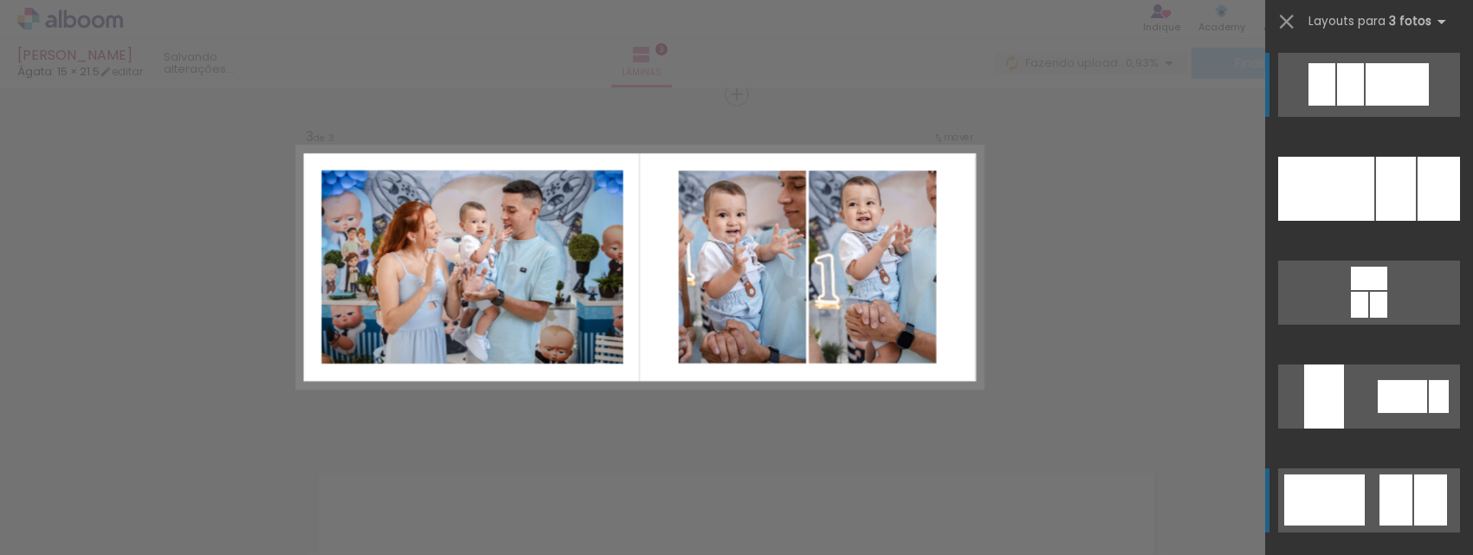
click at [1362, 221] on quentale-layouter at bounding box center [1369, 189] width 182 height 64
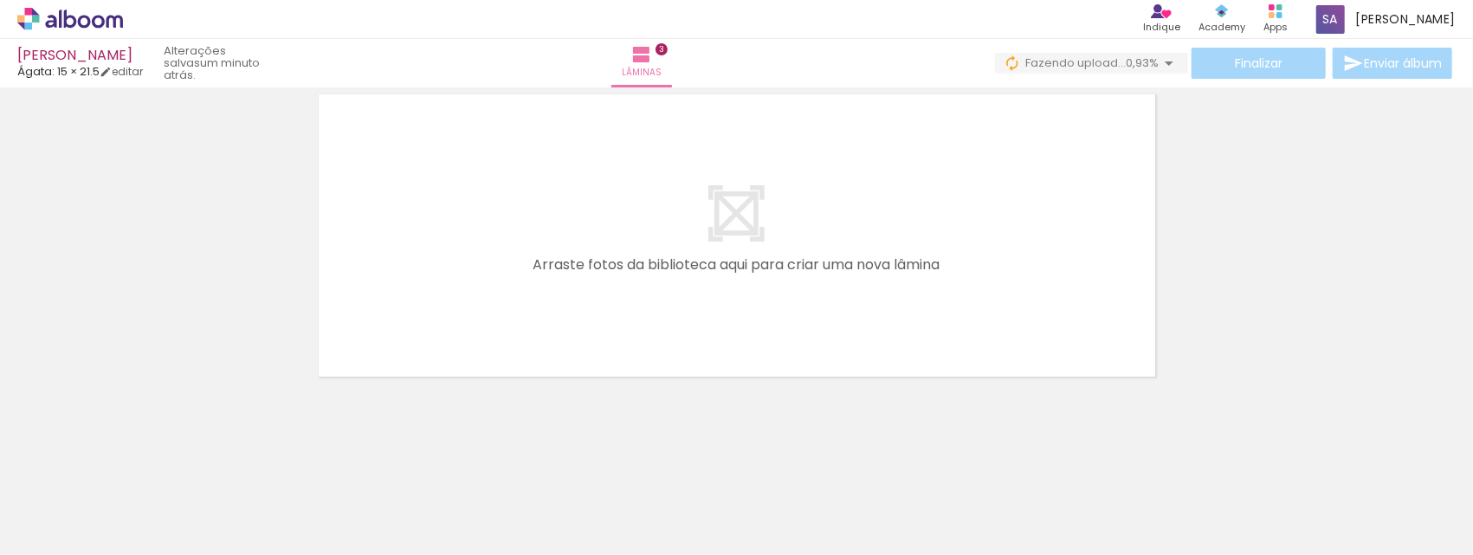
scroll to position [0, 729]
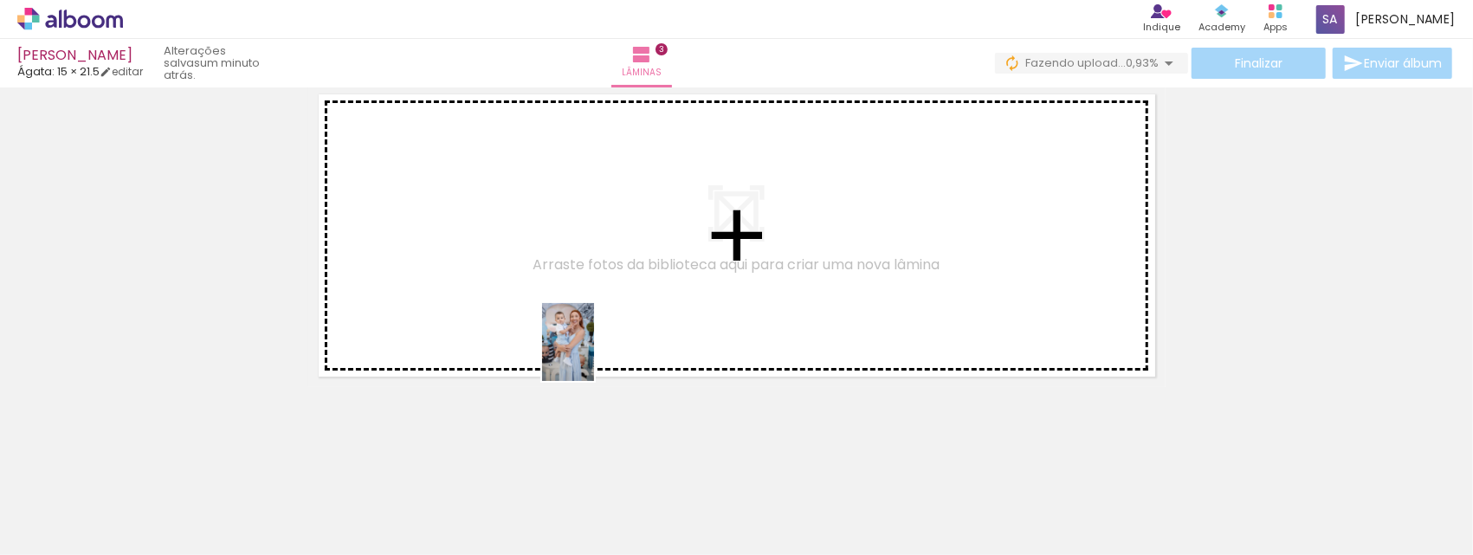
drag, startPoint x: 693, startPoint y: 481, endPoint x: 726, endPoint y: 443, distance: 50.3
click at [581, 324] on quentale-workspace at bounding box center [736, 277] width 1473 height 555
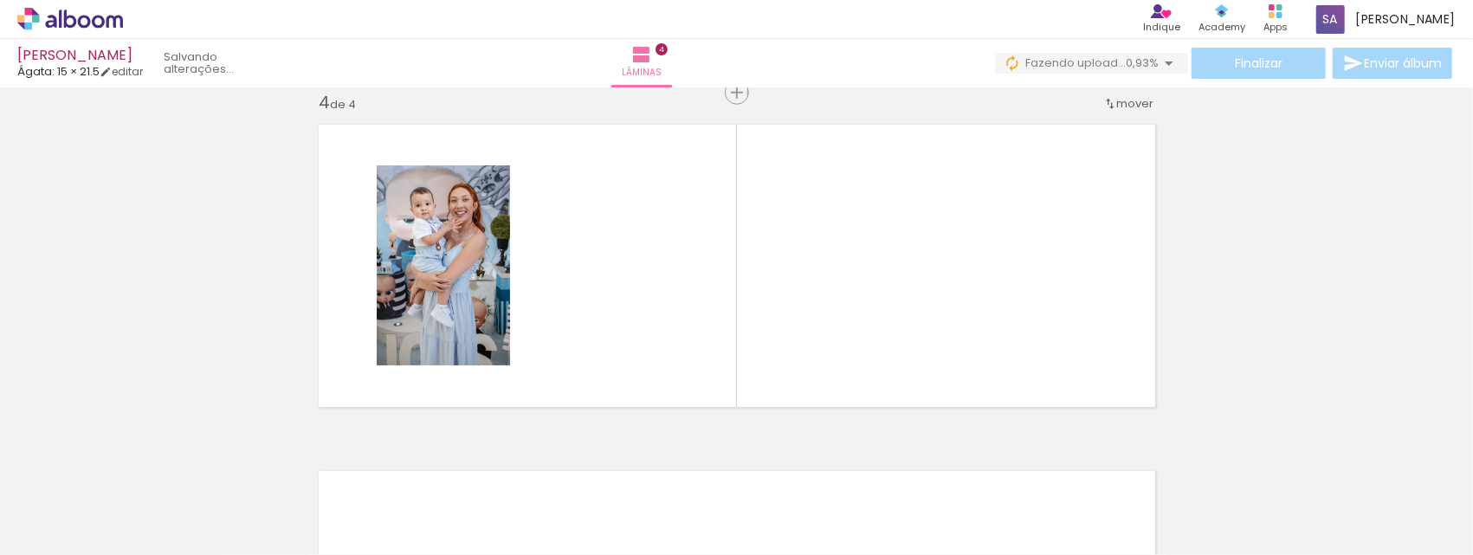
scroll to position [1061, 0]
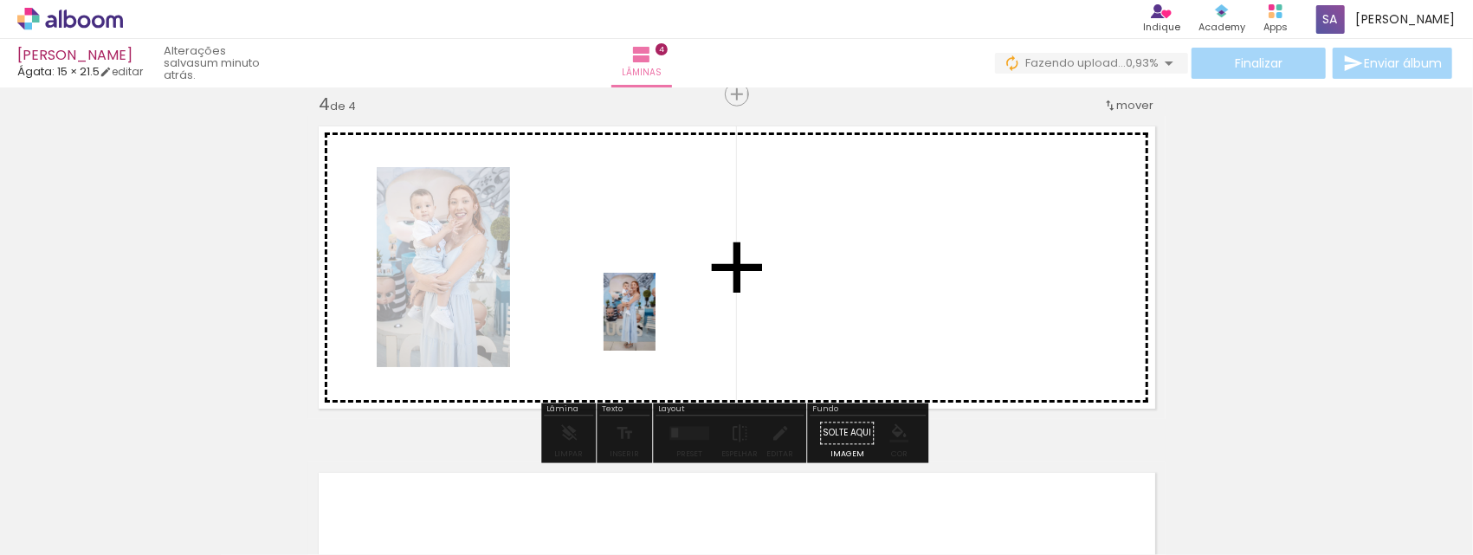
drag, startPoint x: 823, startPoint y: 518, endPoint x: 816, endPoint y: 437, distance: 80.7
click at [655, 323] on quentale-workspace at bounding box center [736, 277] width 1473 height 555
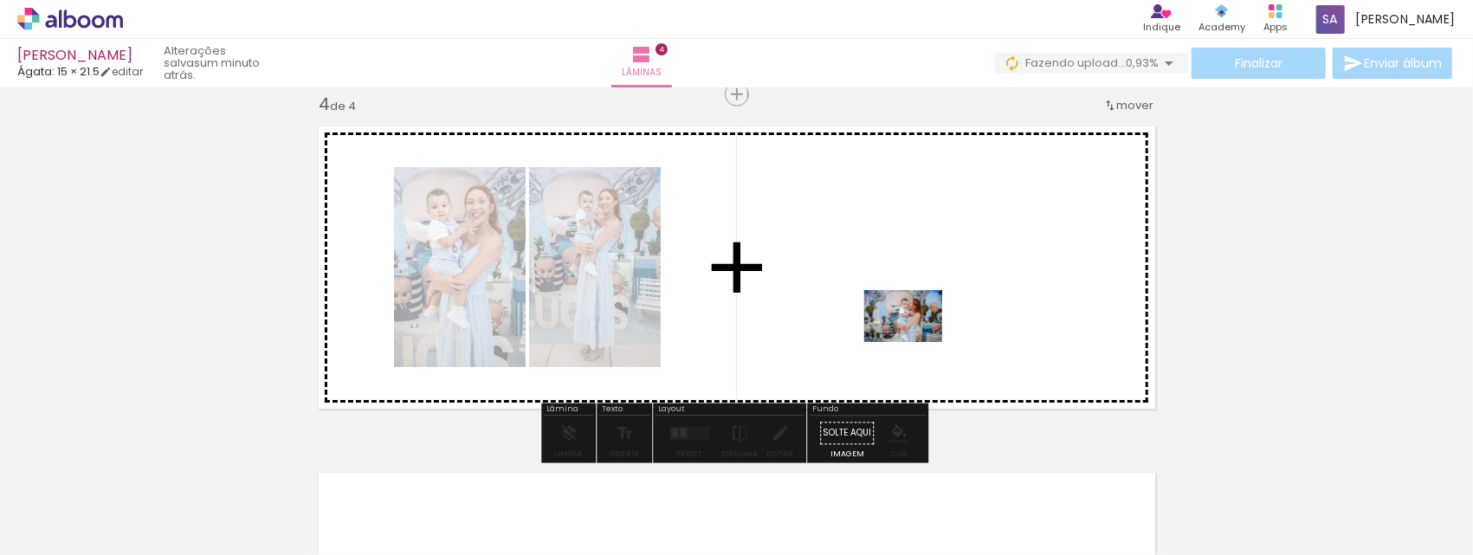
drag, startPoint x: 902, startPoint y: 494, endPoint x: 902, endPoint y: 274, distance: 219.9
click at [902, 274] on quentale-workspace at bounding box center [736, 277] width 1473 height 555
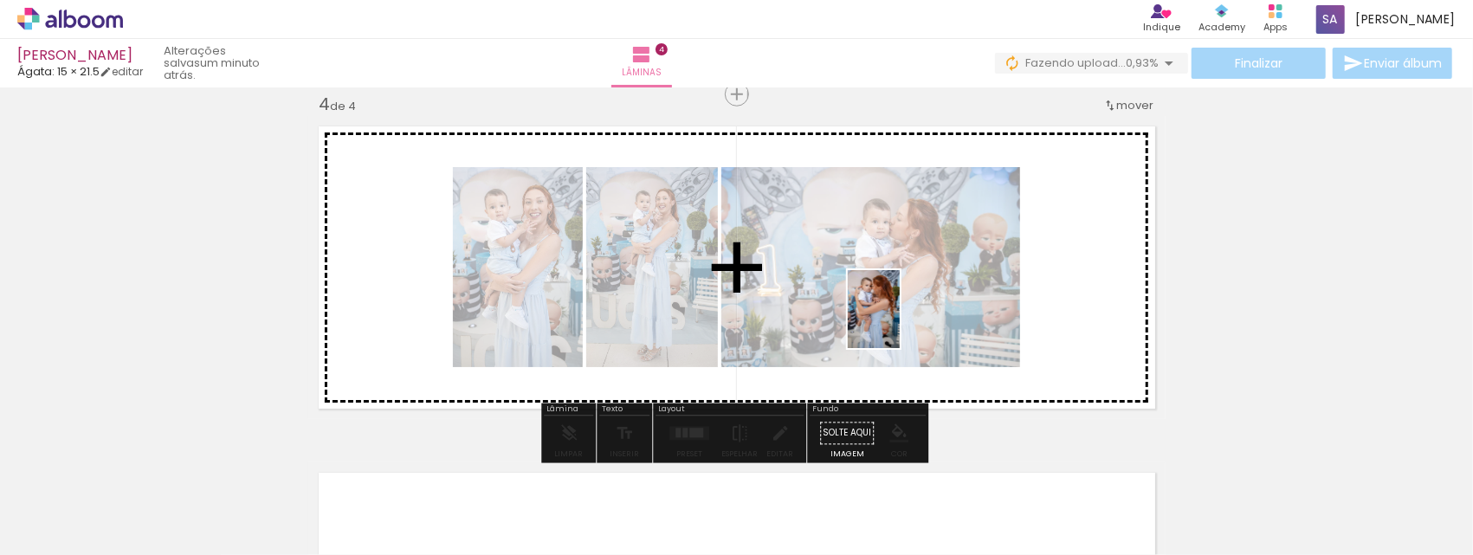
drag, startPoint x: 1001, startPoint y: 526, endPoint x: 897, endPoint y: 318, distance: 232.3
click at [897, 318] on quentale-workspace at bounding box center [736, 277] width 1473 height 555
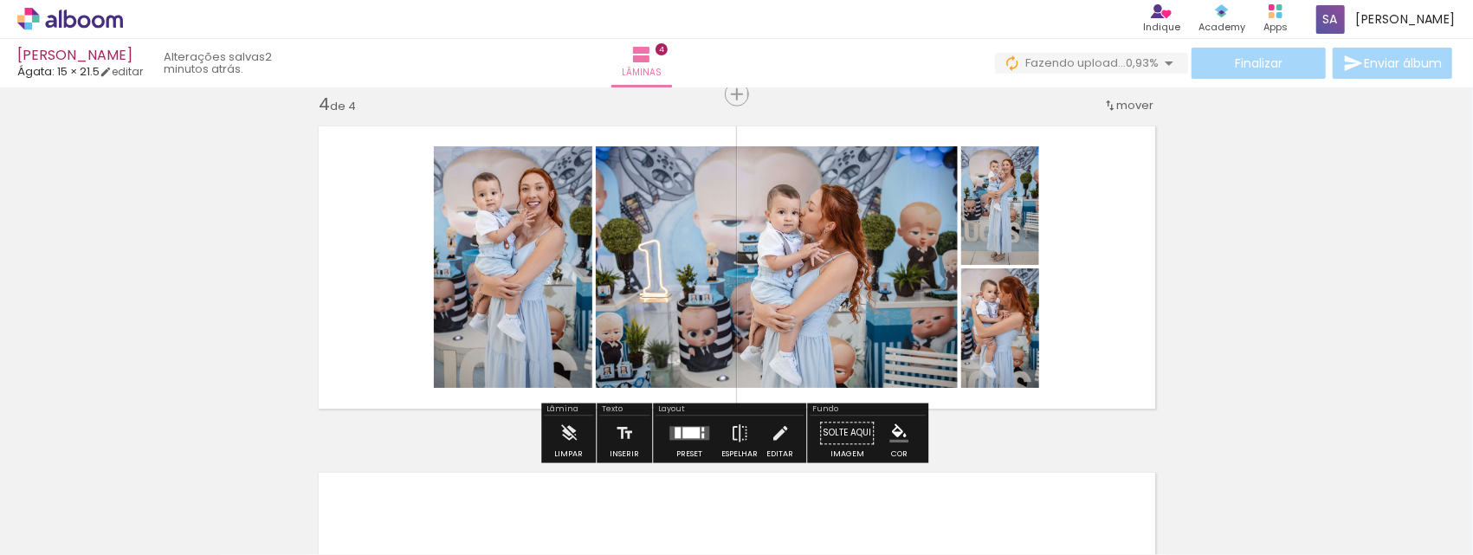
click at [683, 433] on div at bounding box center [690, 433] width 17 height 11
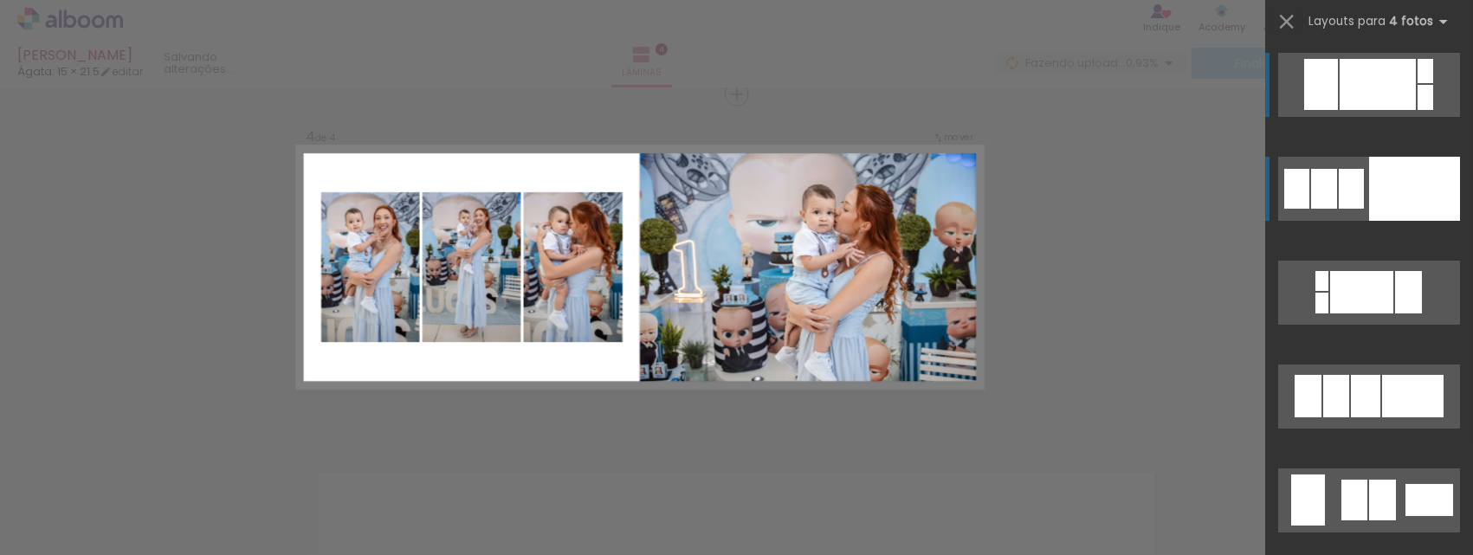
click at [1331, 194] on div at bounding box center [1324, 189] width 26 height 40
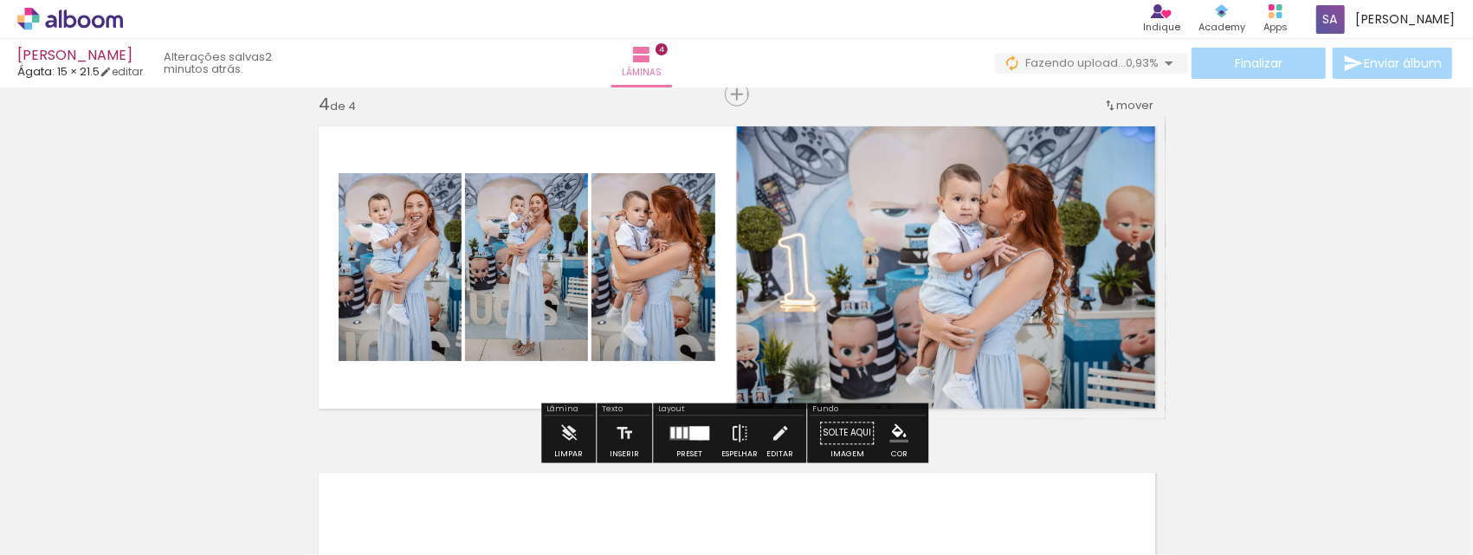
click at [696, 435] on div at bounding box center [699, 434] width 20 height 14
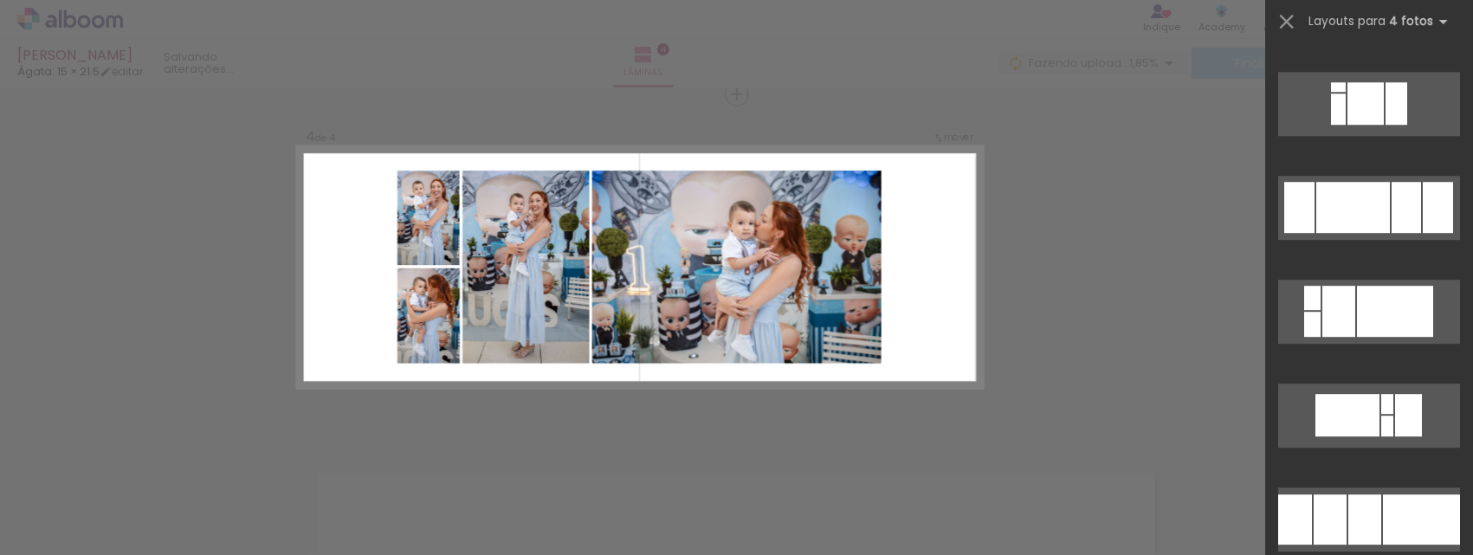
scroll to position [3509, 0]
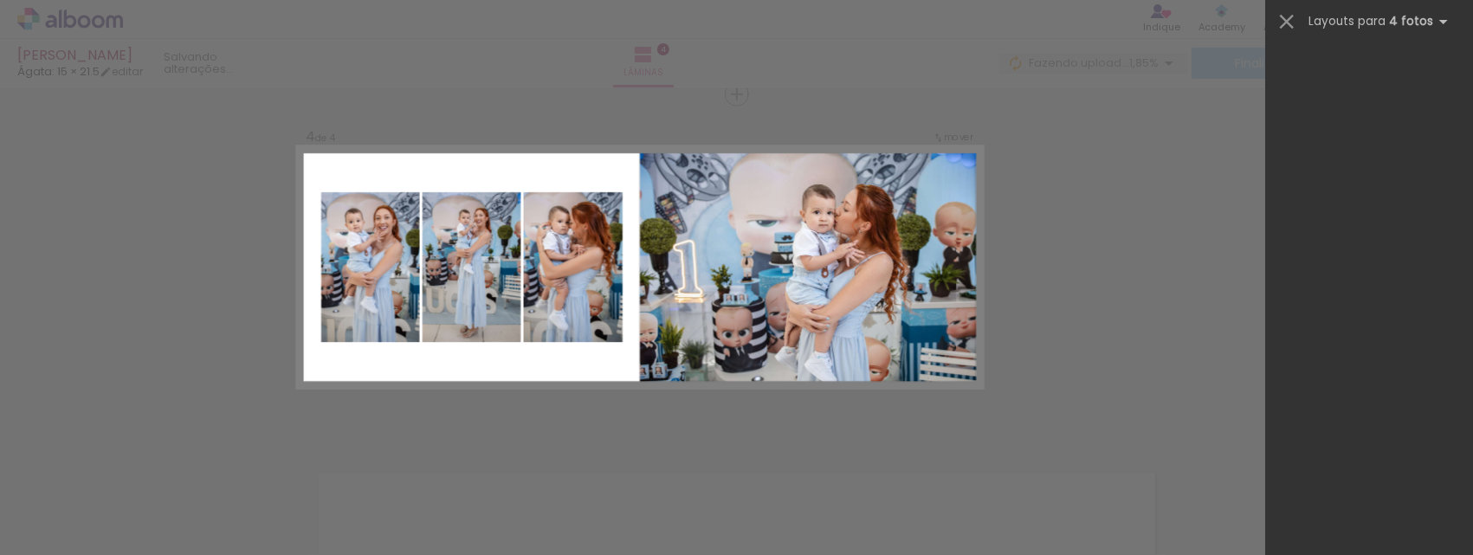
scroll to position [8393, 0]
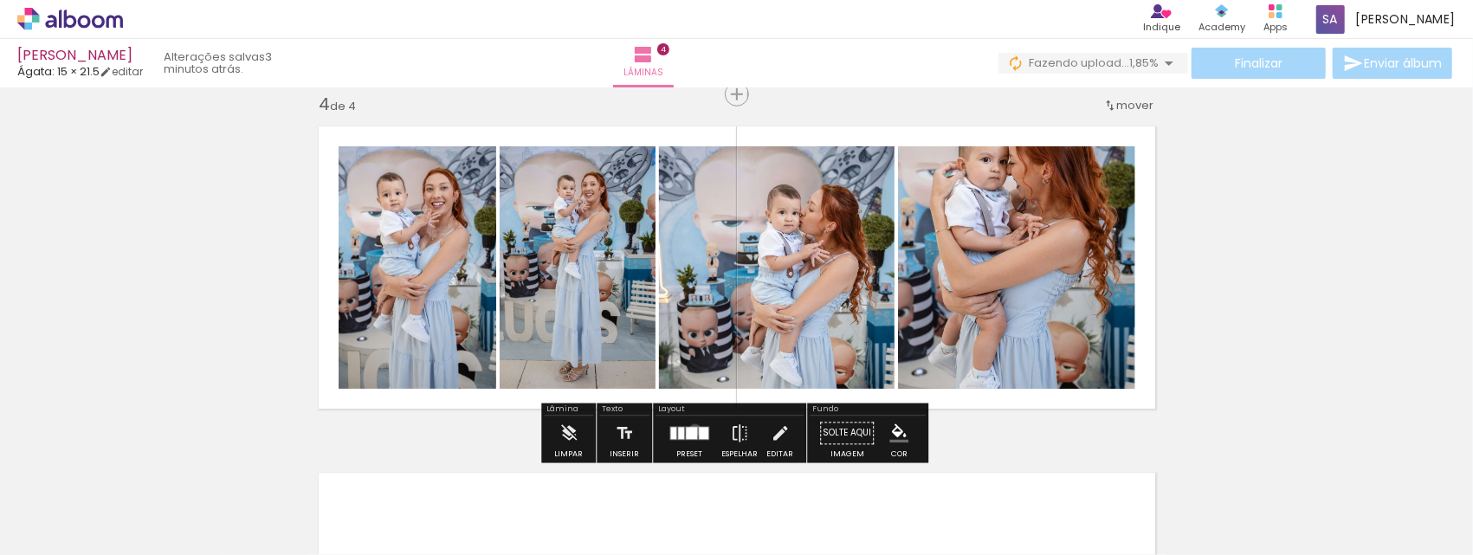
click at [691, 429] on div at bounding box center [691, 434] width 11 height 12
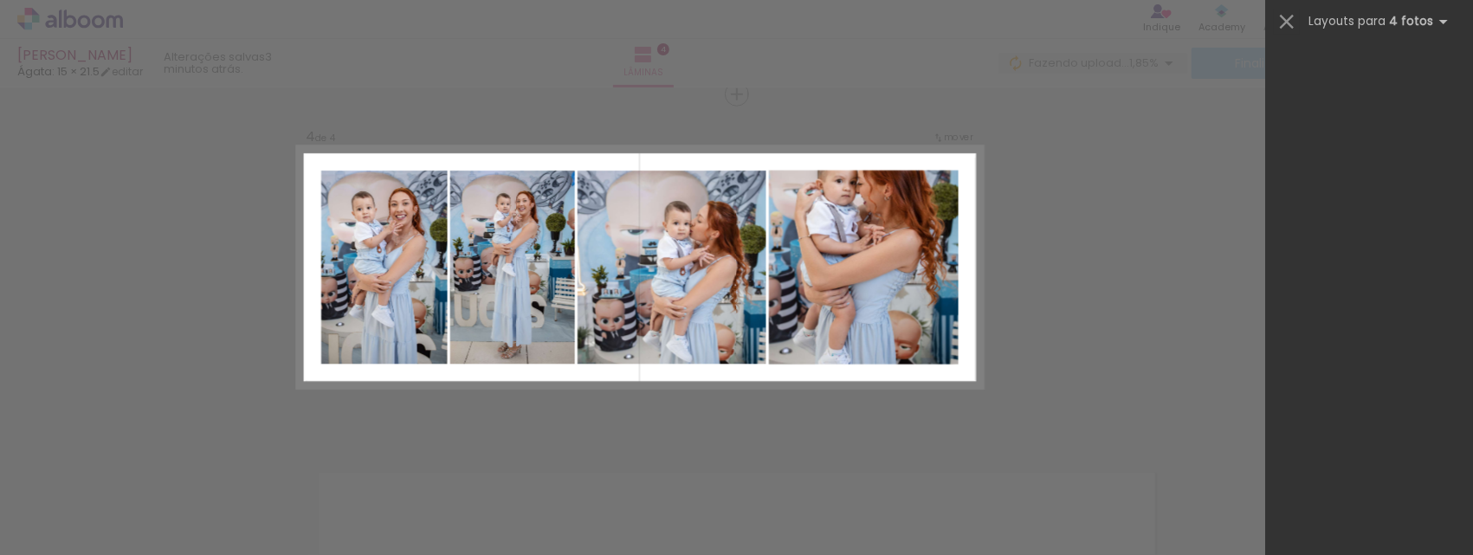
scroll to position [0, 0]
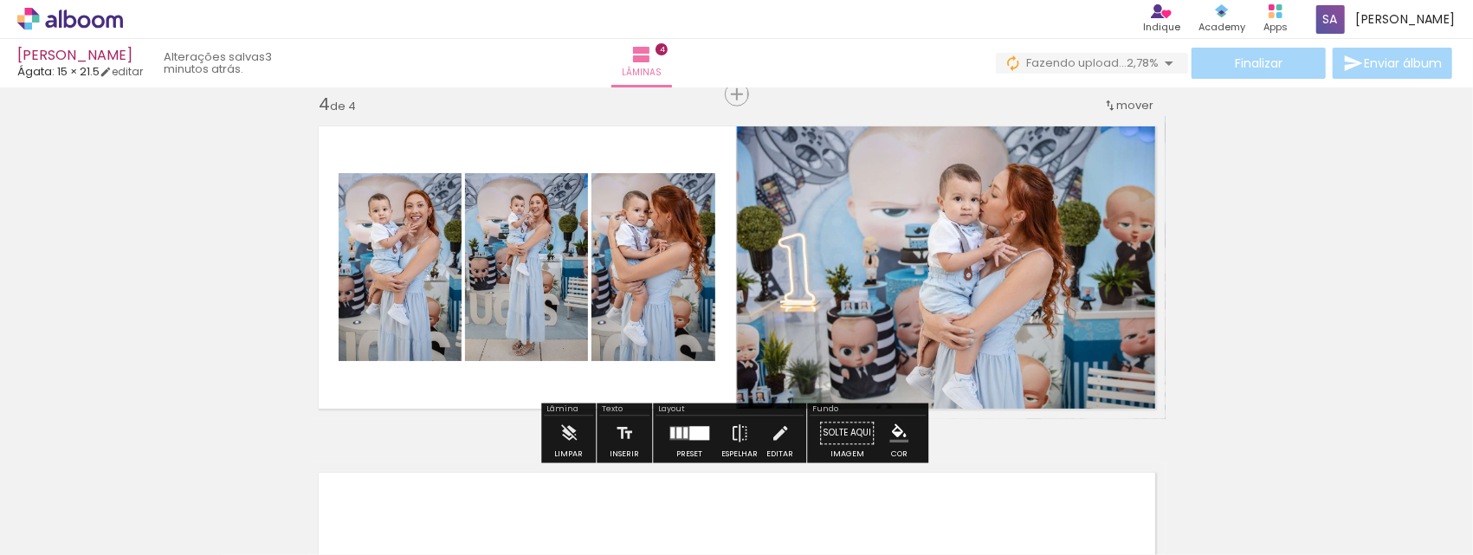
click at [990, 248] on quentale-photo at bounding box center [951, 267] width 429 height 303
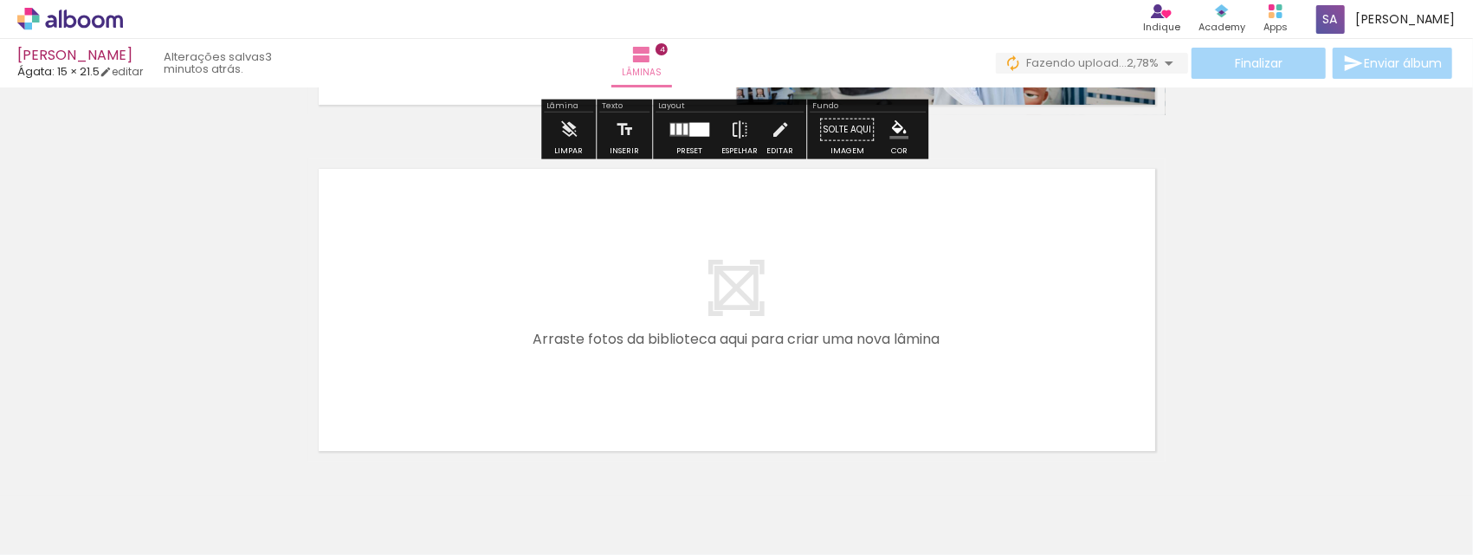
scroll to position [1407, 0]
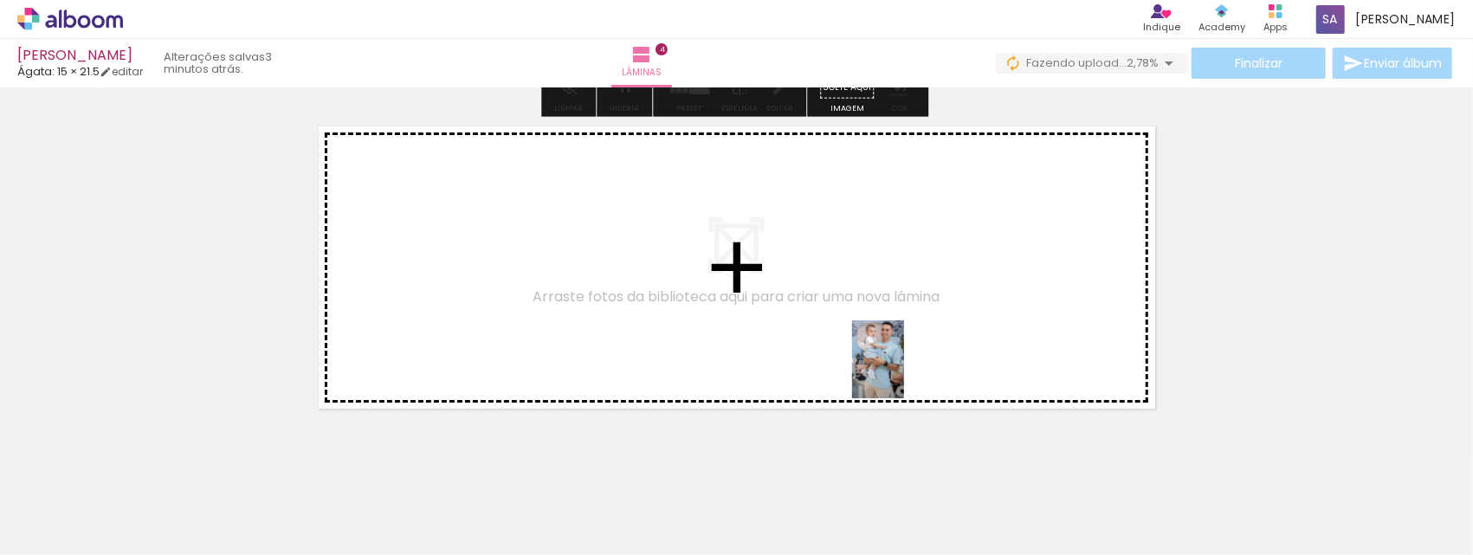
drag, startPoint x: 1099, startPoint y: 519, endPoint x: 796, endPoint y: 319, distance: 363.1
click at [796, 319] on quentale-workspace at bounding box center [736, 277] width 1473 height 555
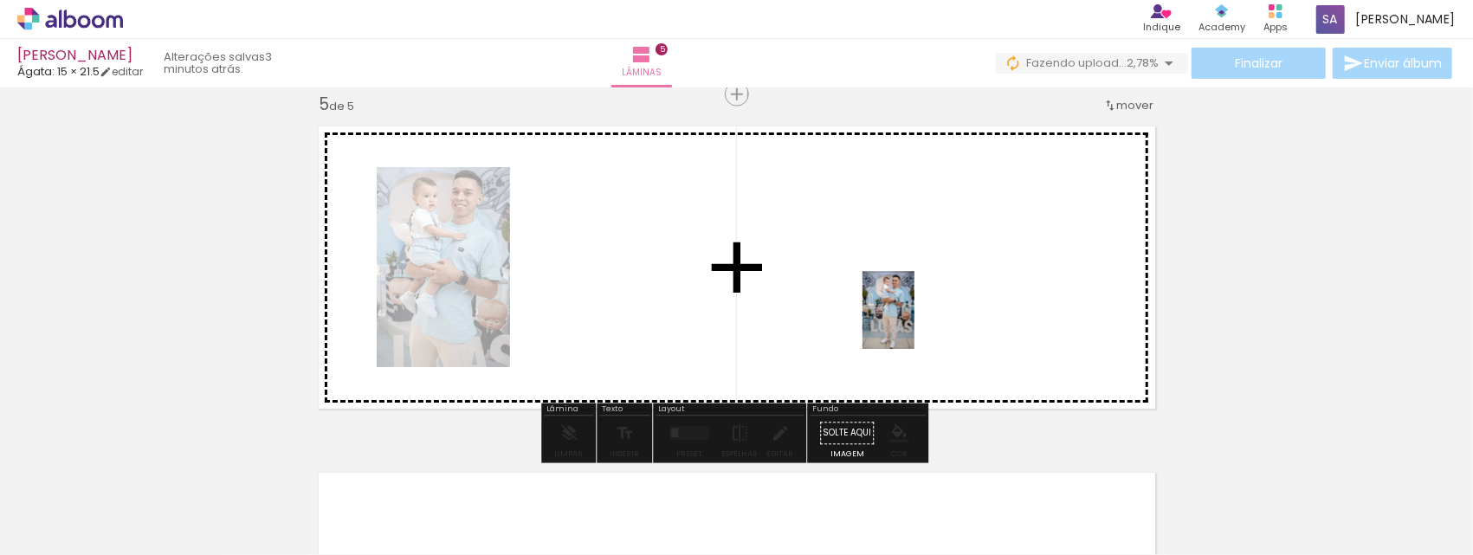
drag, startPoint x: 1191, startPoint y: 494, endPoint x: 913, endPoint y: 322, distance: 325.8
click at [913, 322] on quentale-workspace at bounding box center [736, 277] width 1473 height 555
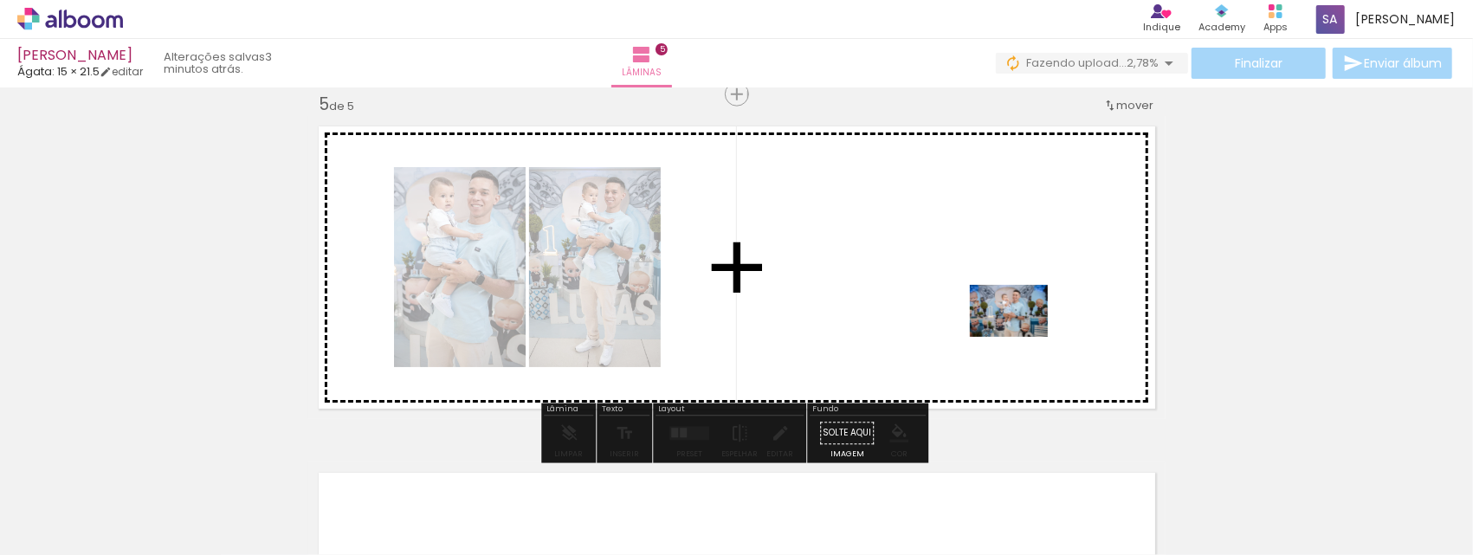
drag, startPoint x: 1308, startPoint y: 504, endPoint x: 1000, endPoint y: 314, distance: 361.9
click at [1000, 314] on quentale-workspace at bounding box center [736, 277] width 1473 height 555
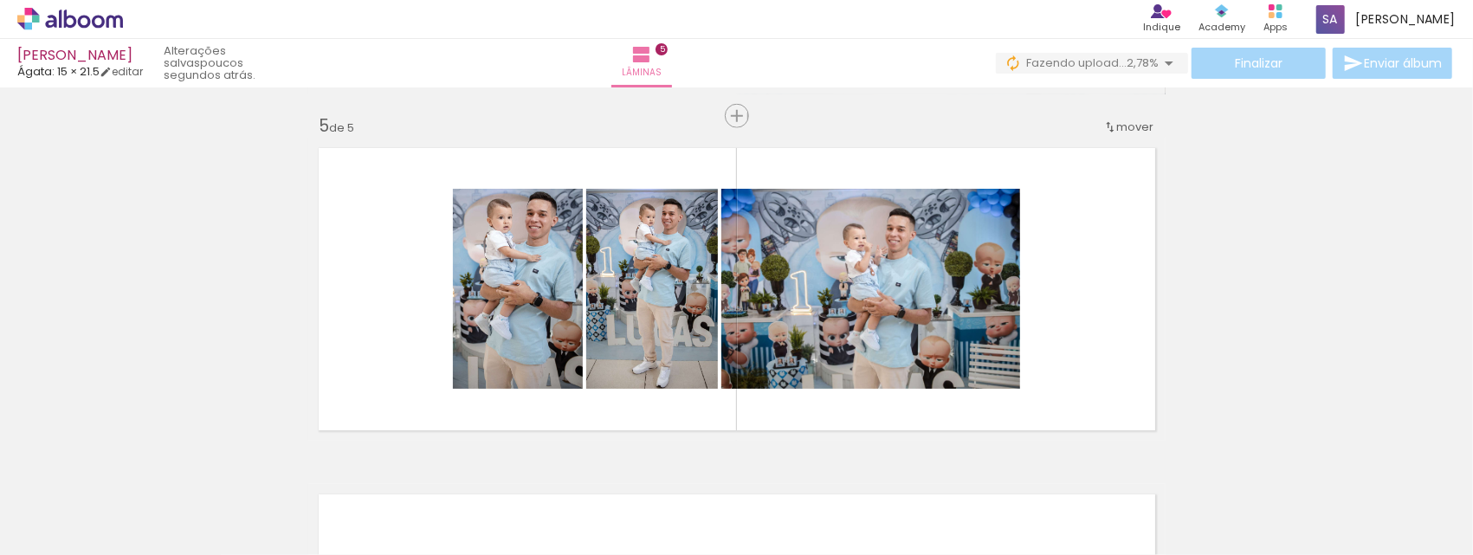
scroll to position [0, 1872]
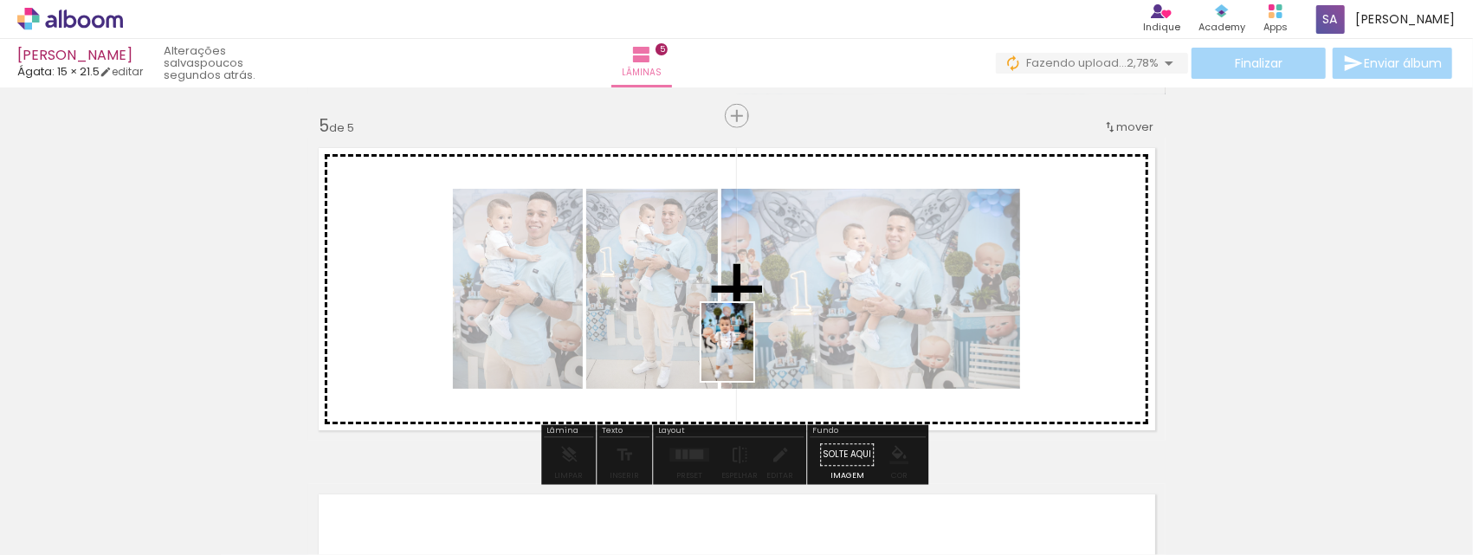
drag, startPoint x: 634, startPoint y: 520, endPoint x: 772, endPoint y: 345, distance: 223.8
click at [772, 345] on quentale-workspace at bounding box center [736, 277] width 1473 height 555
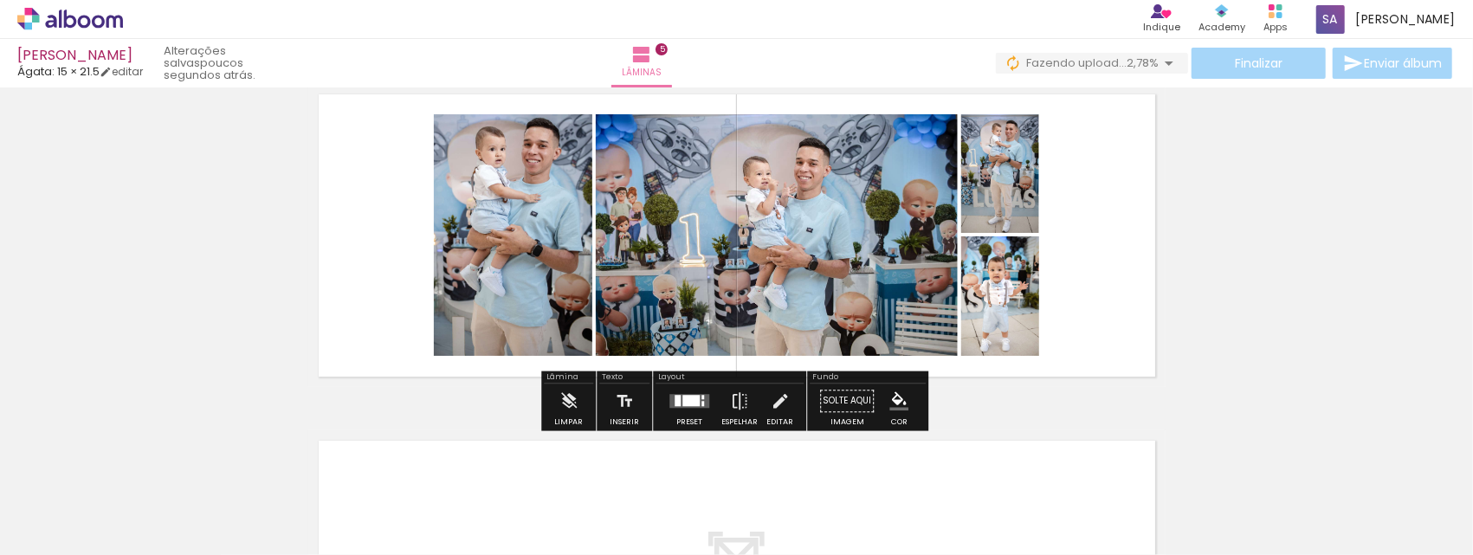
scroll to position [1500, 0]
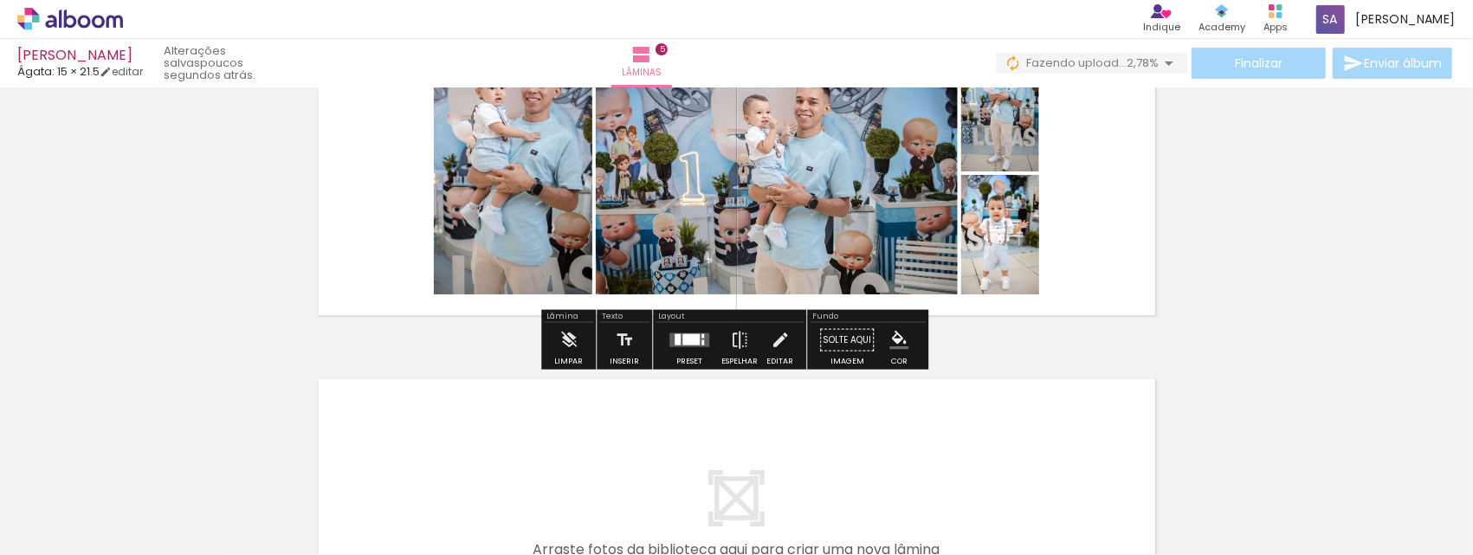
click at [690, 342] on div at bounding box center [690, 339] width 17 height 11
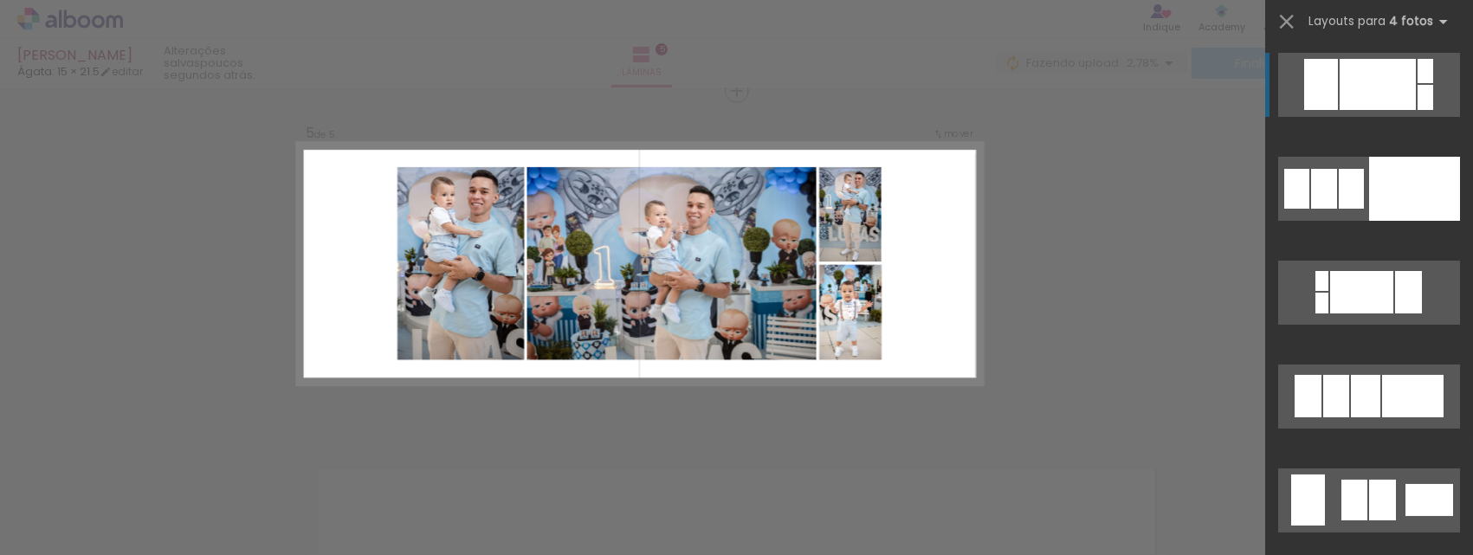
scroll to position [1407, 0]
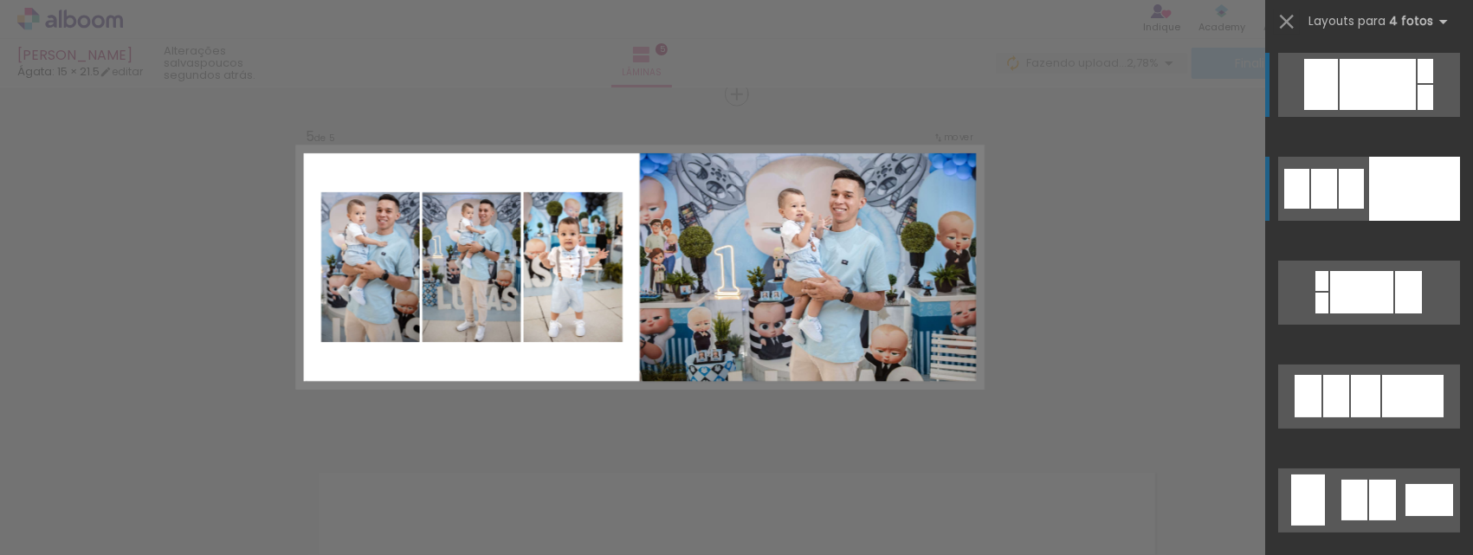
click at [1395, 271] on div at bounding box center [1408, 292] width 27 height 42
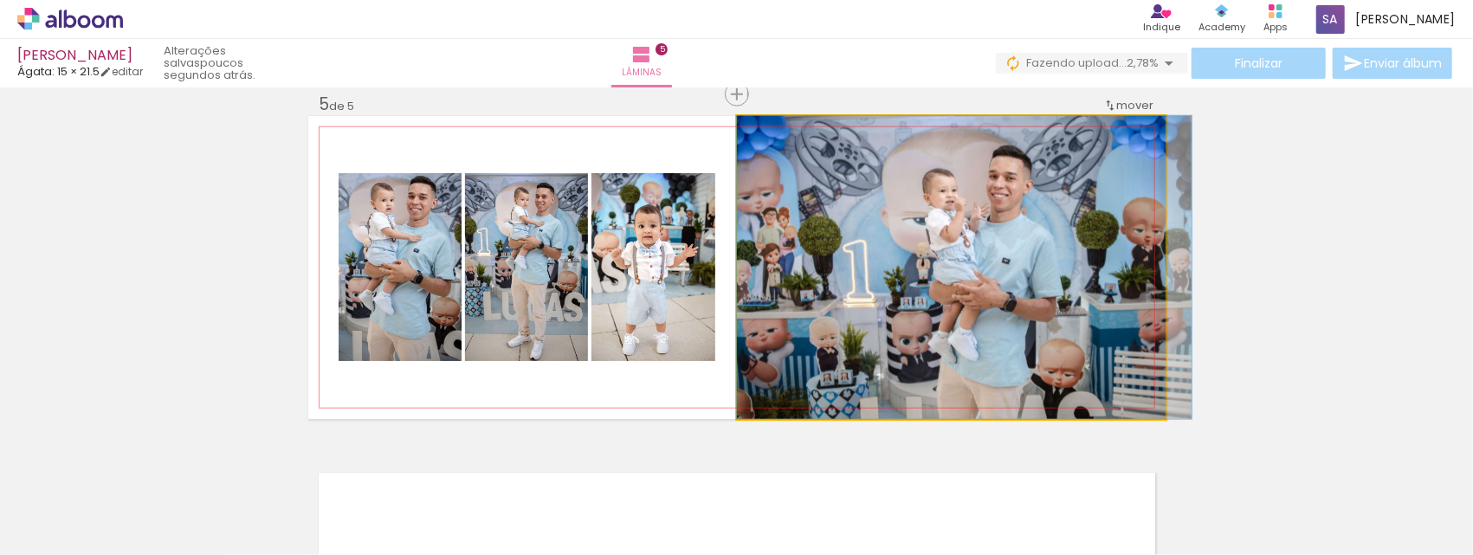
drag, startPoint x: 928, startPoint y: 301, endPoint x: 957, endPoint y: 313, distance: 30.7
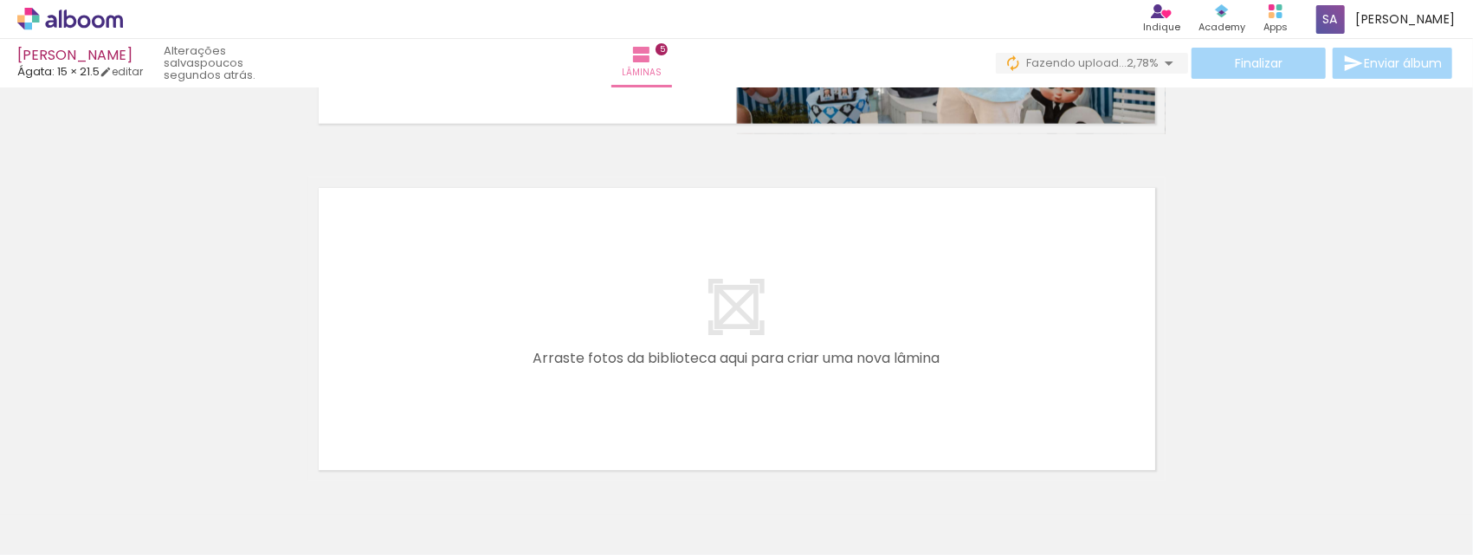
scroll to position [1753, 0]
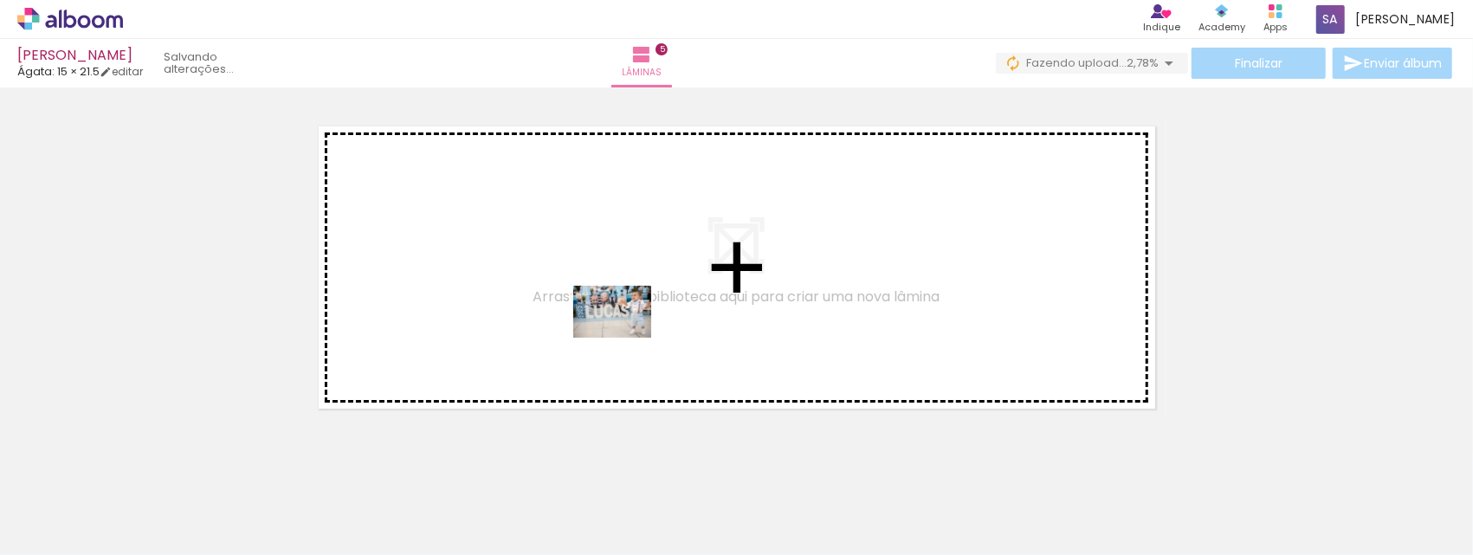
drag, startPoint x: 739, startPoint y: 512, endPoint x: 625, endPoint y: 338, distance: 208.2
click at [625, 338] on quentale-workspace at bounding box center [736, 277] width 1473 height 555
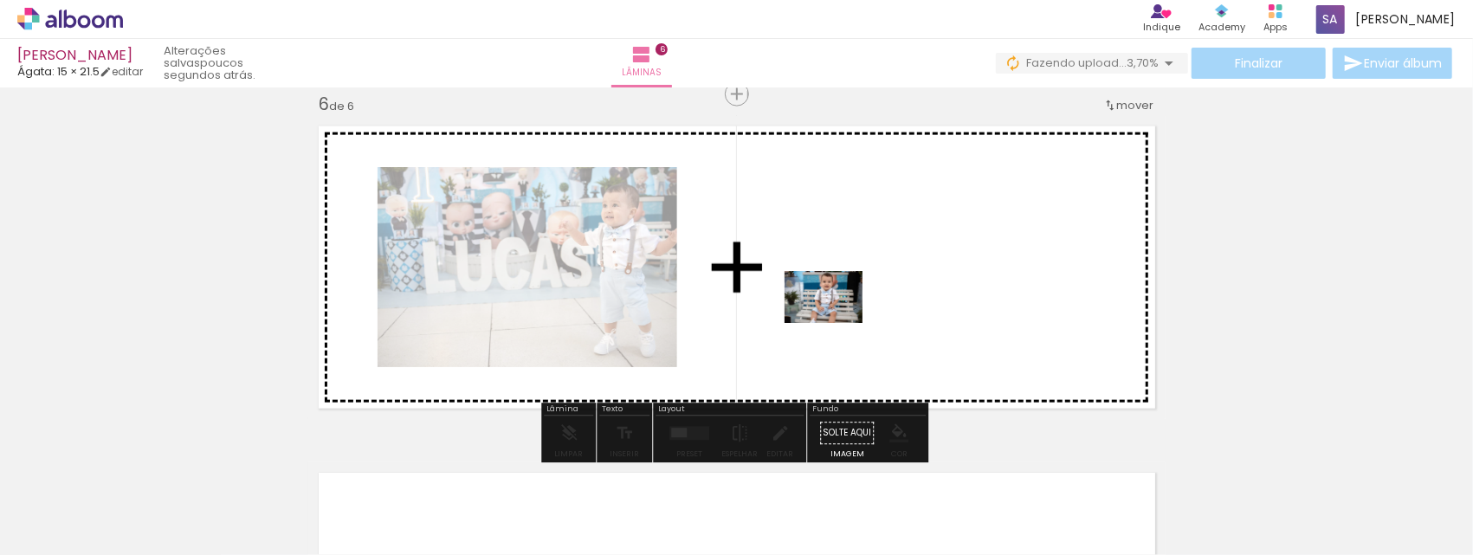
drag, startPoint x: 532, startPoint y: 511, endPoint x: 836, endPoint y: 323, distance: 358.0
click at [836, 323] on quentale-workspace at bounding box center [736, 277] width 1473 height 555
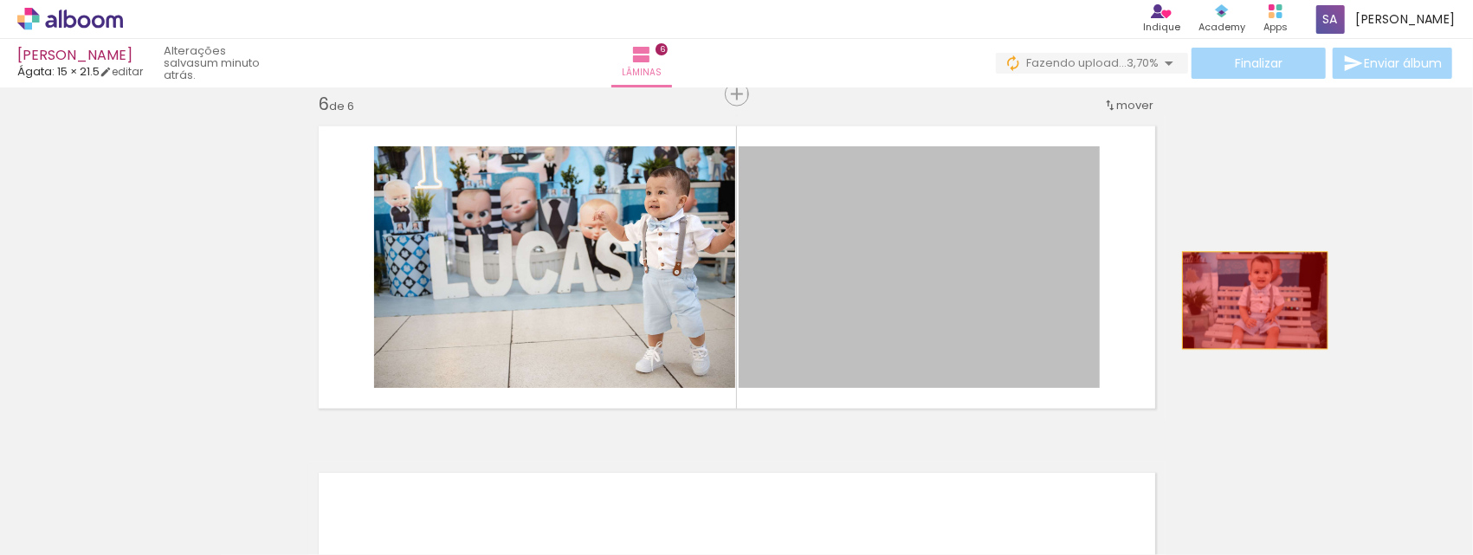
drag, startPoint x: 837, startPoint y: 307, endPoint x: 1245, endPoint y: 306, distance: 407.8
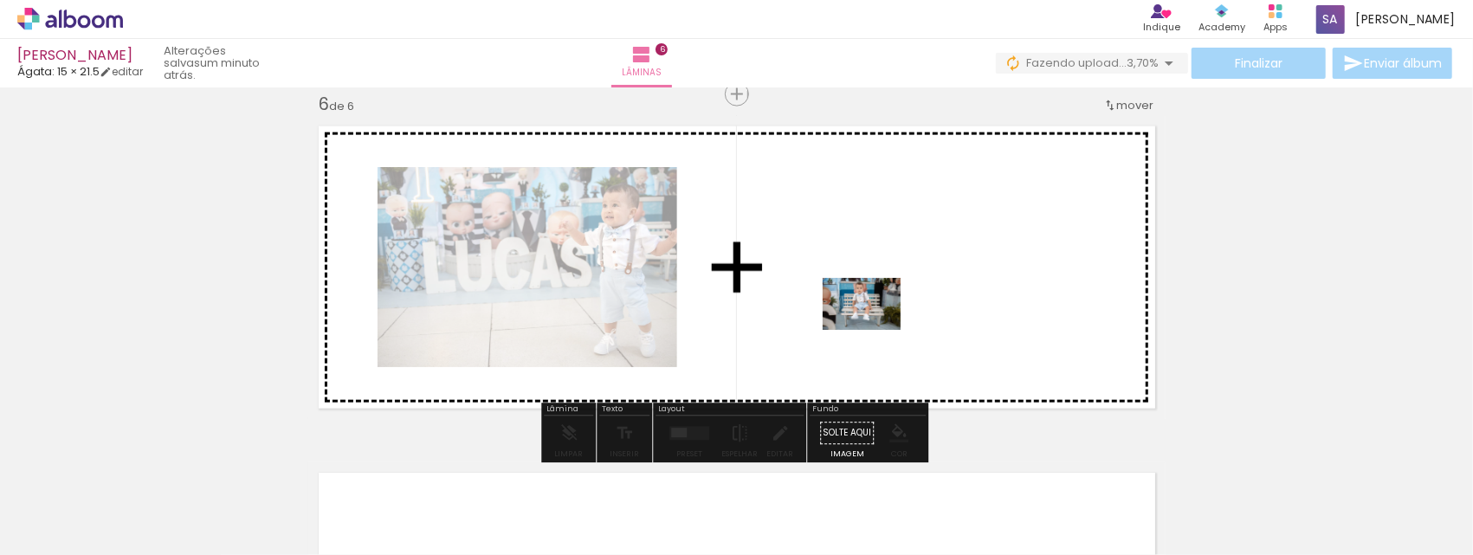
drag, startPoint x: 459, startPoint y: 502, endPoint x: 874, endPoint y: 330, distance: 449.9
click at [874, 330] on quentale-workspace at bounding box center [736, 277] width 1473 height 555
